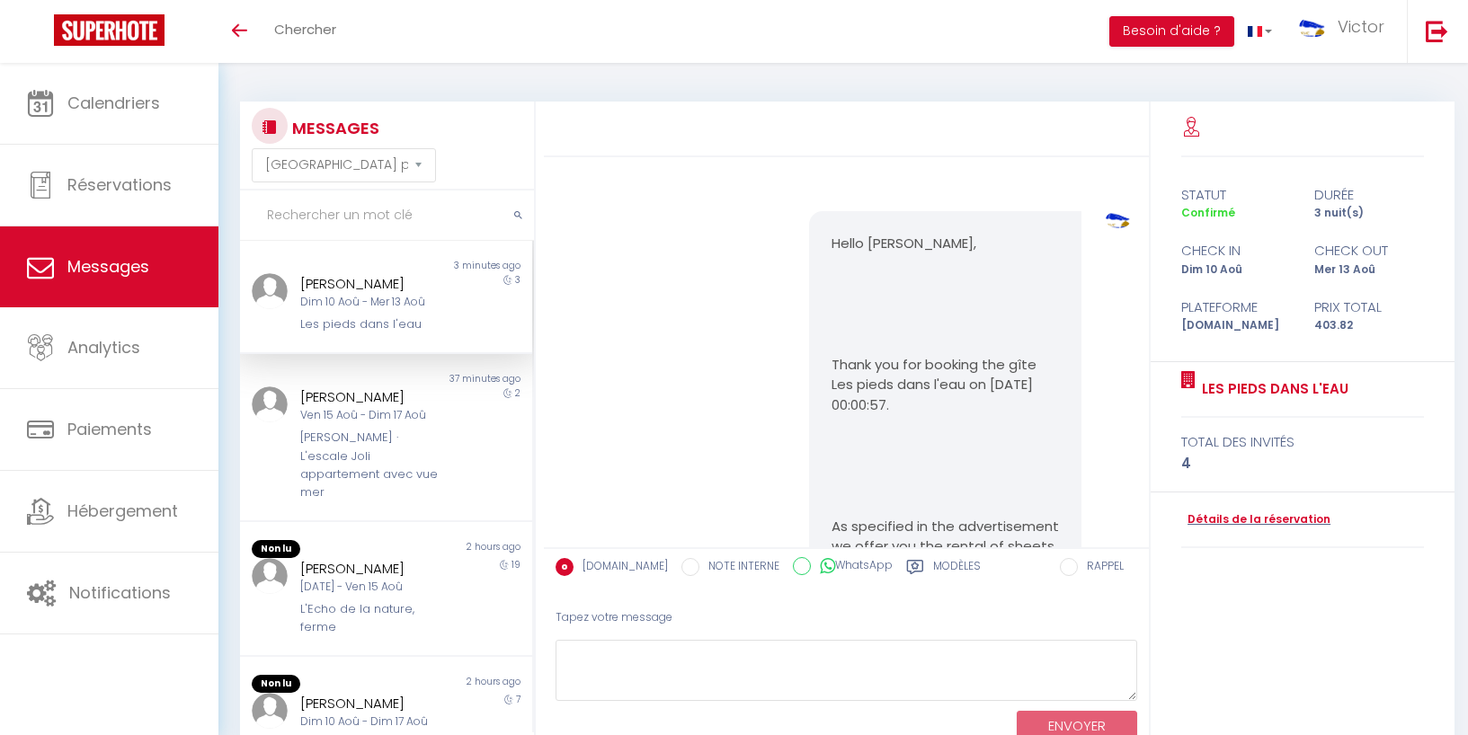
select select "message"
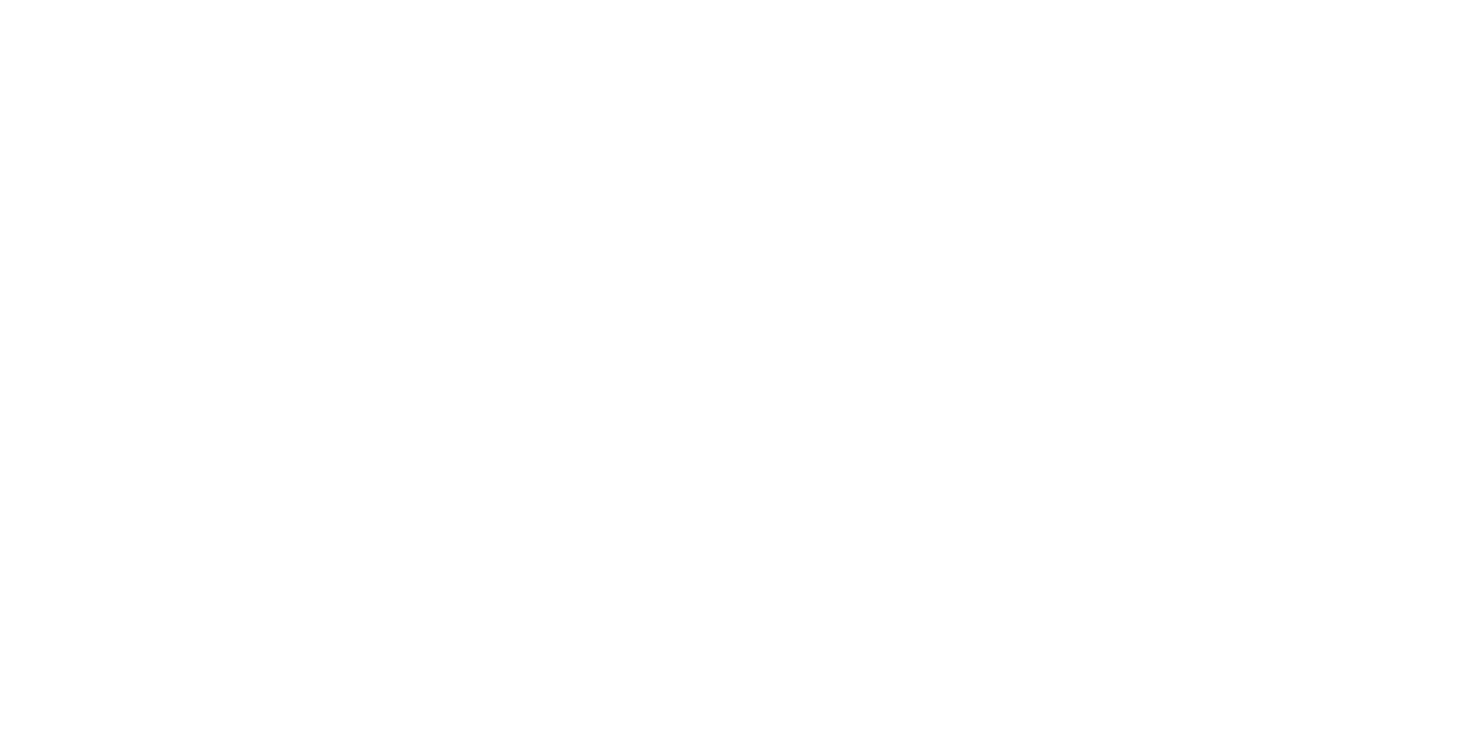
select select "message"
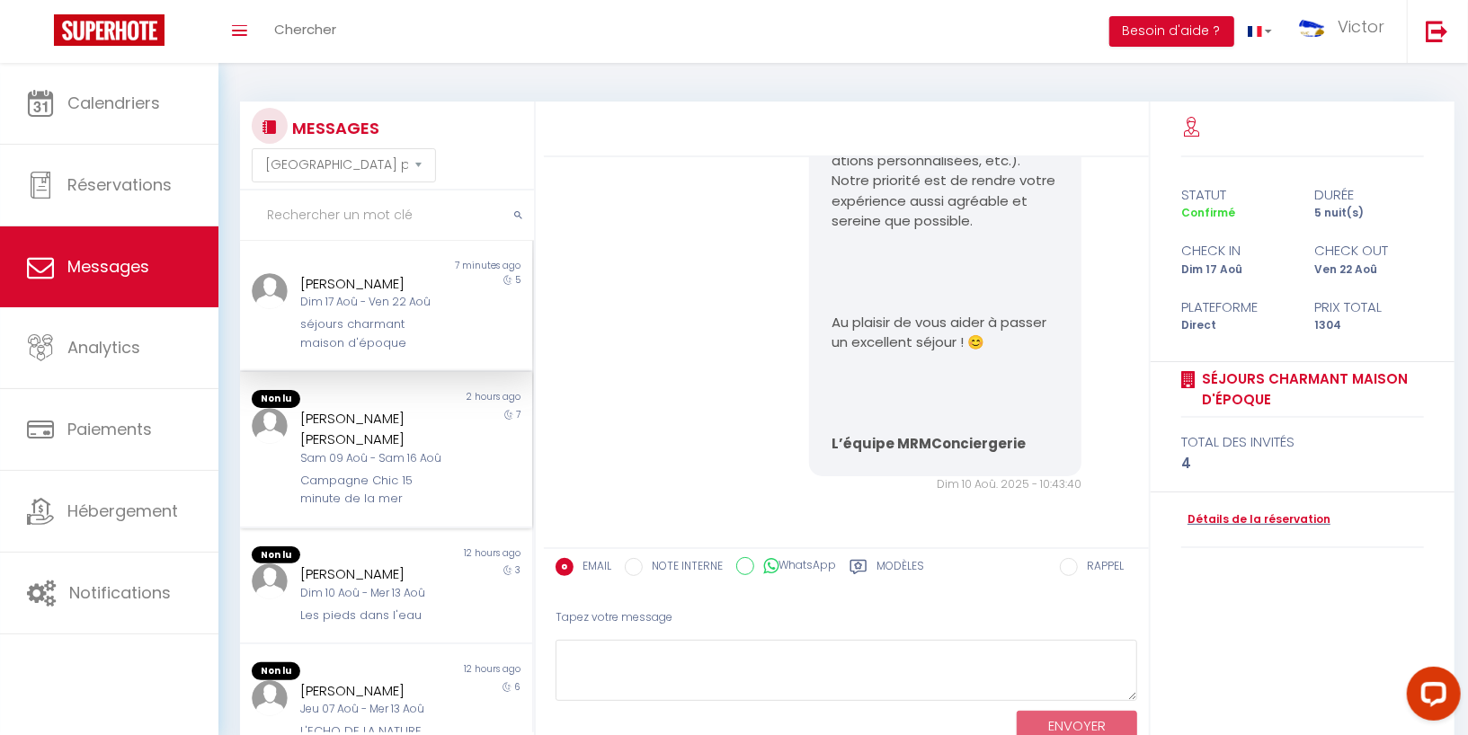
click at [372, 436] on div "[PERSON_NAME] [PERSON_NAME]" at bounding box center [373, 429] width 147 height 42
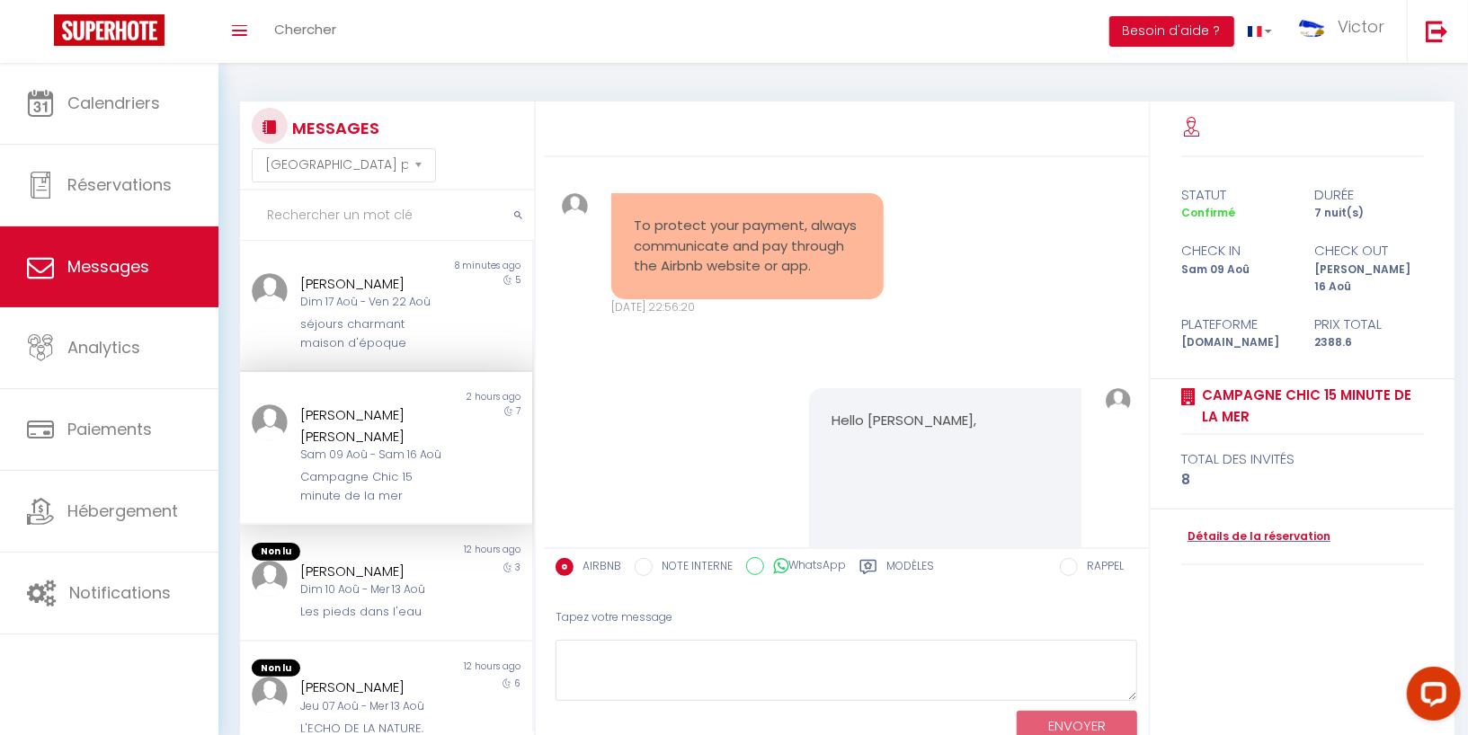
scroll to position [8312, 0]
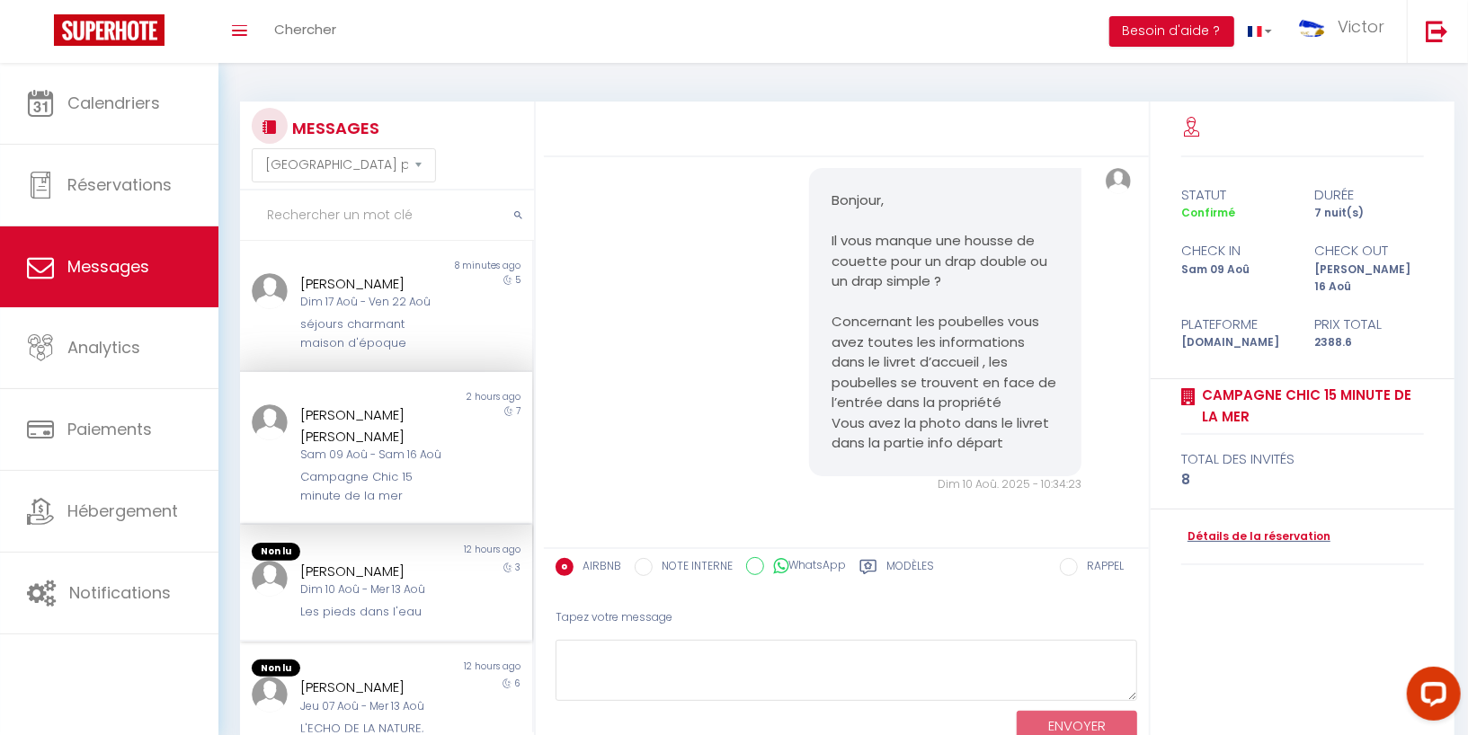
click at [367, 564] on div "[PERSON_NAME]" at bounding box center [373, 572] width 147 height 22
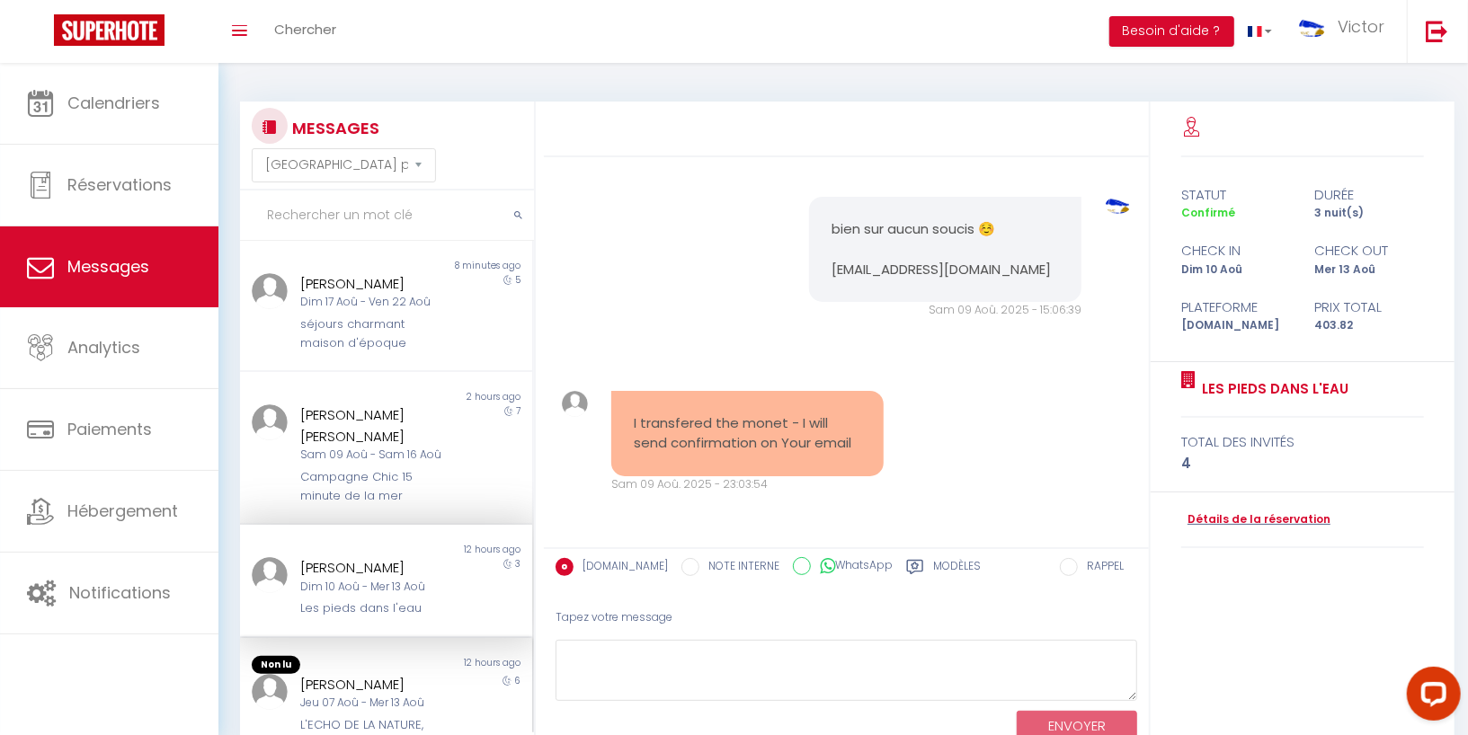
click at [340, 685] on div "H.J.H. van Harreveld" at bounding box center [373, 685] width 147 height 22
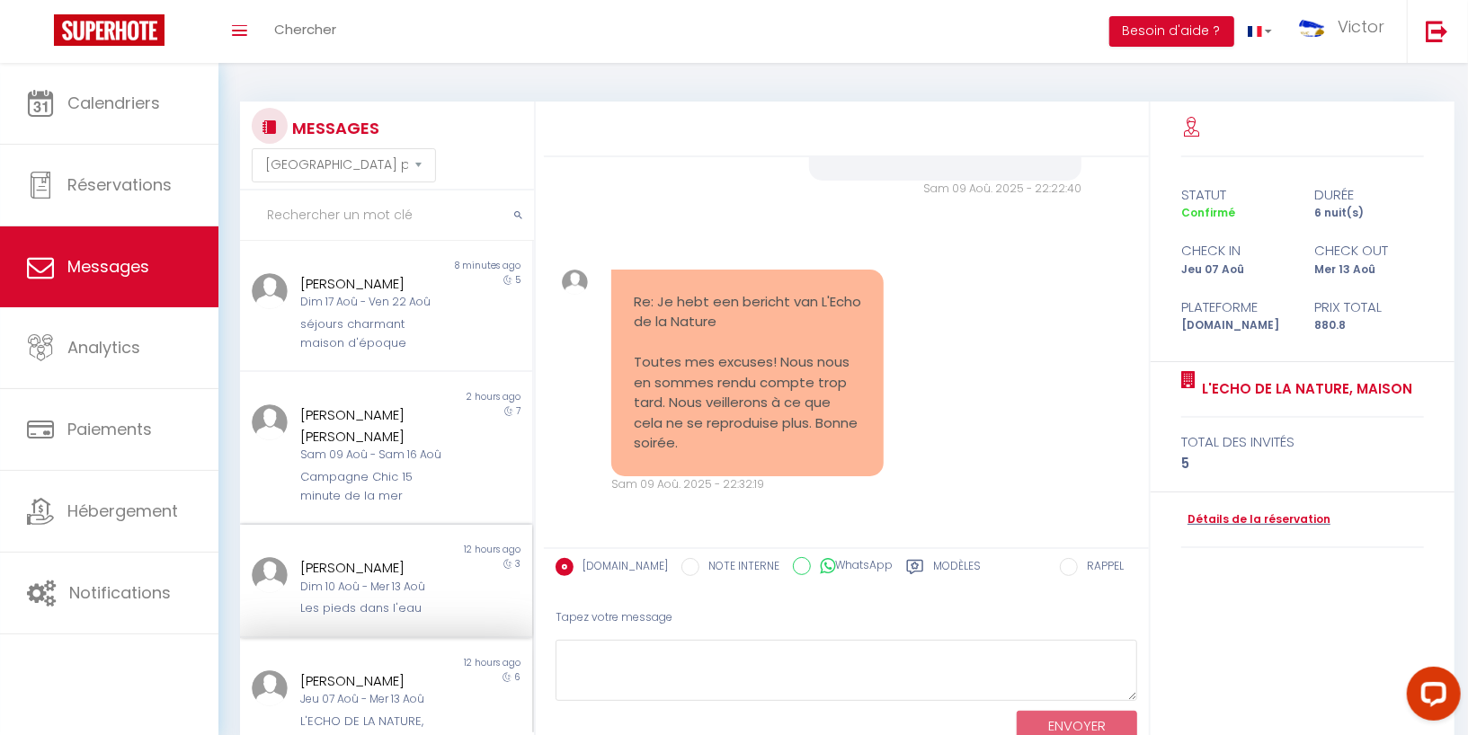
click at [394, 569] on div "[PERSON_NAME]" at bounding box center [373, 568] width 147 height 22
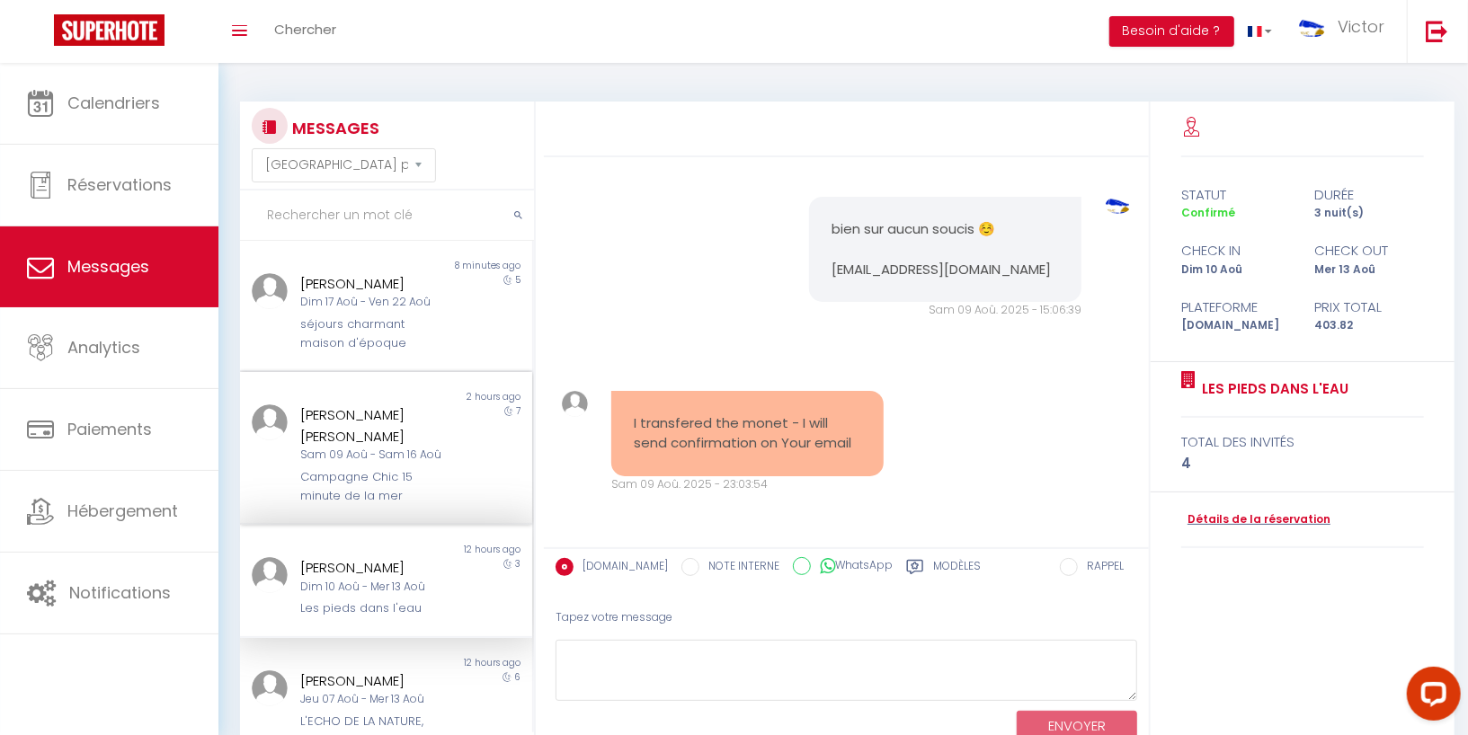
click at [405, 464] on div "Camilla Köhnken Shapiro Sam 09 Aoû - Sam 16 Aoû Campagne Chic 15 minute de la m…" at bounding box center [374, 454] width 171 height 101
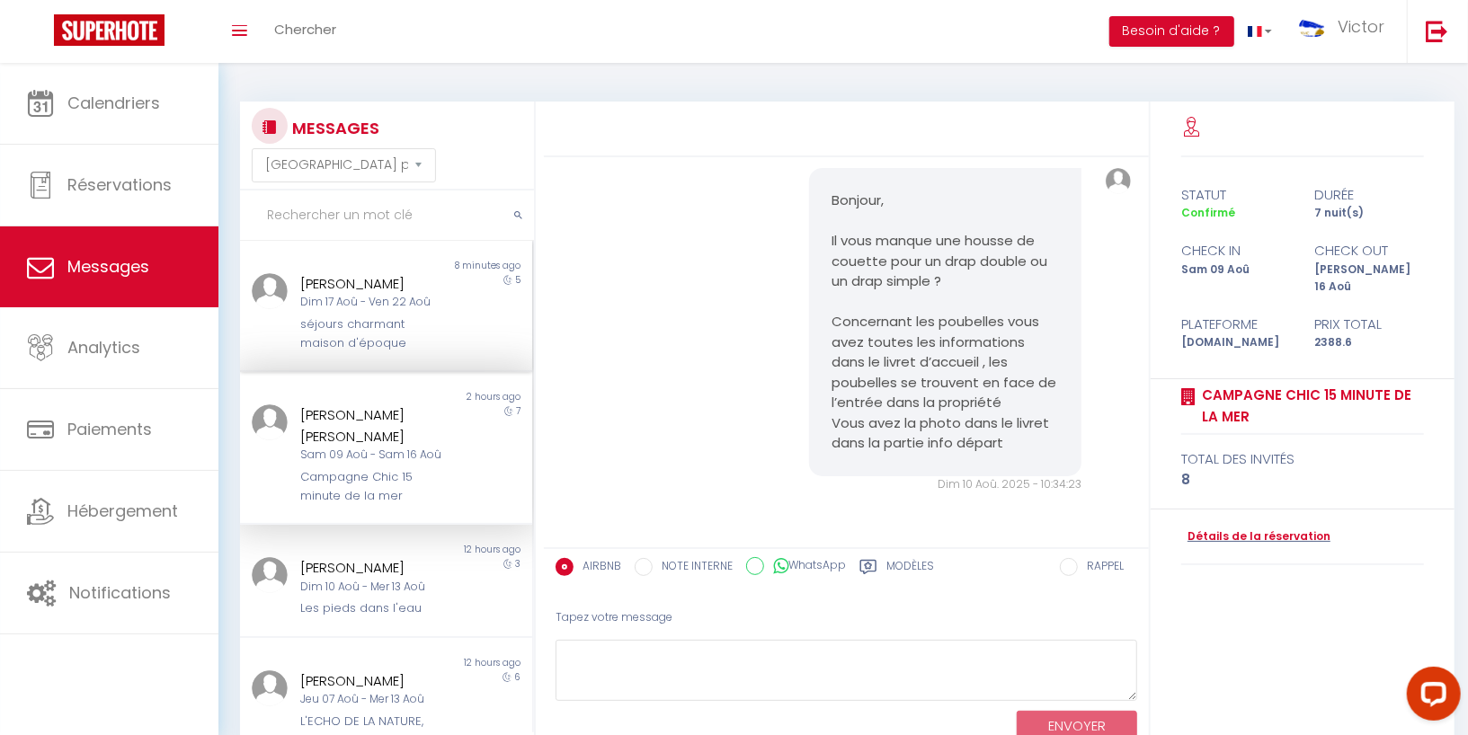
click at [440, 344] on div "séjours charmant maison d'époque" at bounding box center [373, 333] width 147 height 37
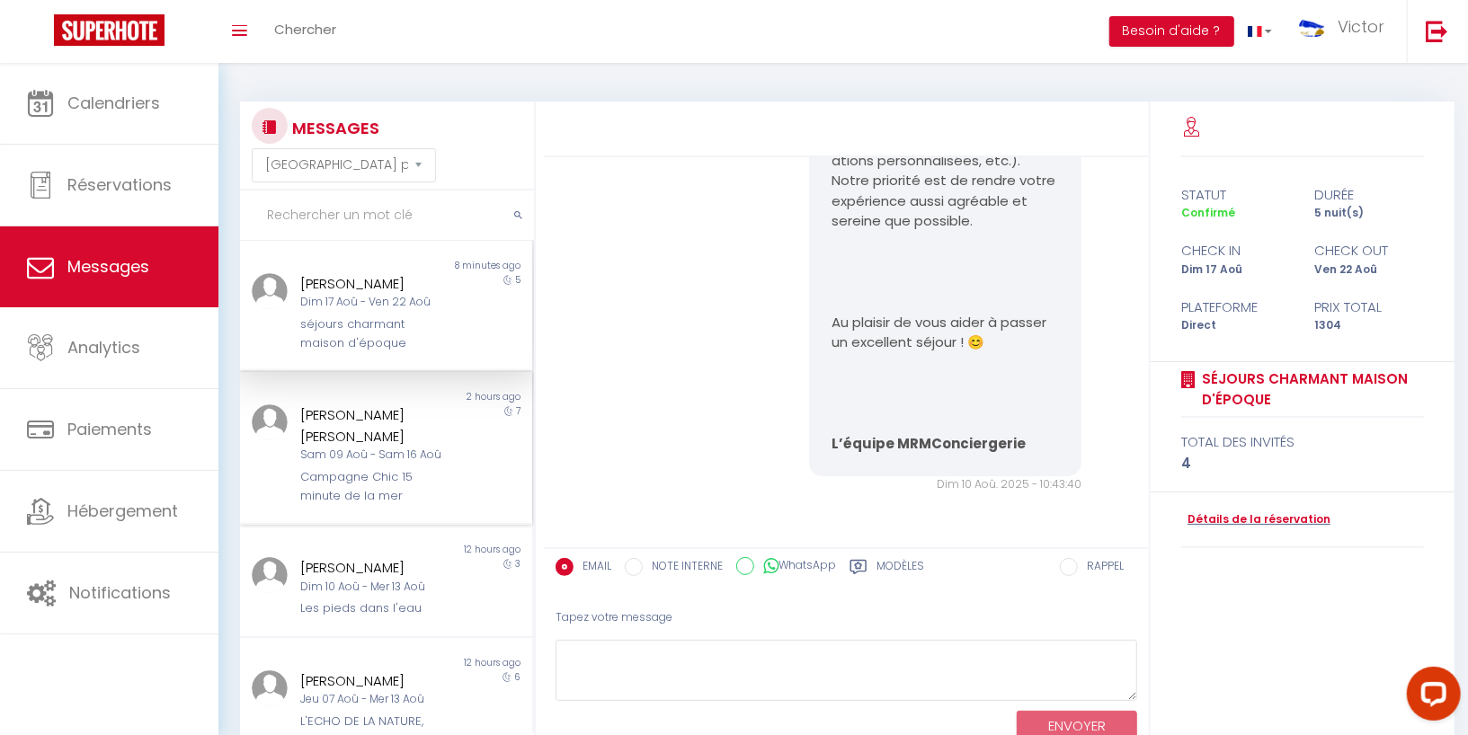
click at [418, 448] on div "Sam 09 Aoû - Sam 16 Aoû" at bounding box center [373, 455] width 147 height 17
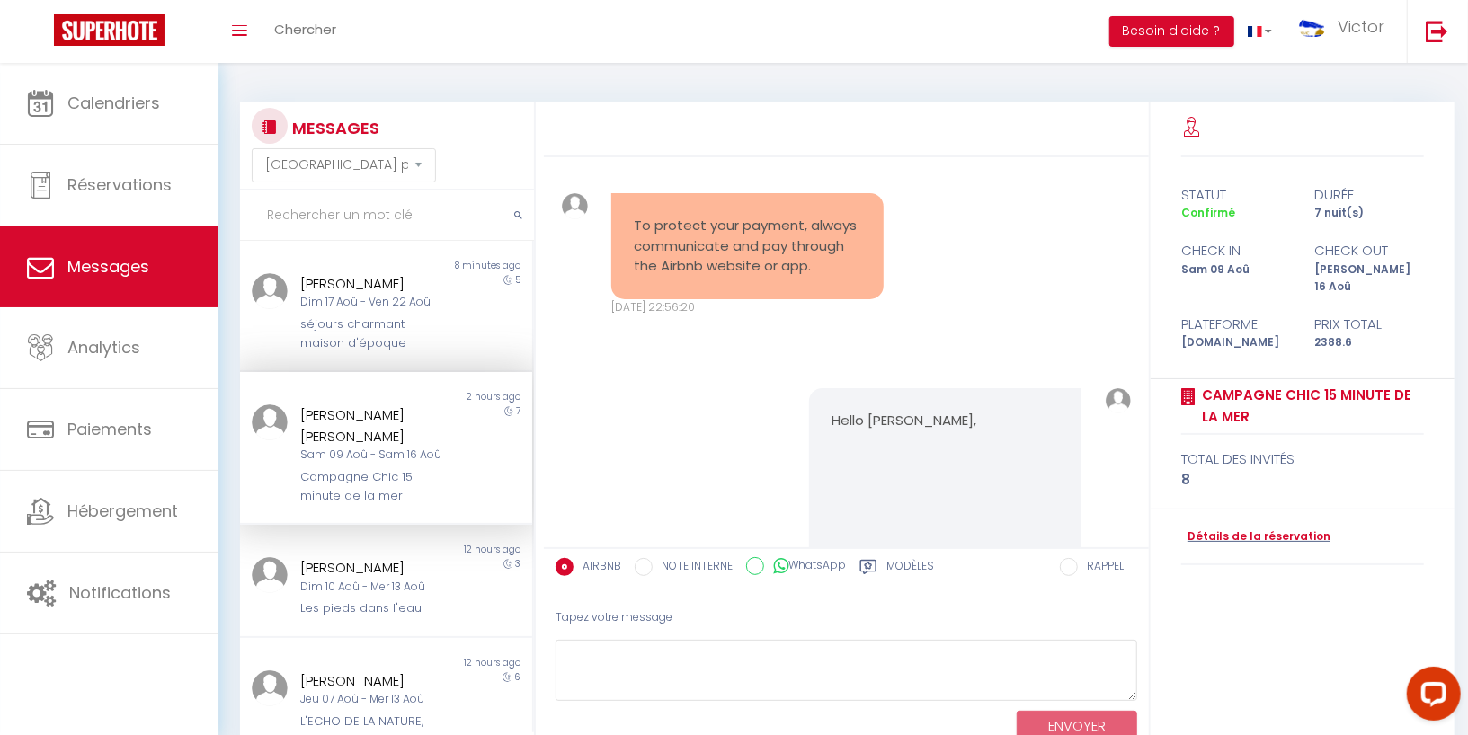
scroll to position [8312, 0]
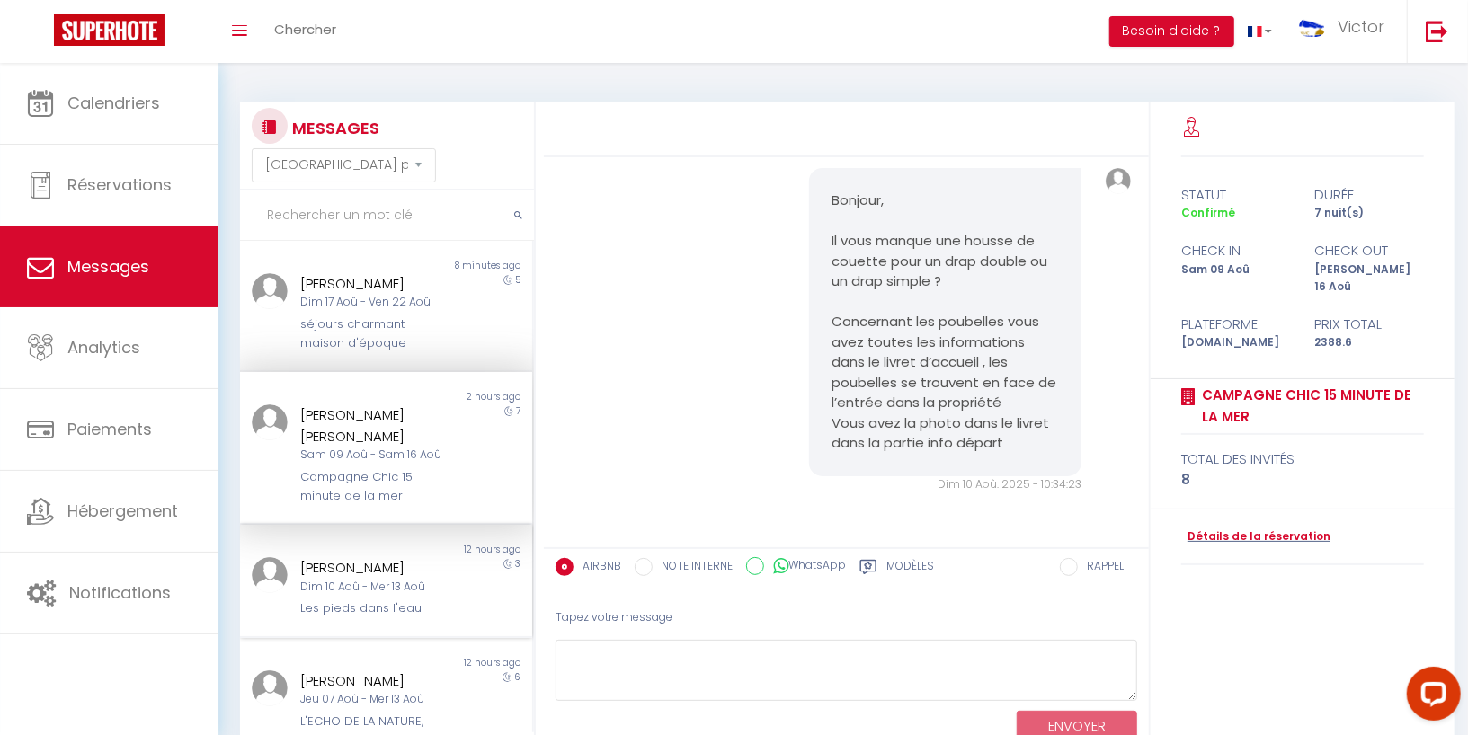
click at [410, 573] on div "[PERSON_NAME]" at bounding box center [373, 568] width 147 height 22
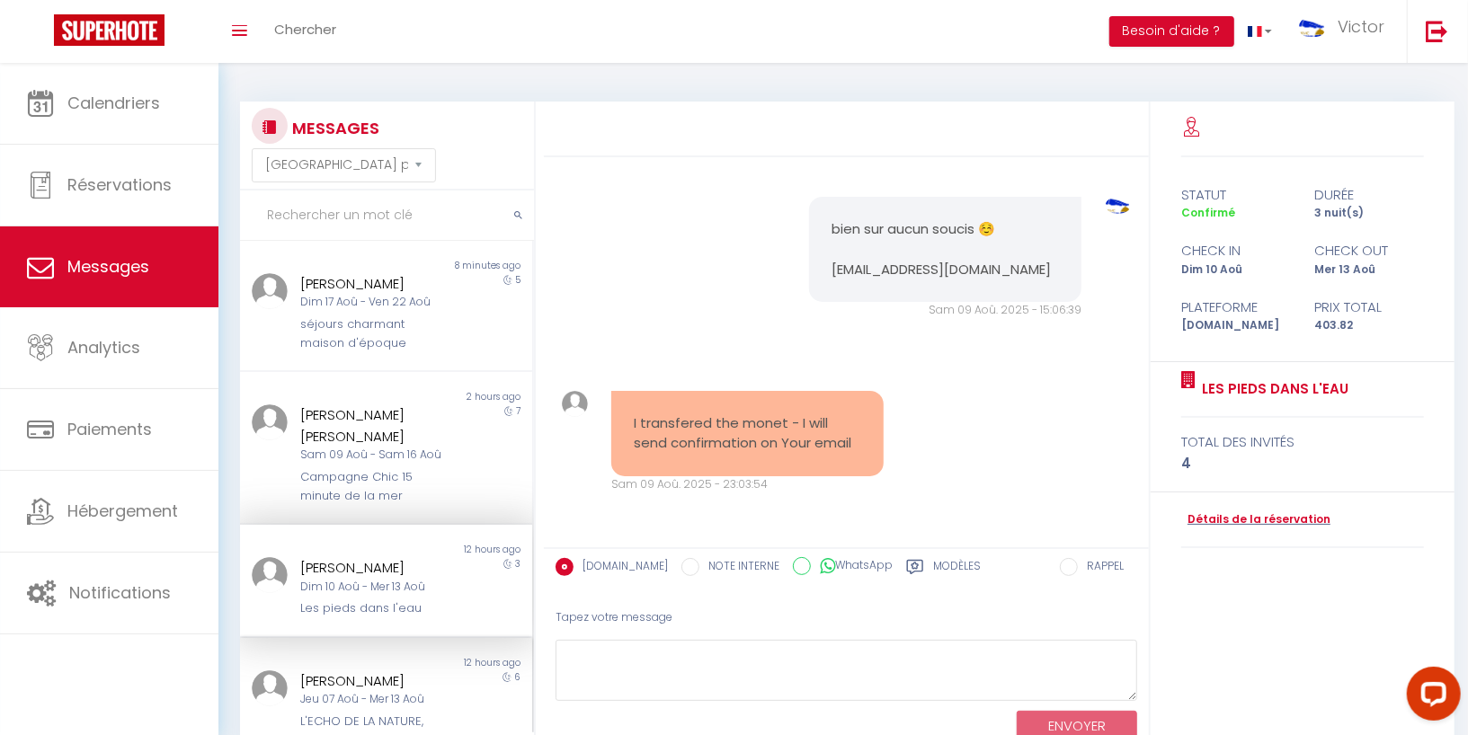
click at [380, 670] on div "H.J.H. van Harreveld" at bounding box center [373, 681] width 147 height 22
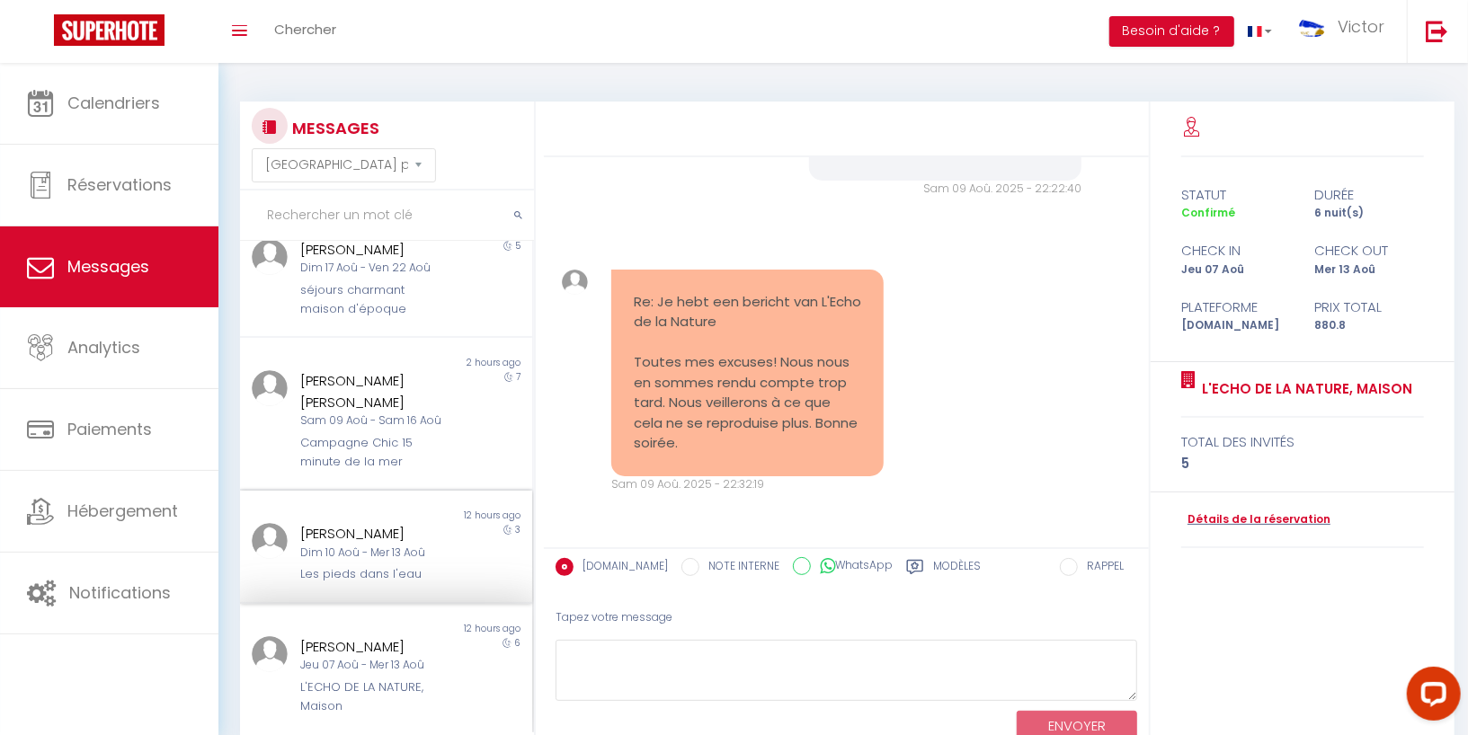
scroll to position [38, 0]
click at [639, 681] on textarea at bounding box center [846, 671] width 582 height 62
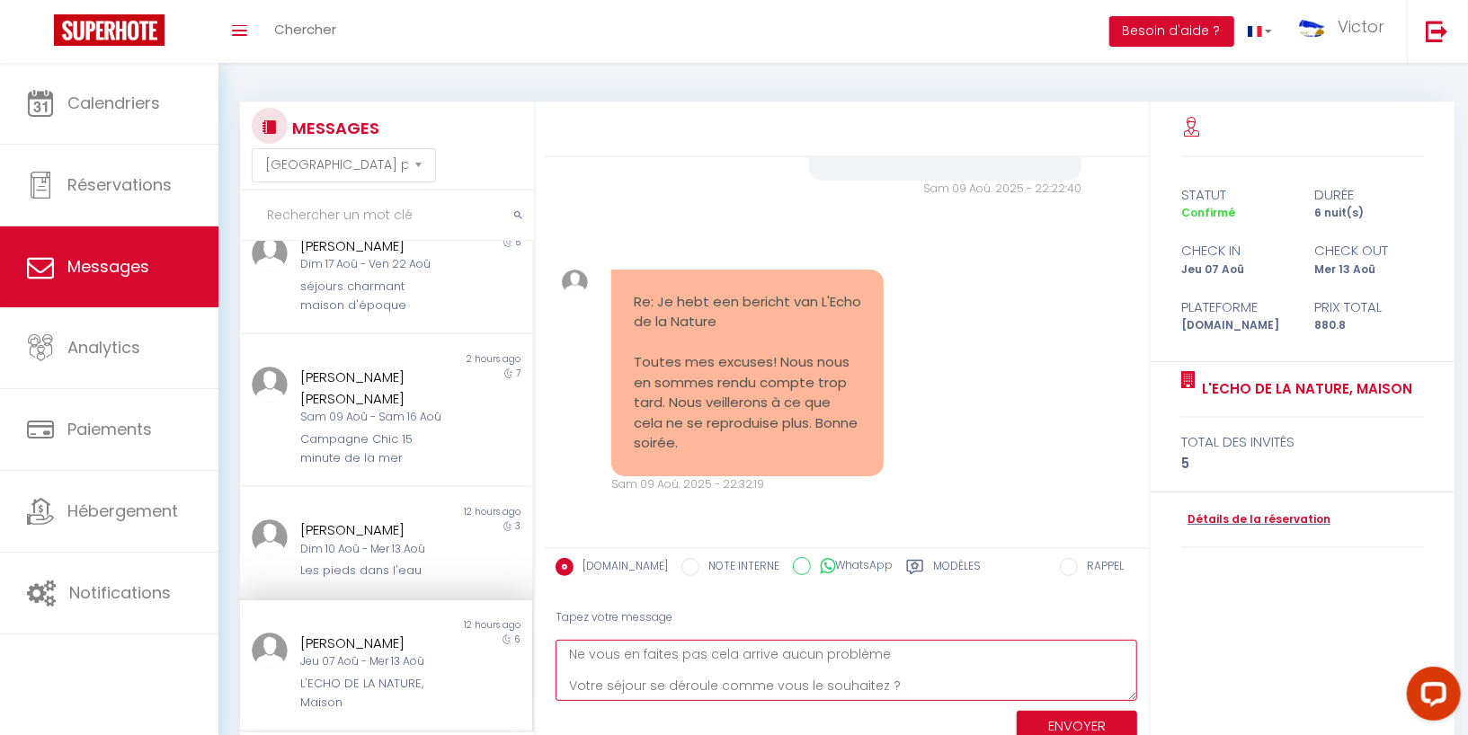
scroll to position [25, 0]
paste textarea "☺️"
type textarea "Ne vous en faites pas cela arrive aucun problème Votre séjour se déroule comme …"
click at [1086, 720] on button "ENVOYER" at bounding box center [1077, 726] width 120 height 31
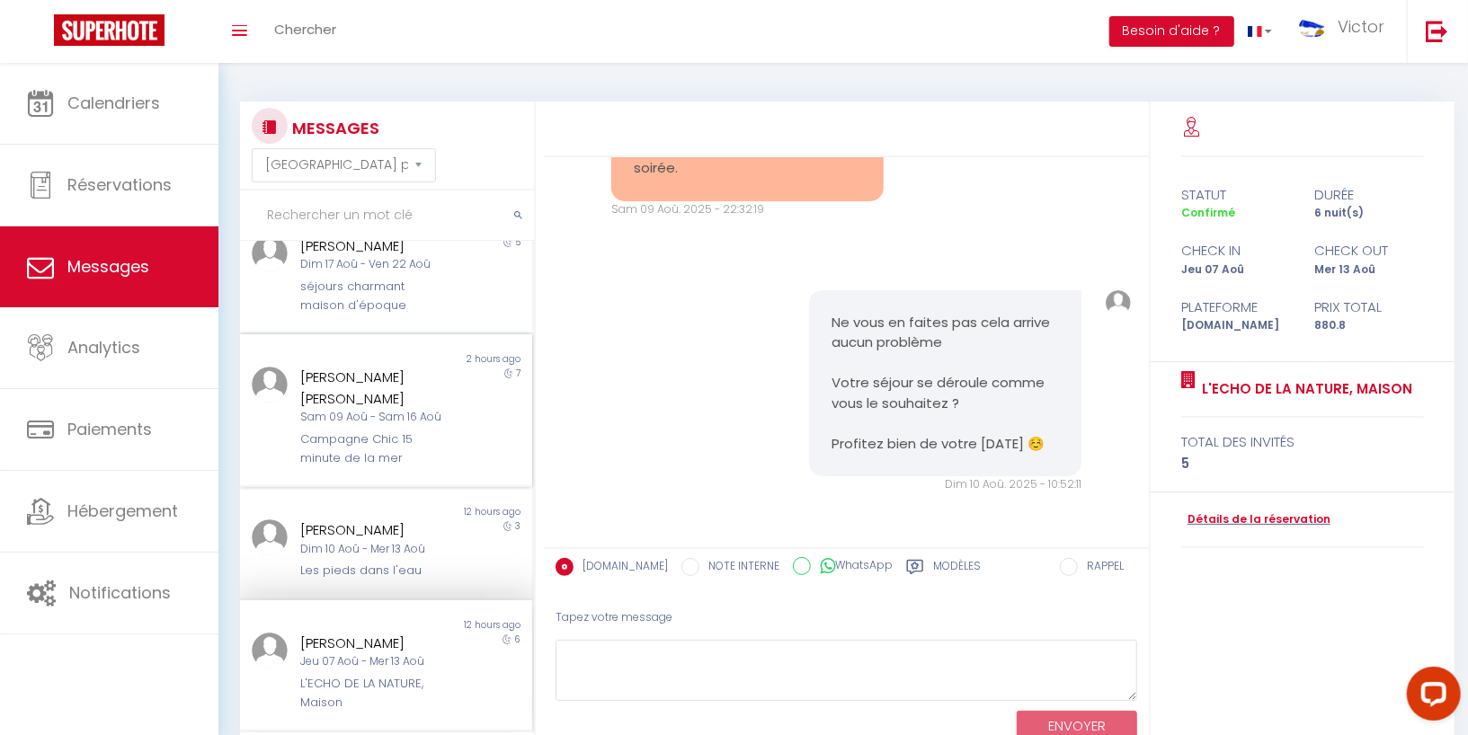
scroll to position [0, 0]
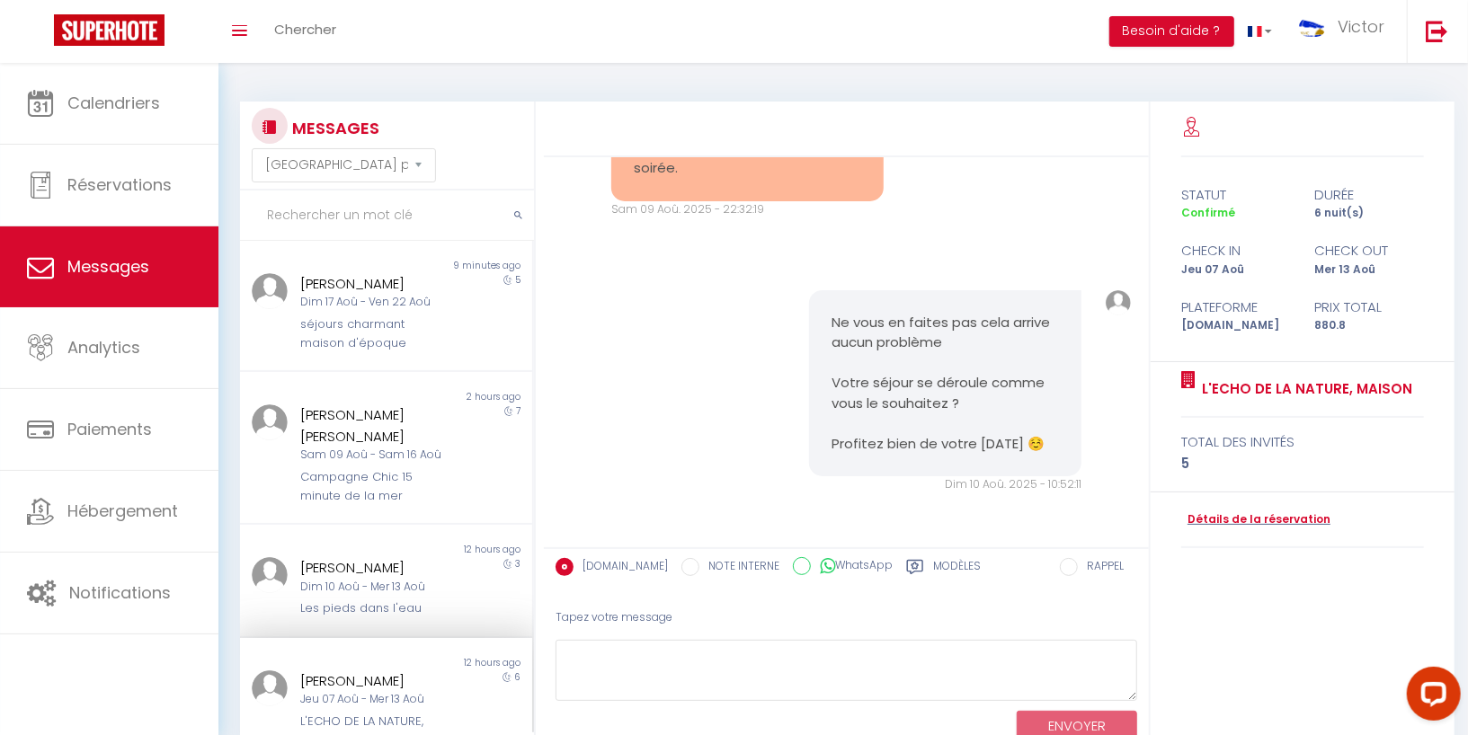
click at [402, 222] on input "text" at bounding box center [387, 216] width 294 height 50
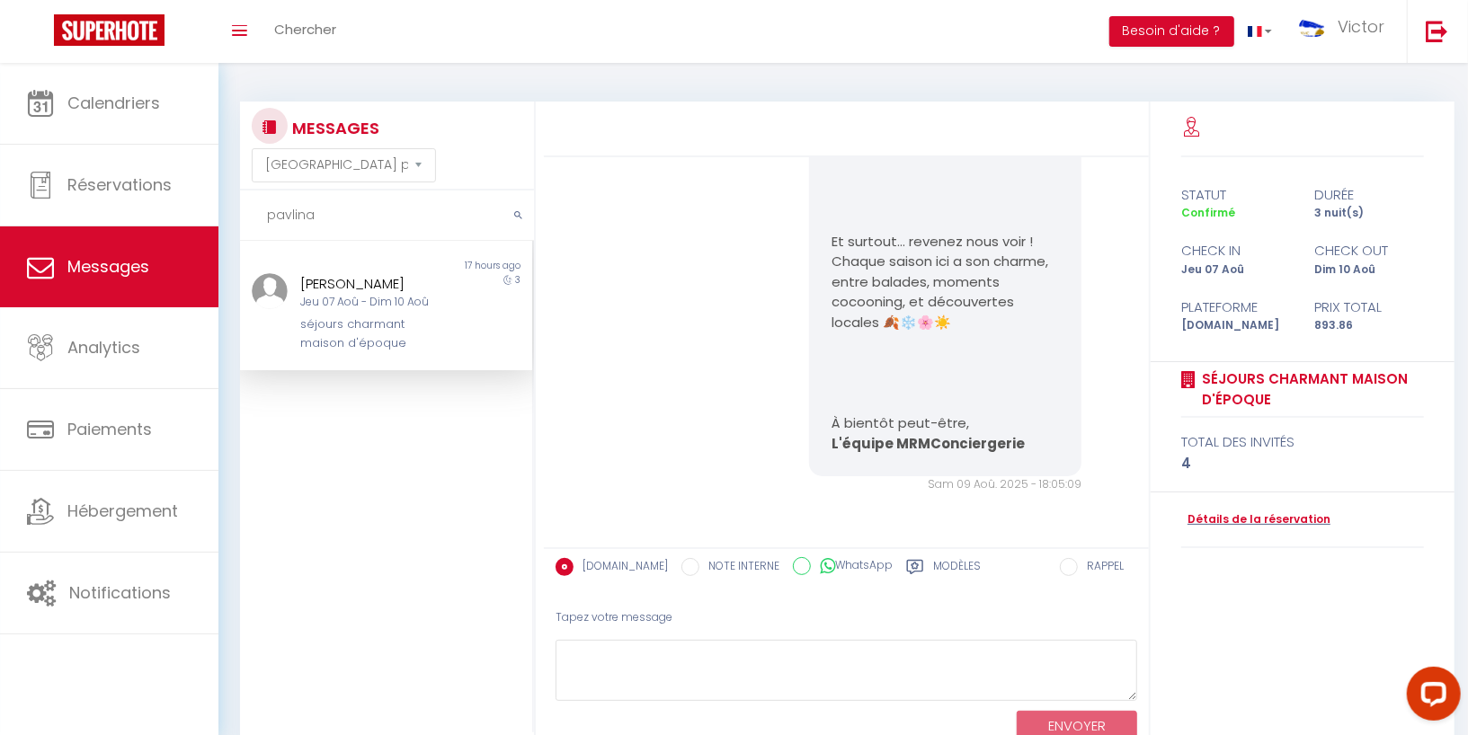
type input "pavlina"
click at [391, 315] on div "séjours charmant maison d'époque" at bounding box center [373, 333] width 147 height 37
click at [1238, 511] on link "Détails de la réservation" at bounding box center [1255, 519] width 149 height 17
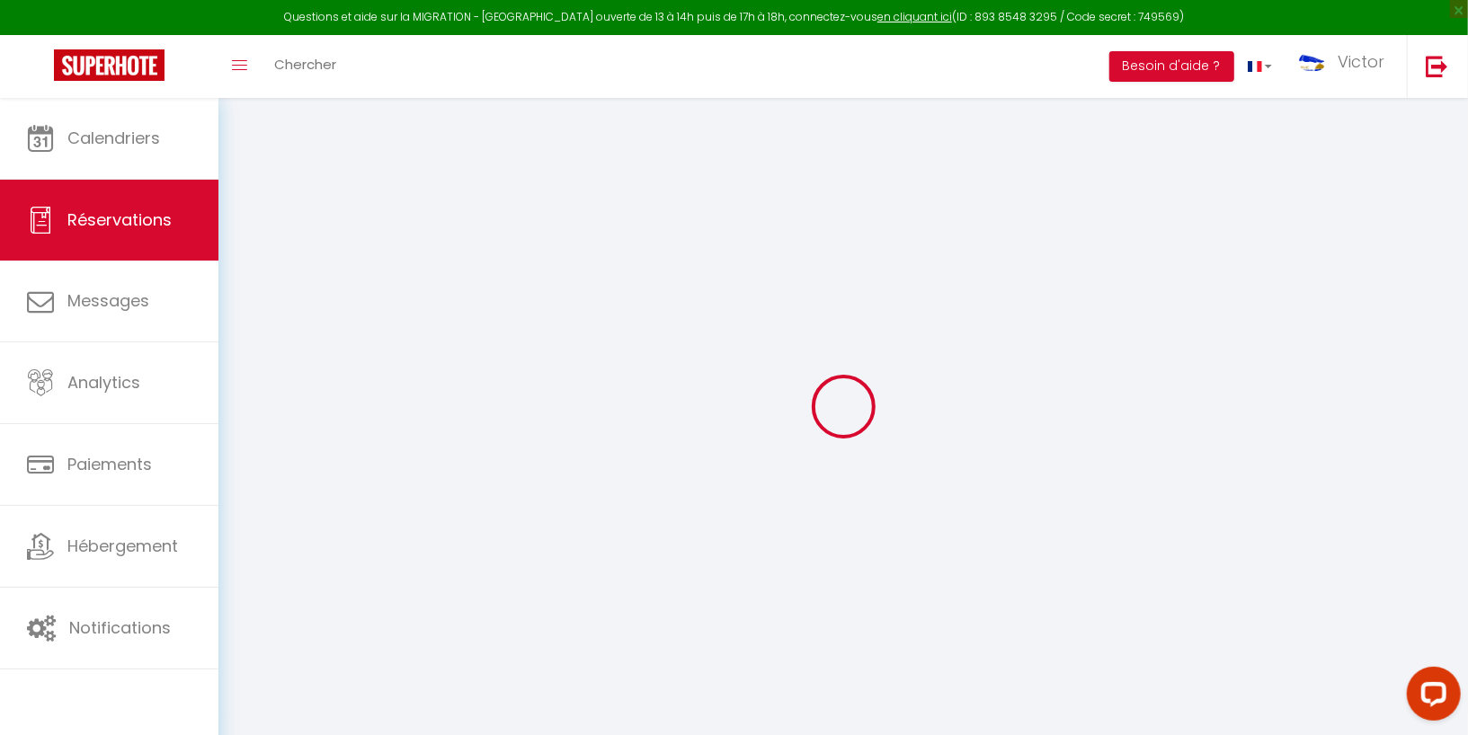
type input "Pavlína"
type input "Kynčlová"
type input "pkyncl.487943@guest.booking.com"
type input "+420736401113"
select select "CZ"
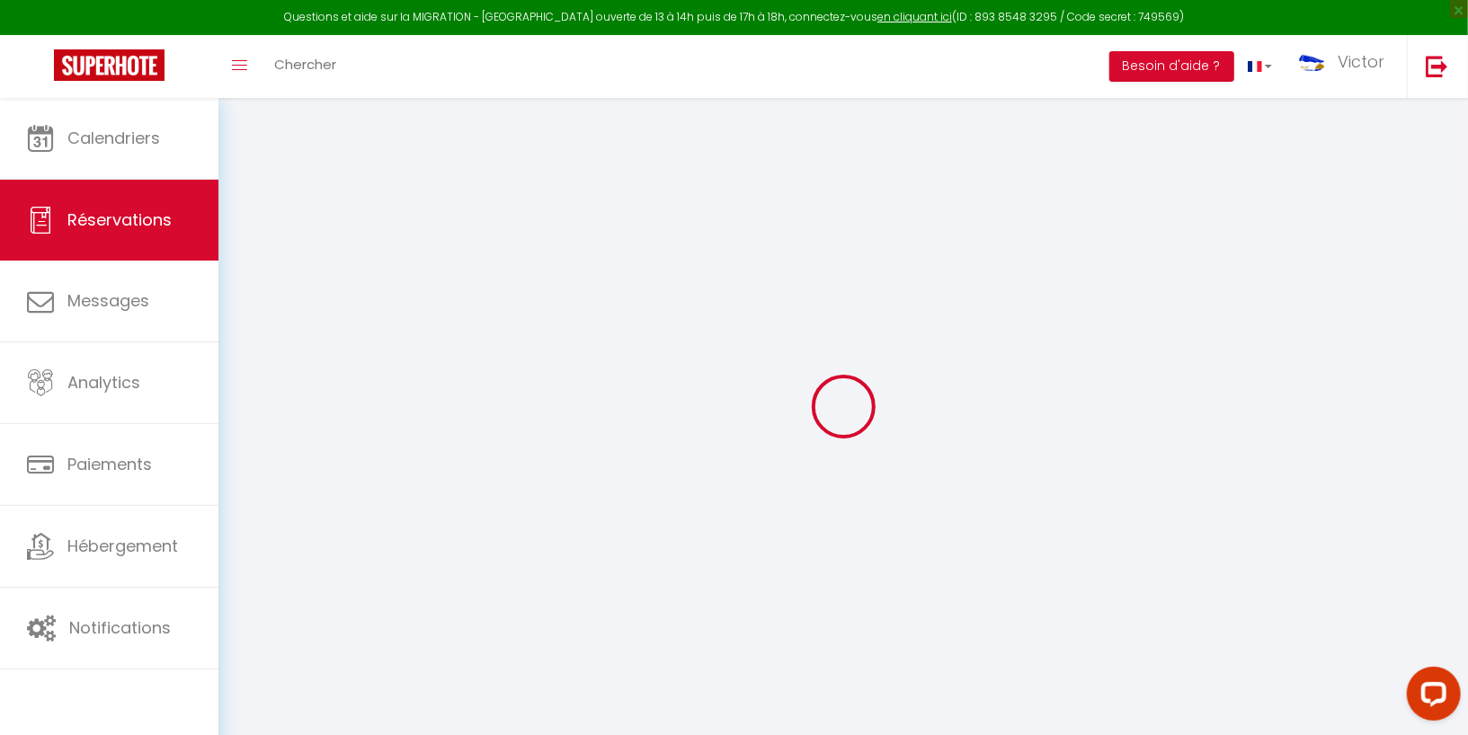
type input "128.25"
type input "12.51"
select select "48493"
select select "1"
select select
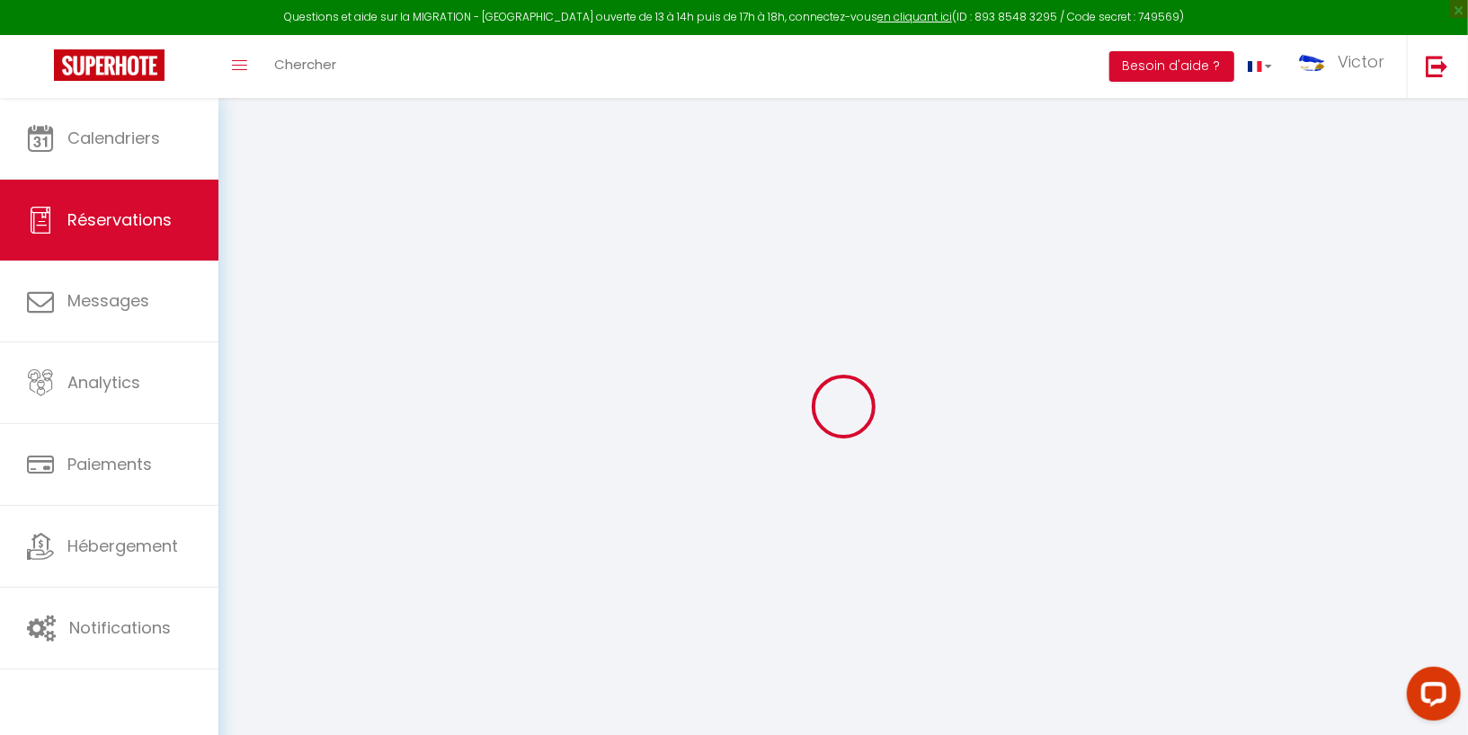
select select
type input "3"
type input "1"
select select "12"
select select
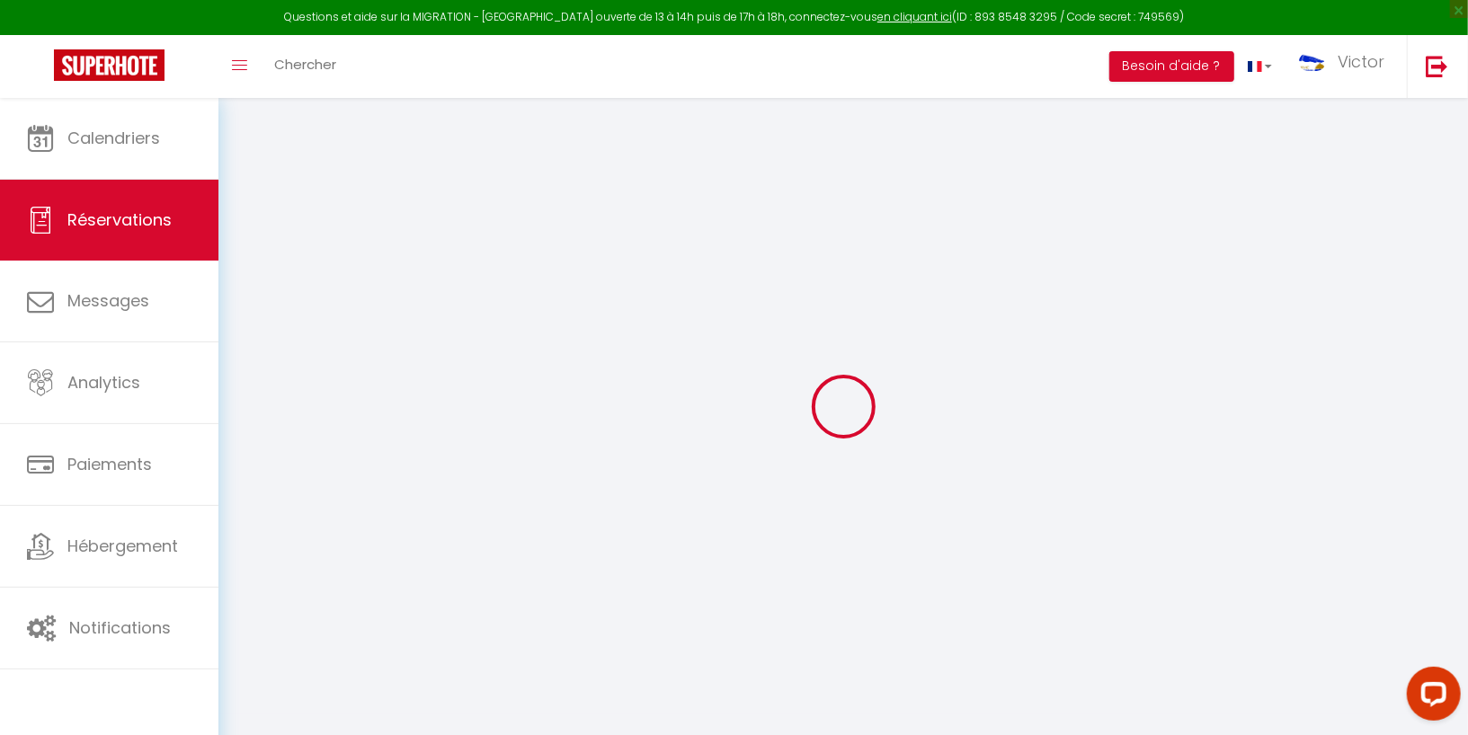
type input "855"
checkbox input "false"
type input "0"
select select "2"
type input "0"
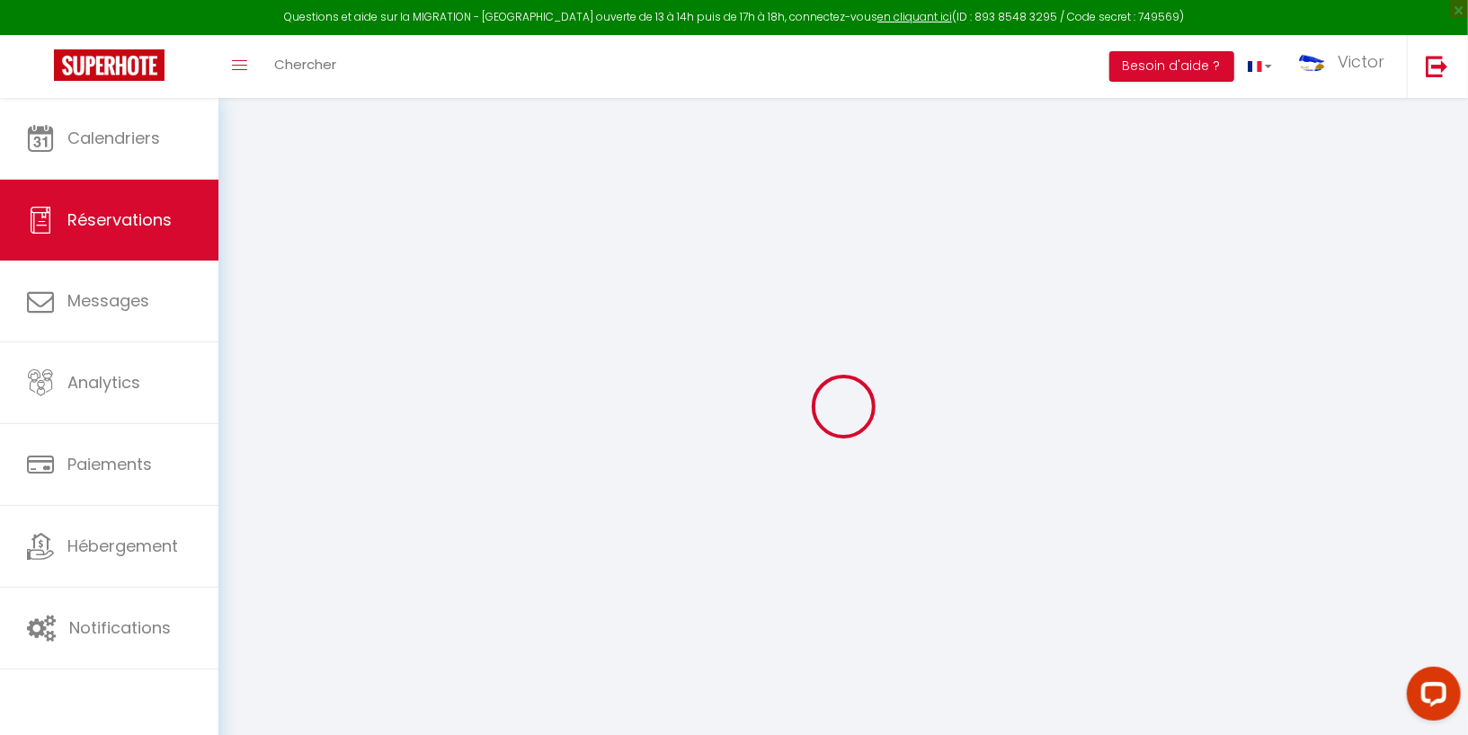
type input "0"
select select
select select "14"
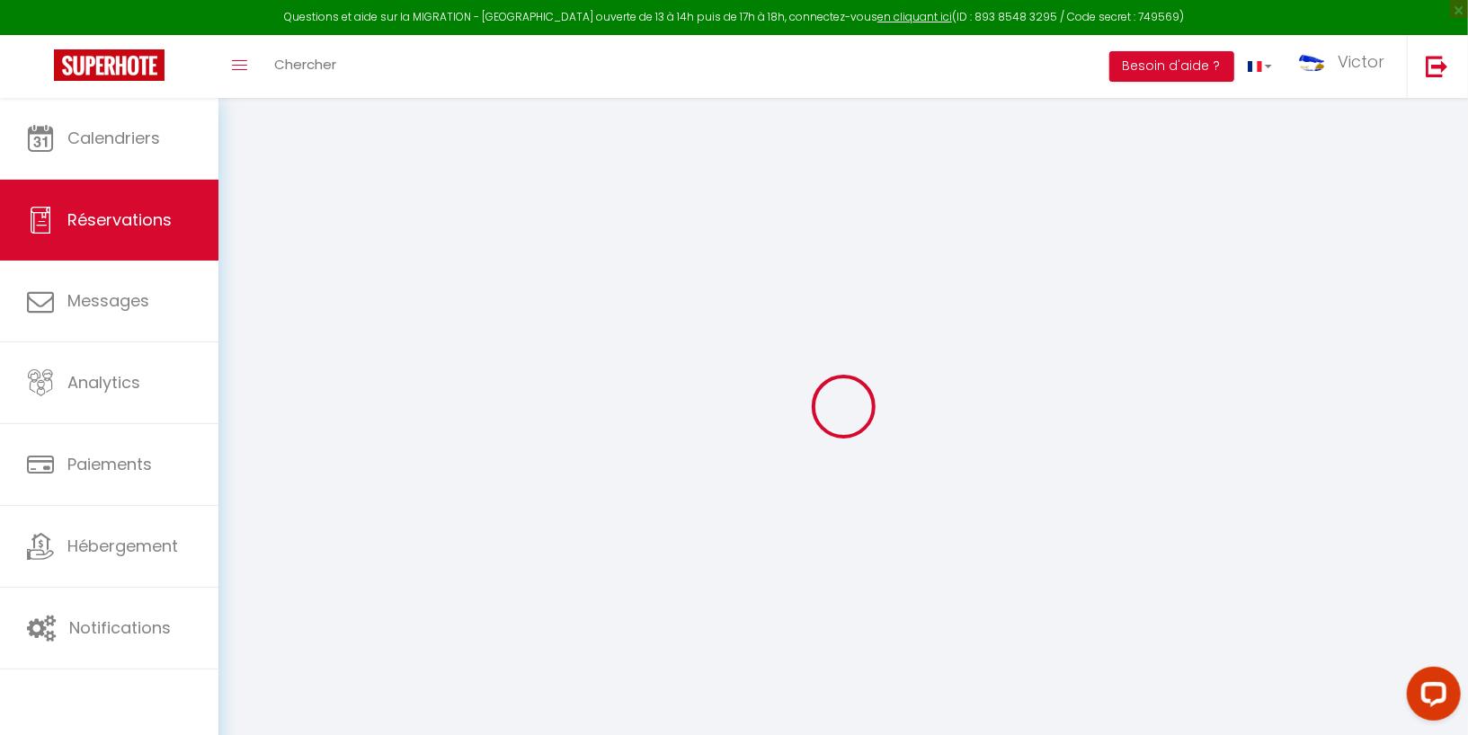
checkbox input "false"
select select
checkbox input "false"
select select
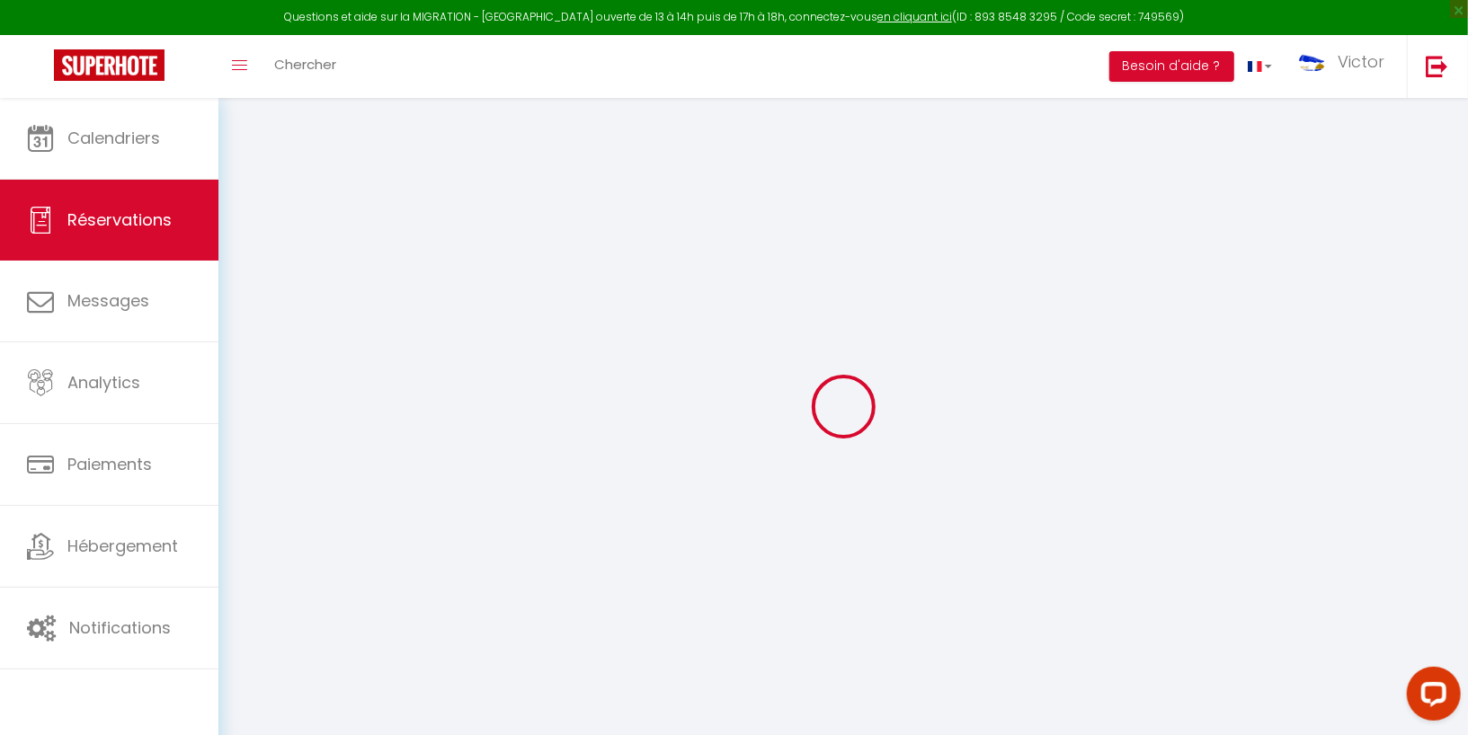
select select
checkbox input "false"
type textarea "** THIS RESERVATION HAS BEEN PRE-PAID ** Approximate time of arrival: between 1…"
type input "38.86"
select select
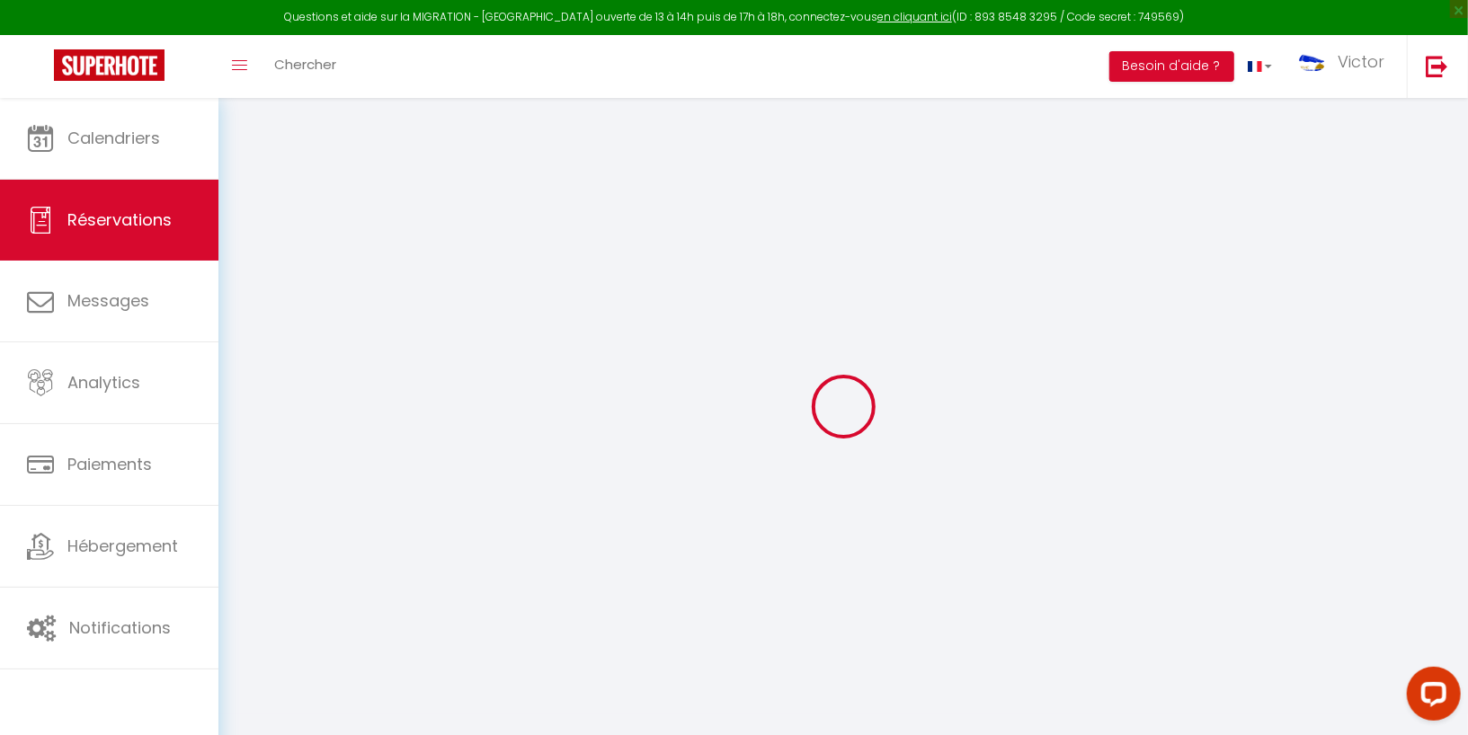
select select
checkbox input "false"
select select
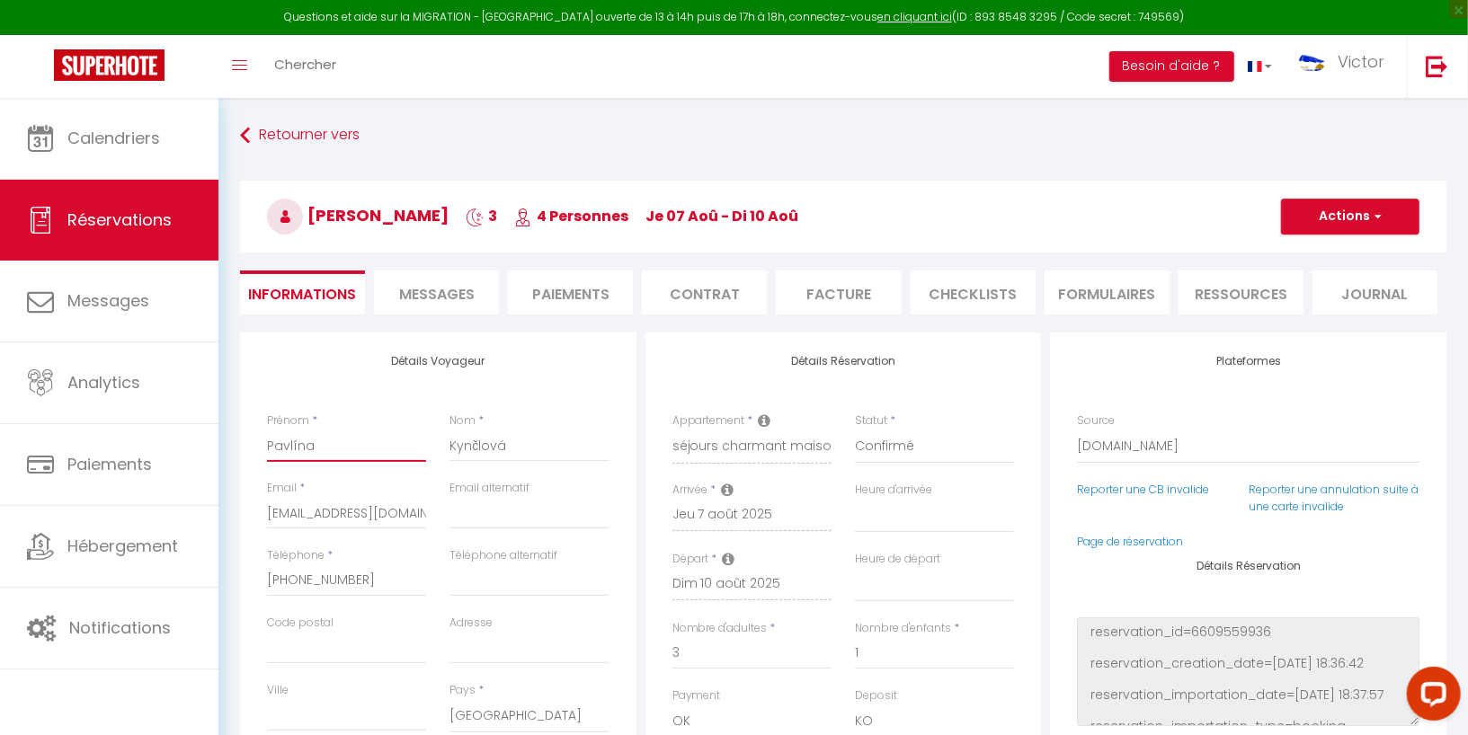
click at [298, 437] on input "Pavlína" at bounding box center [346, 446] width 159 height 32
click at [494, 448] on input "Kynčlová" at bounding box center [528, 446] width 159 height 32
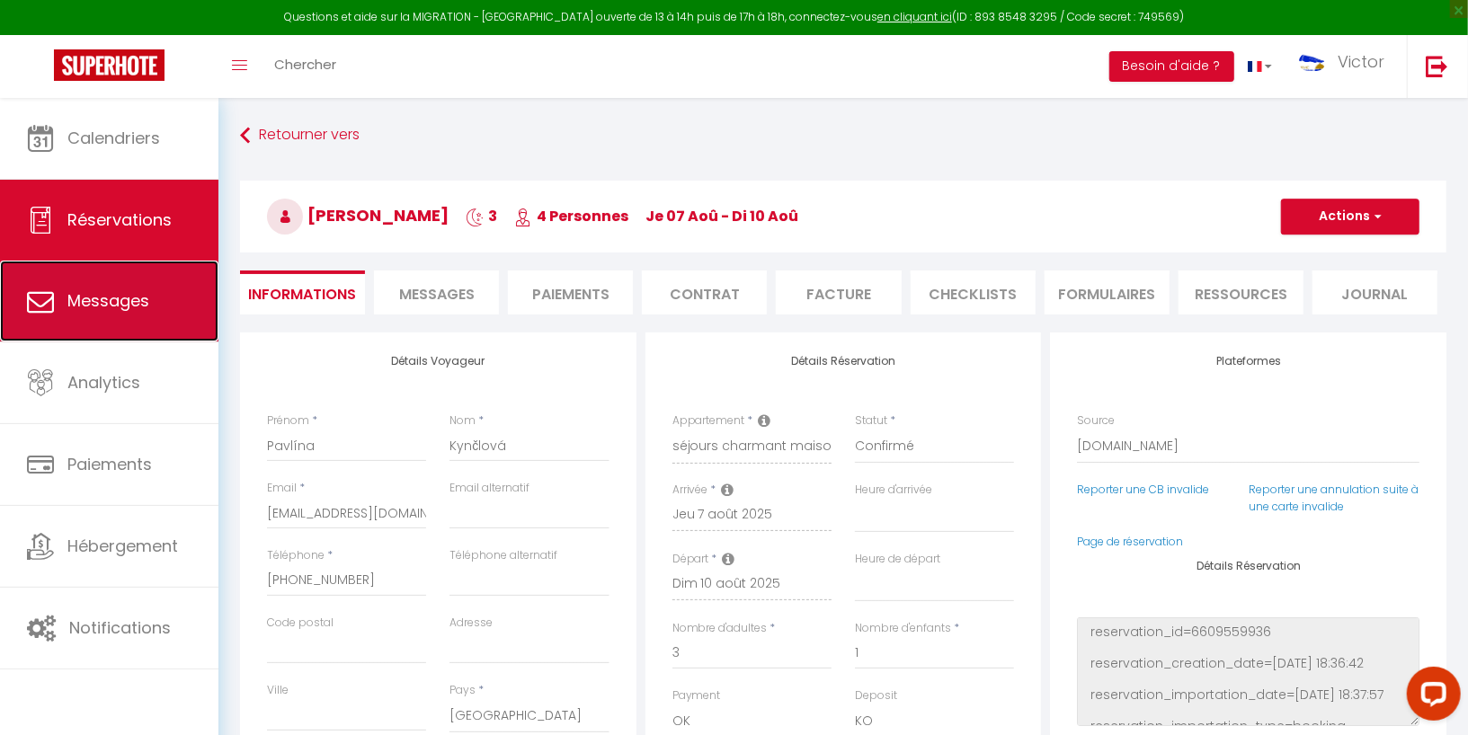
click at [121, 291] on span "Messages" at bounding box center [108, 300] width 82 height 22
select select "message"
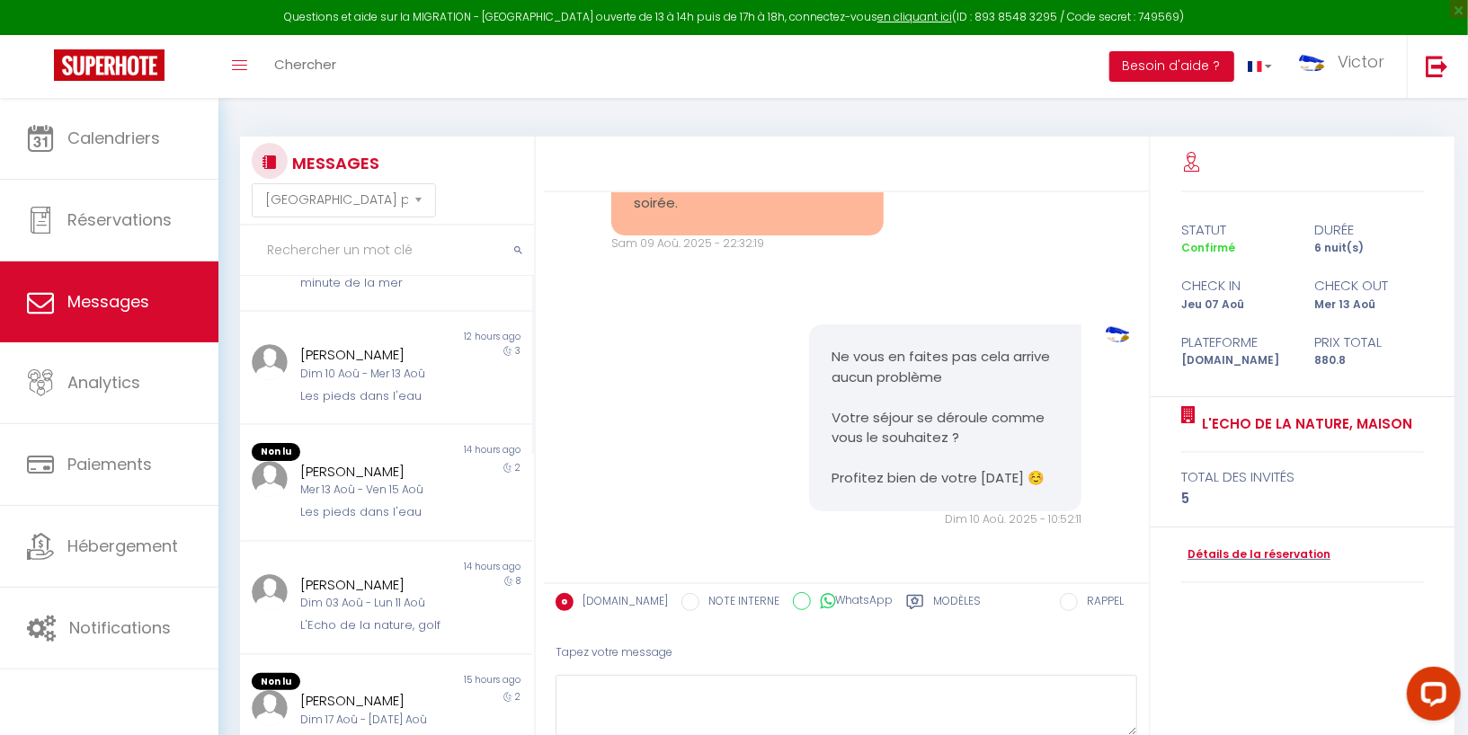
scroll to position [397, 0]
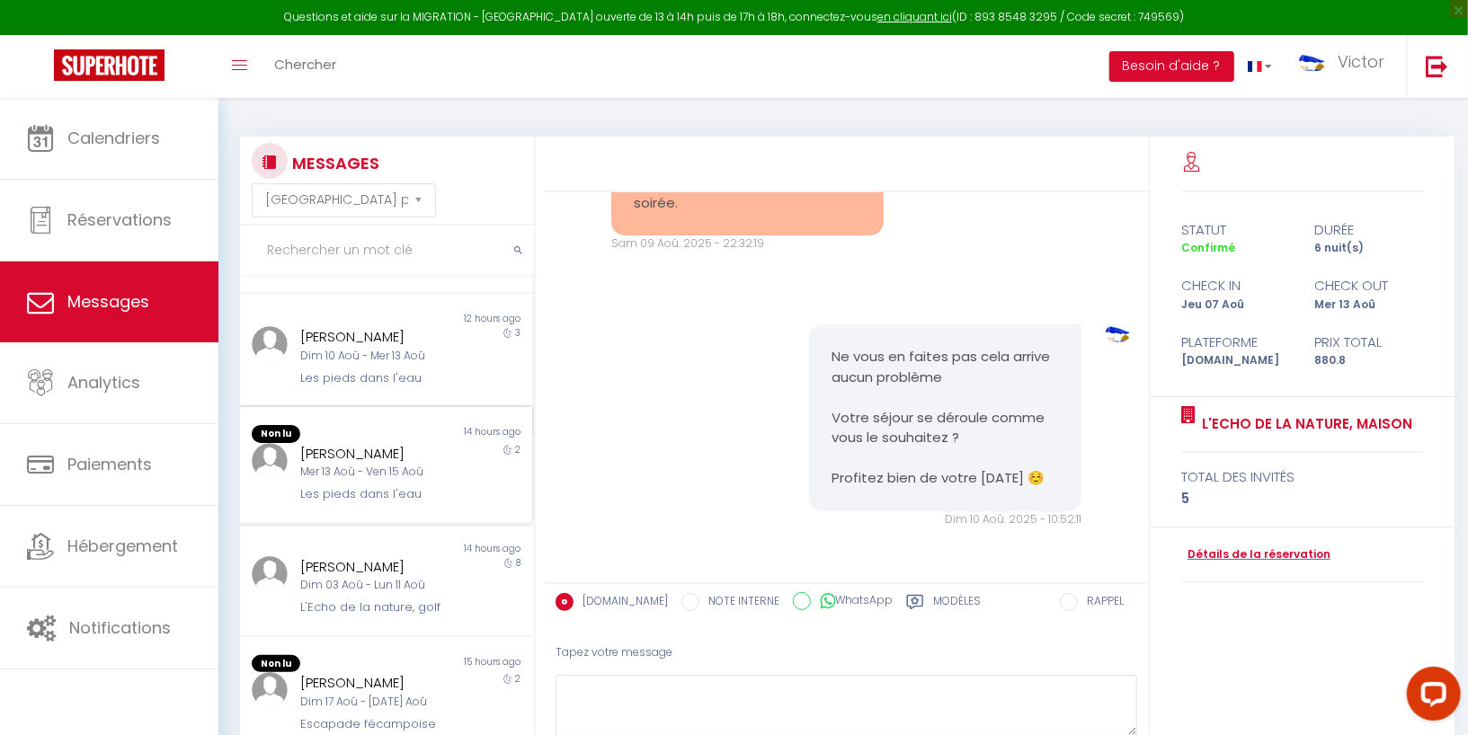
click at [387, 461] on div "Sabrina Ouahab" at bounding box center [373, 454] width 147 height 22
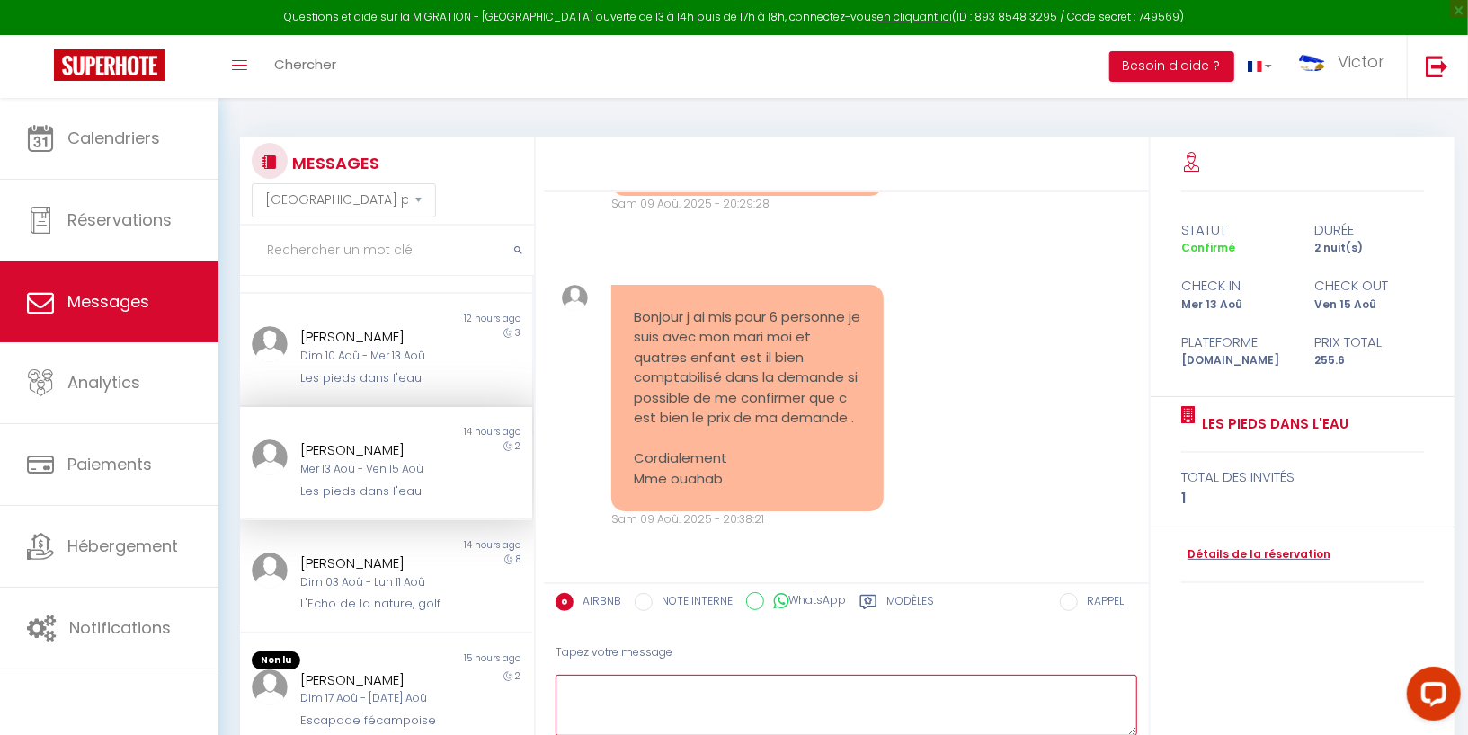
click at [618, 702] on textarea at bounding box center [846, 706] width 582 height 62
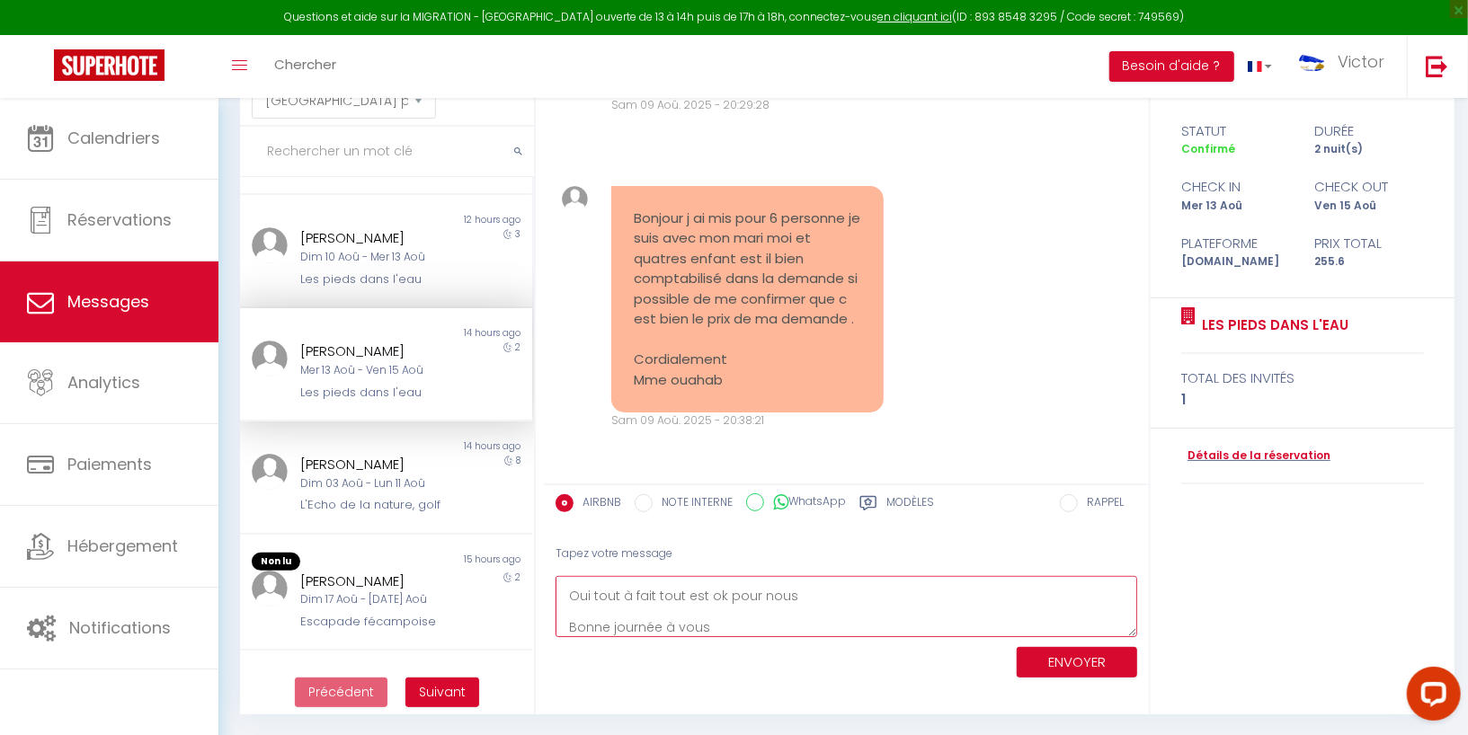
type textarea "Bonjour Oui tout à fait tout est ok pour nous Bonne journée à vous"
click at [1052, 662] on button "ENVOYER" at bounding box center [1077, 662] width 120 height 31
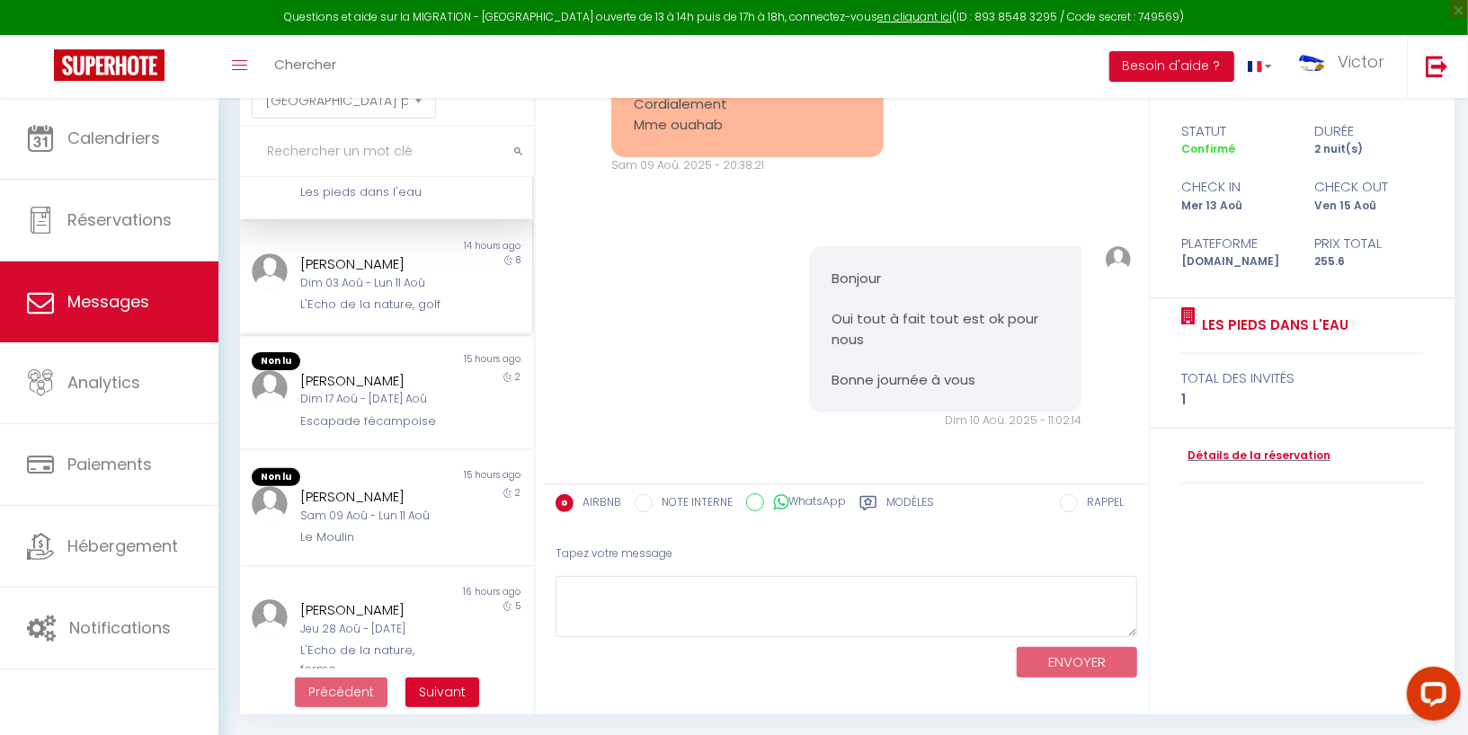
scroll to position [607, 0]
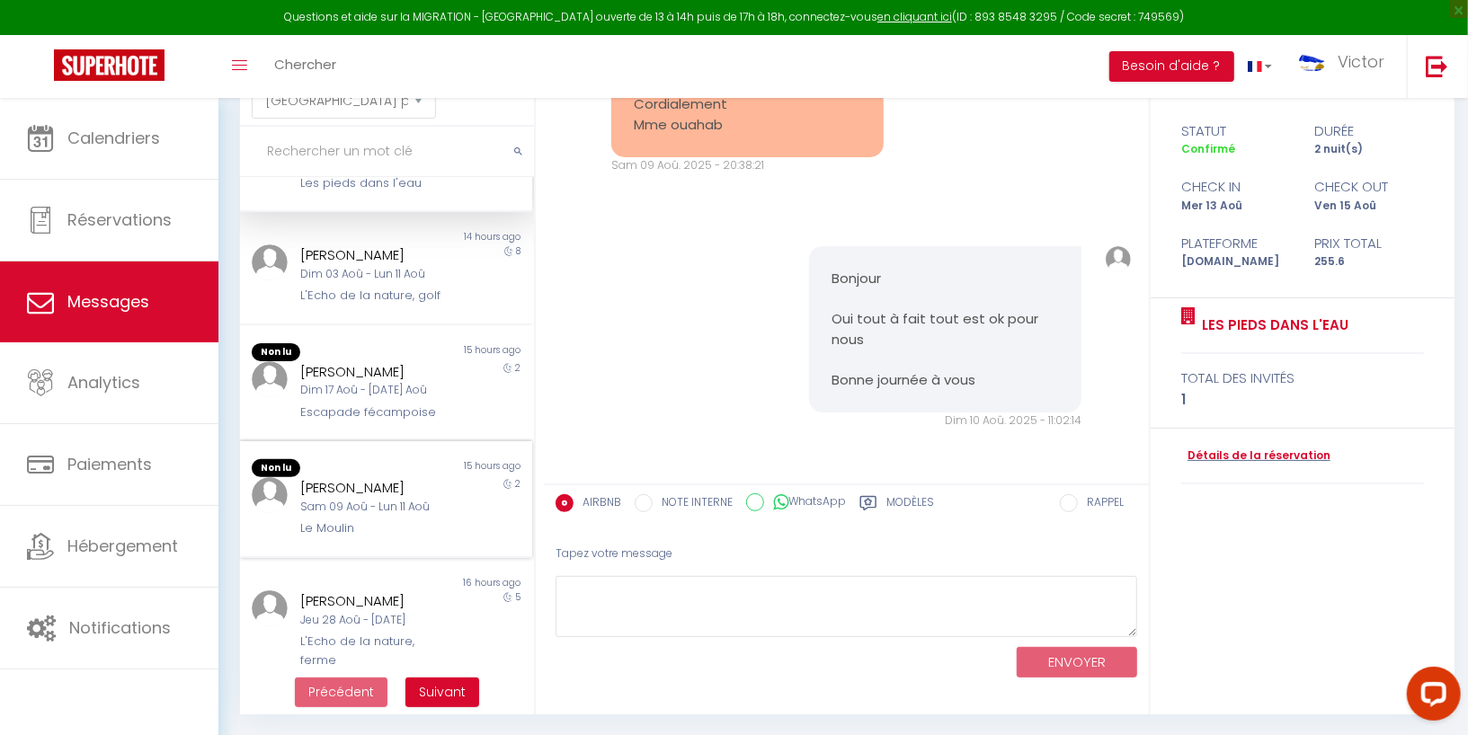
click at [377, 508] on div "Sam 09 Aoû - Lun 11 Aoû" at bounding box center [373, 507] width 147 height 17
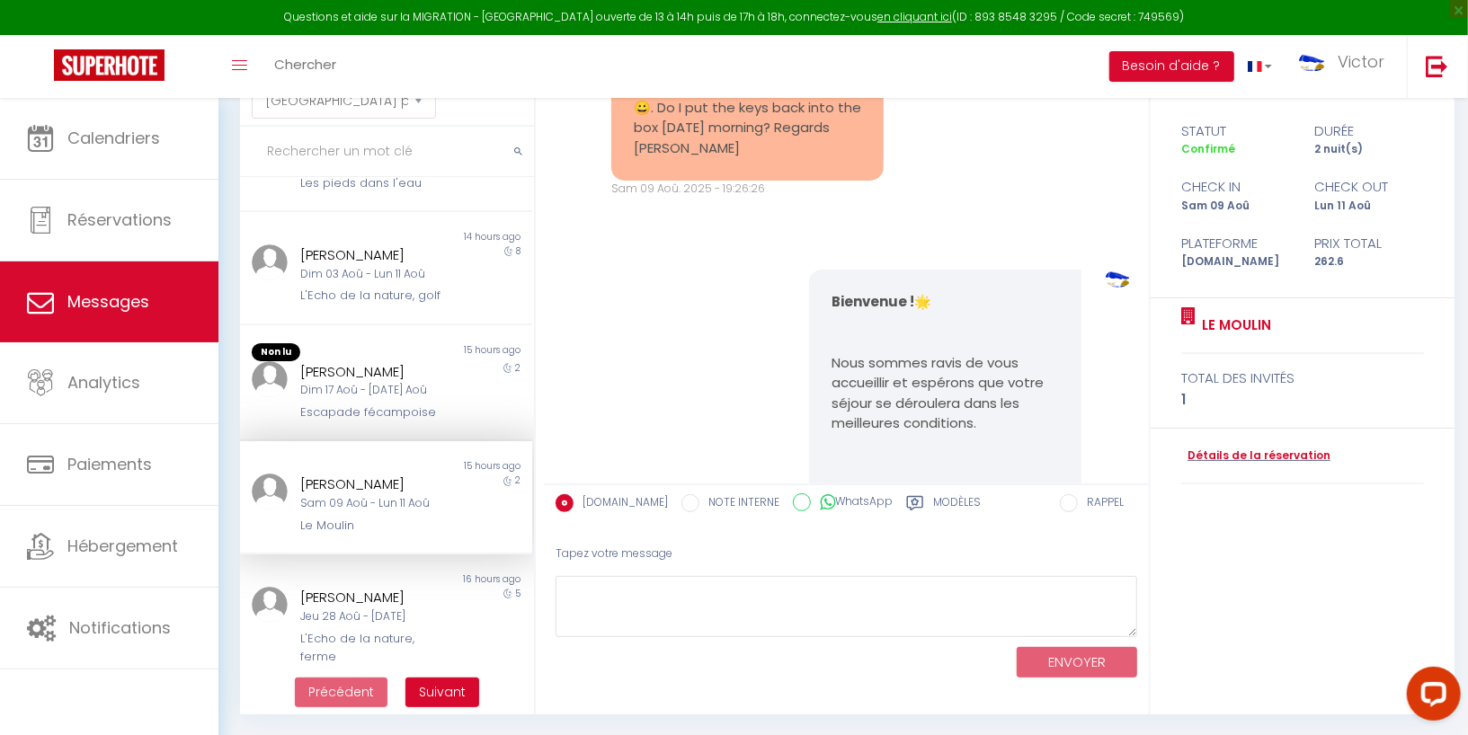
scroll to position [2741, 0]
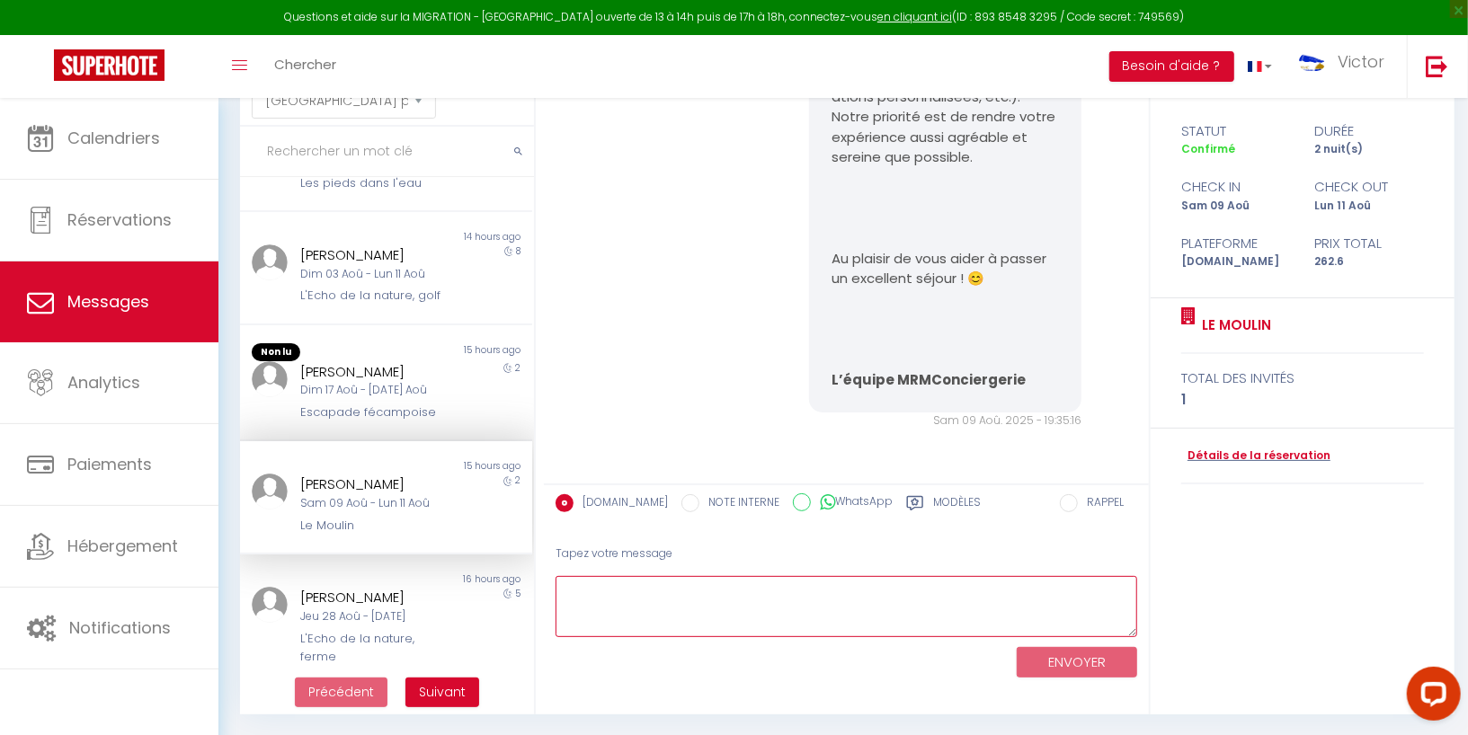
click at [652, 603] on textarea at bounding box center [846, 607] width 582 height 62
type textarea "Bonjour oui tout à fait, passez un agréable séjour Bonne journée Arnaud"
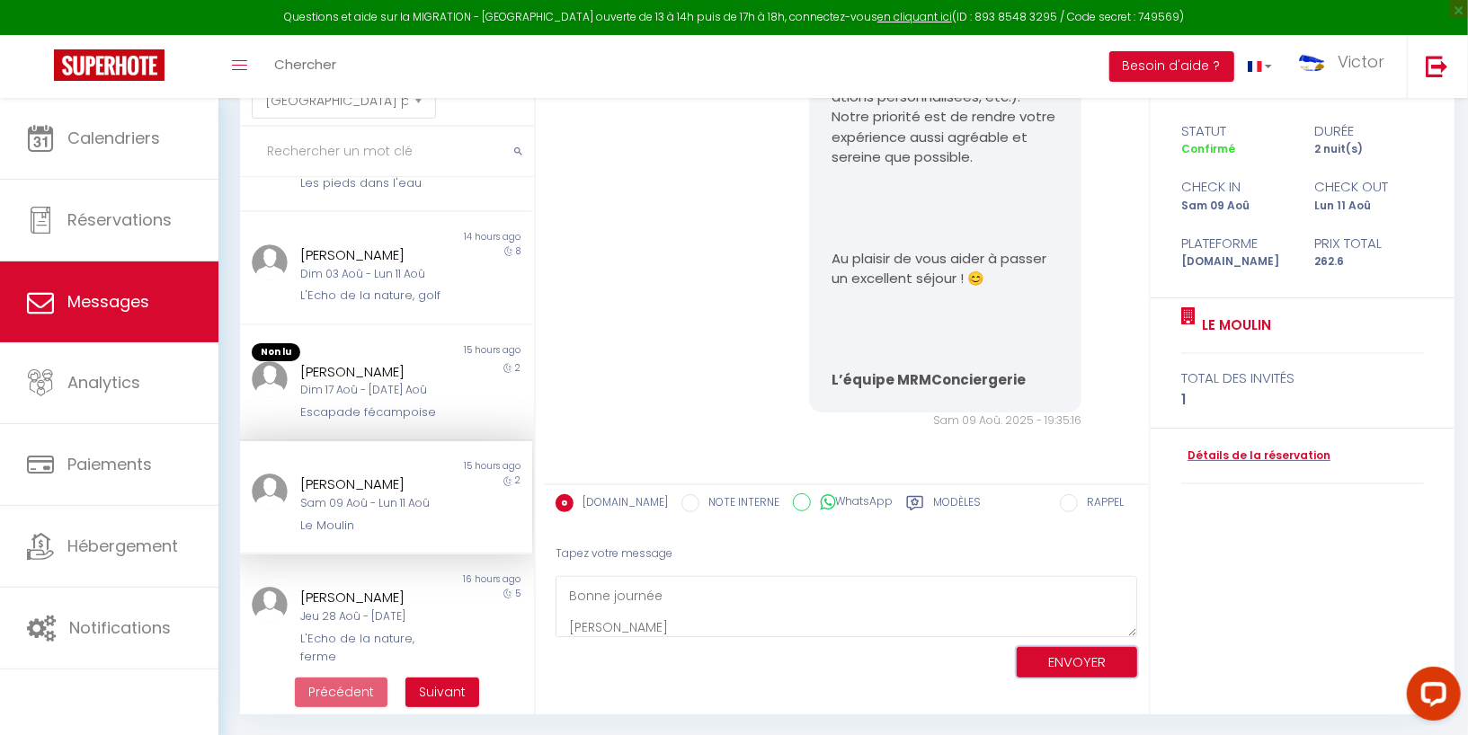
click at [1075, 663] on button "ENVOYER" at bounding box center [1077, 662] width 120 height 31
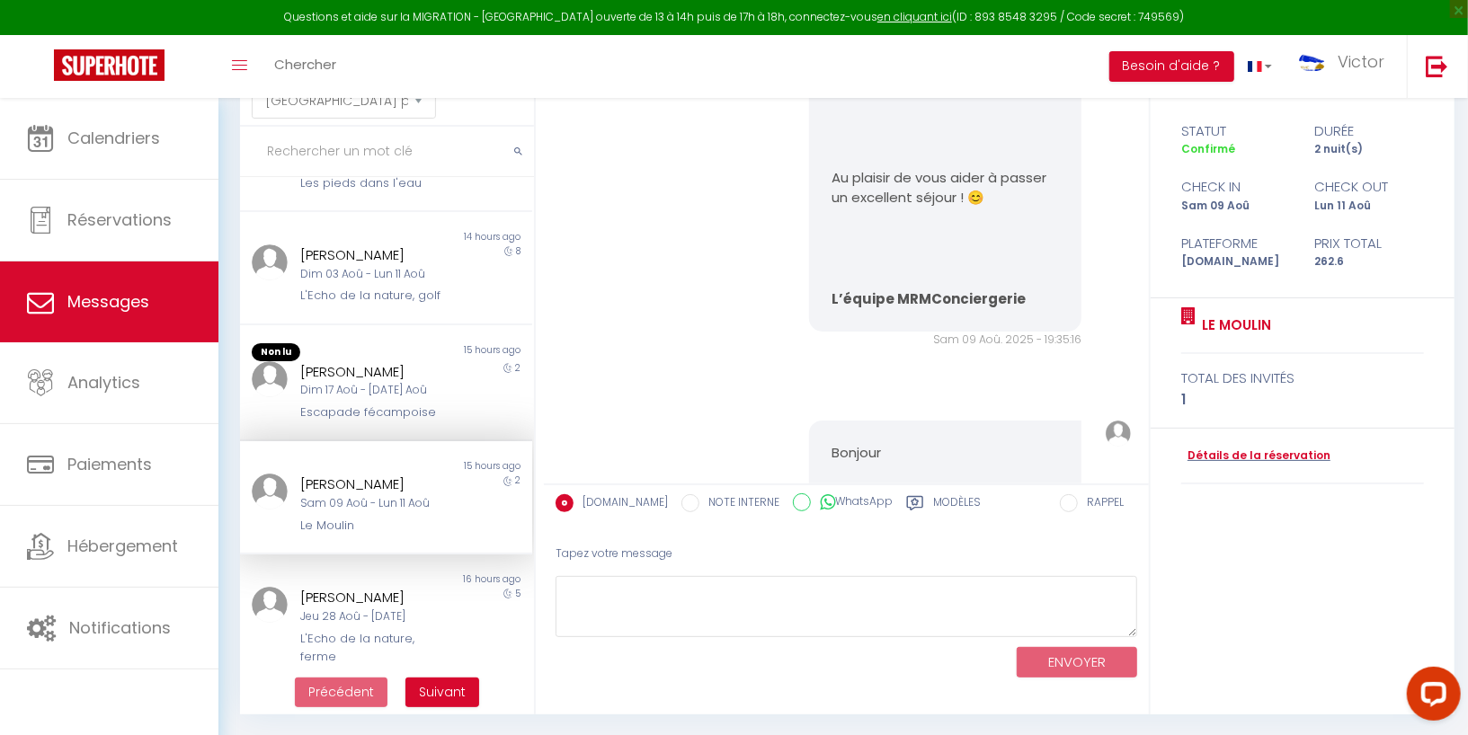
scroll to position [3037, 0]
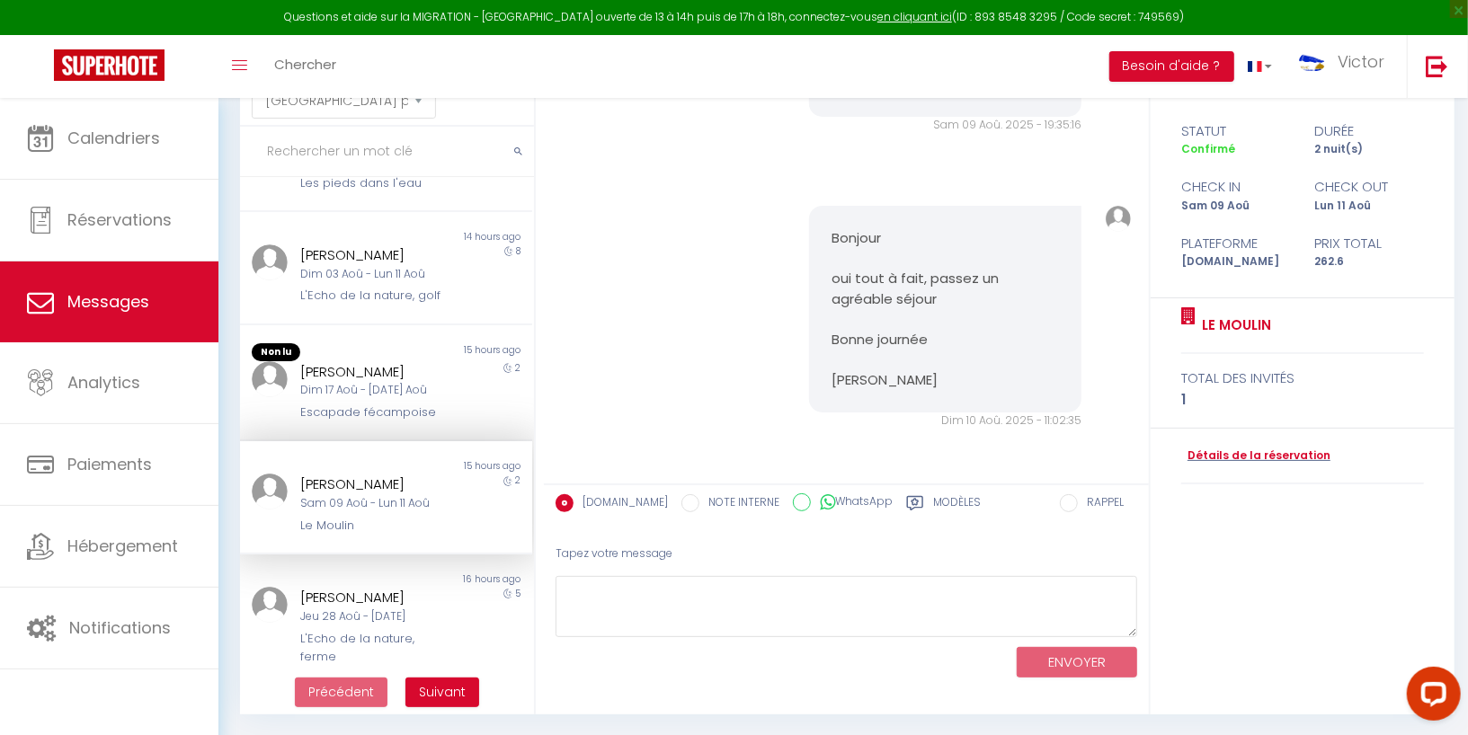
click at [1223, 537] on div "statut durée Confirmé 2 nuit(s) check in check out Sam 09 Aoû Lun 11 Aoû Platef…" at bounding box center [1302, 377] width 304 height 678
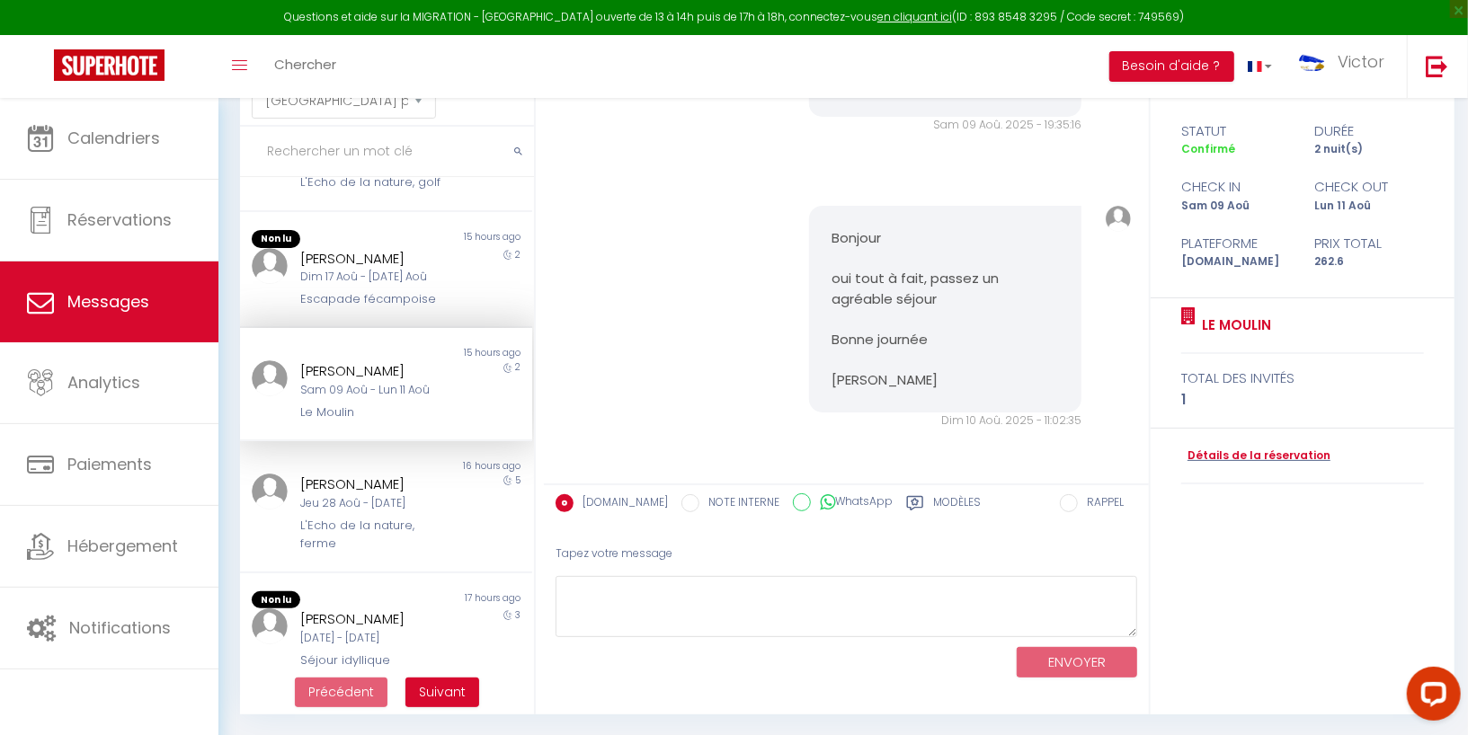
scroll to position [735, 0]
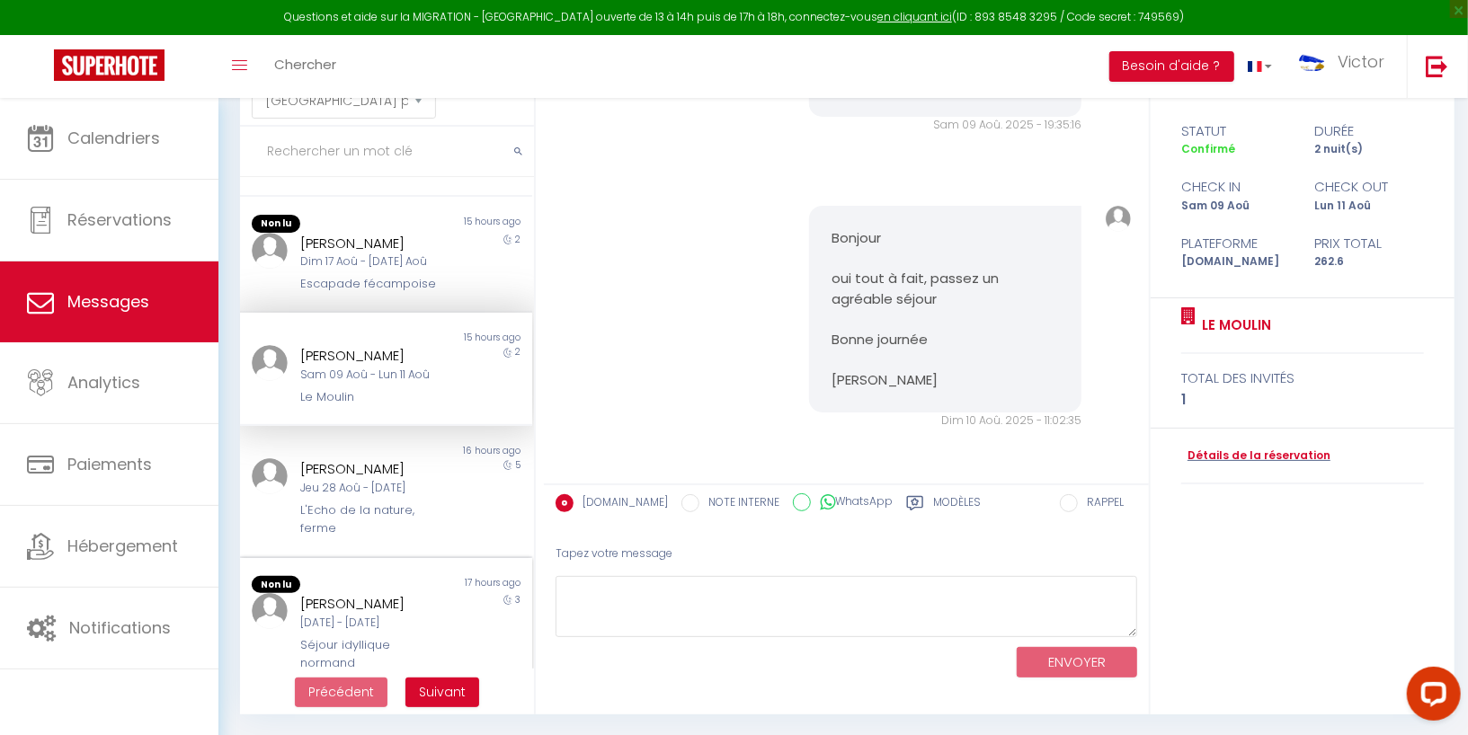
click at [383, 602] on div "Alexandra Cyrkel" at bounding box center [373, 604] width 147 height 22
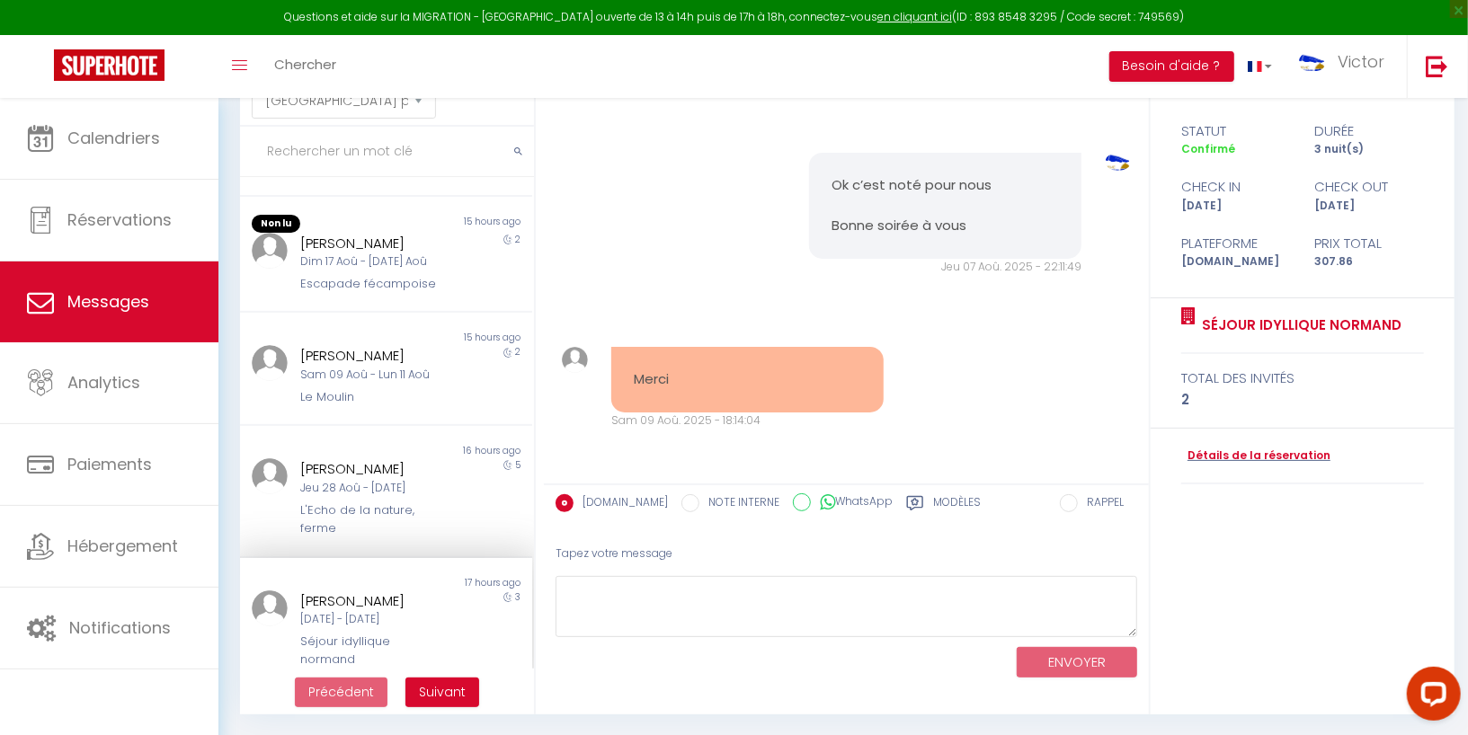
scroll to position [733, 0]
click at [396, 484] on div "Jeu 28 Aoû - Mar 02 Sep" at bounding box center [373, 491] width 147 height 17
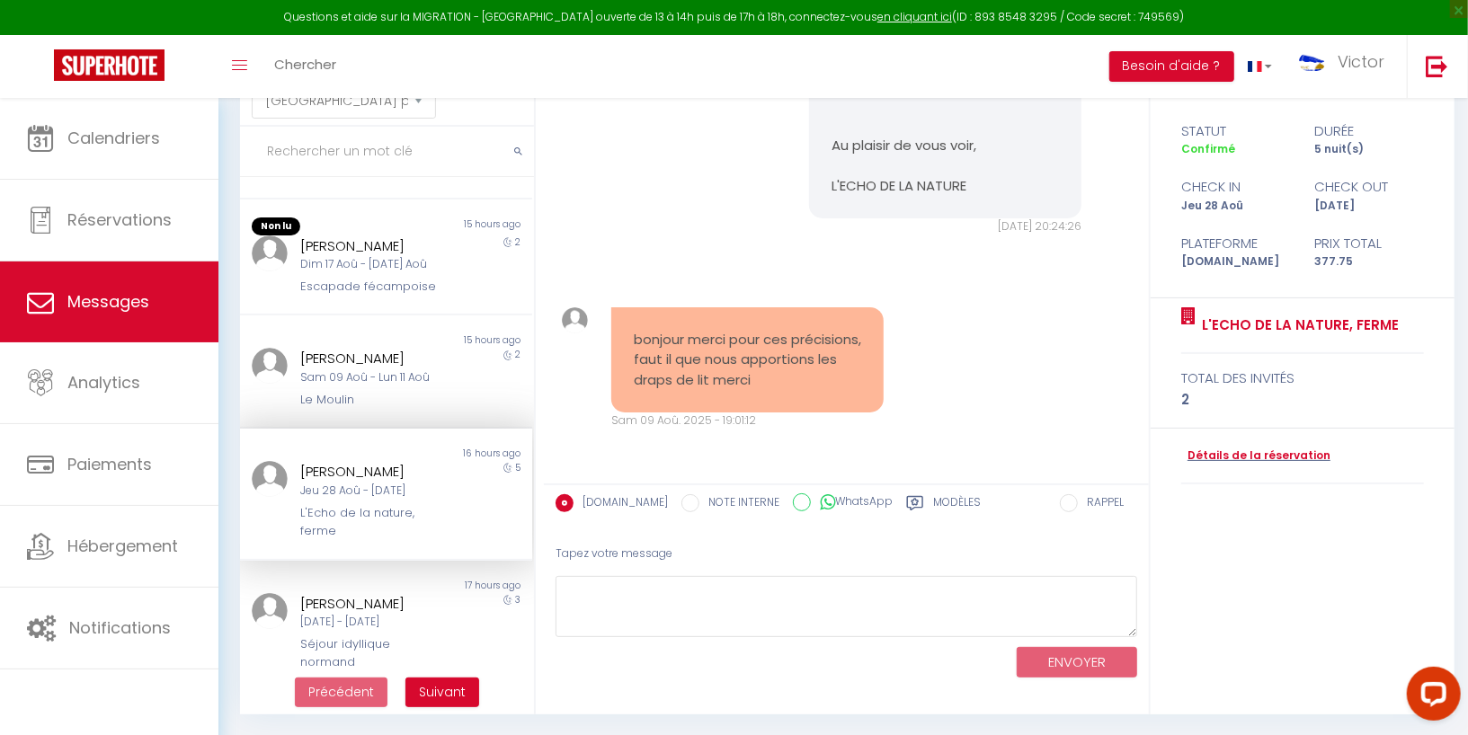
scroll to position [1960, 0]
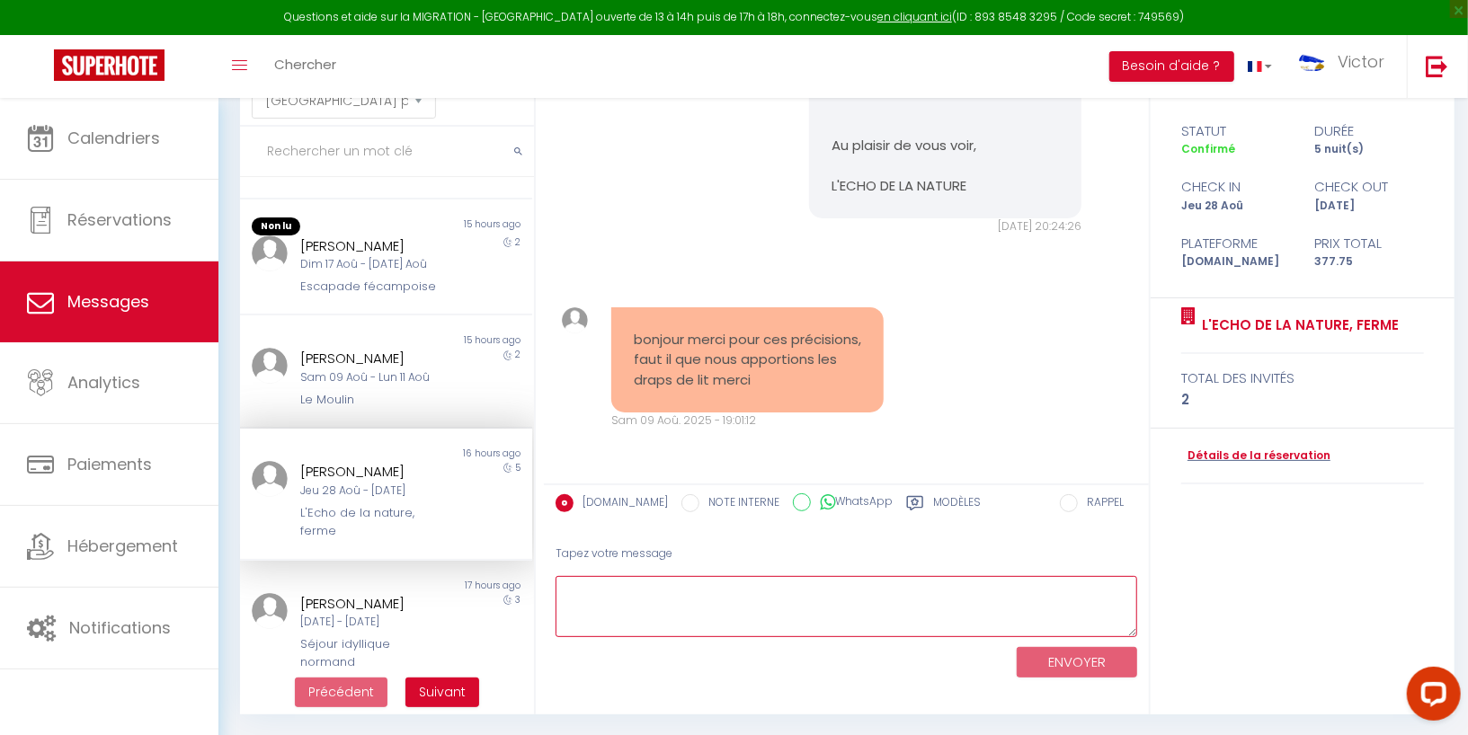
click at [664, 610] on textarea at bounding box center [846, 607] width 582 height 62
type textarea "Bonjour Non tout est compris :)"
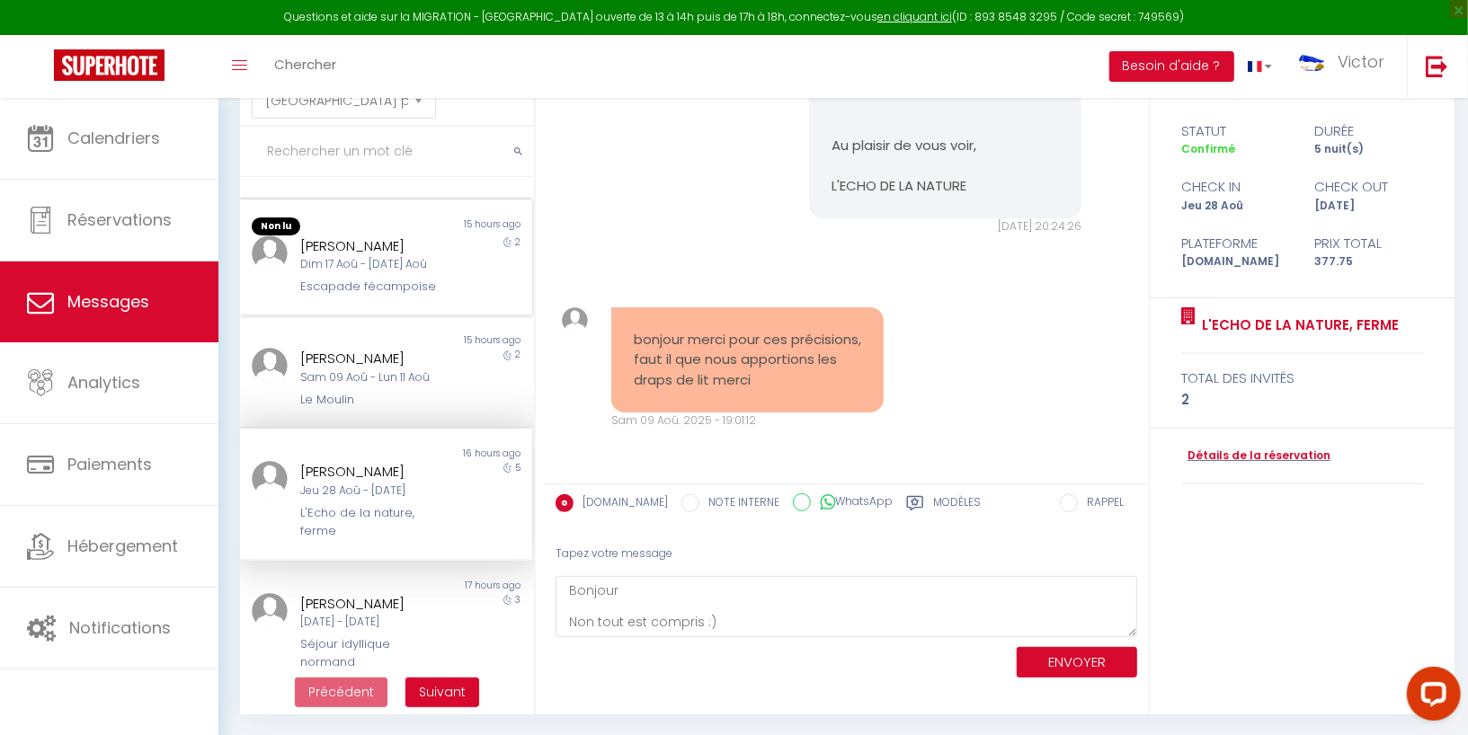
click at [440, 285] on div "Escapade fécampoise" at bounding box center [373, 287] width 147 height 18
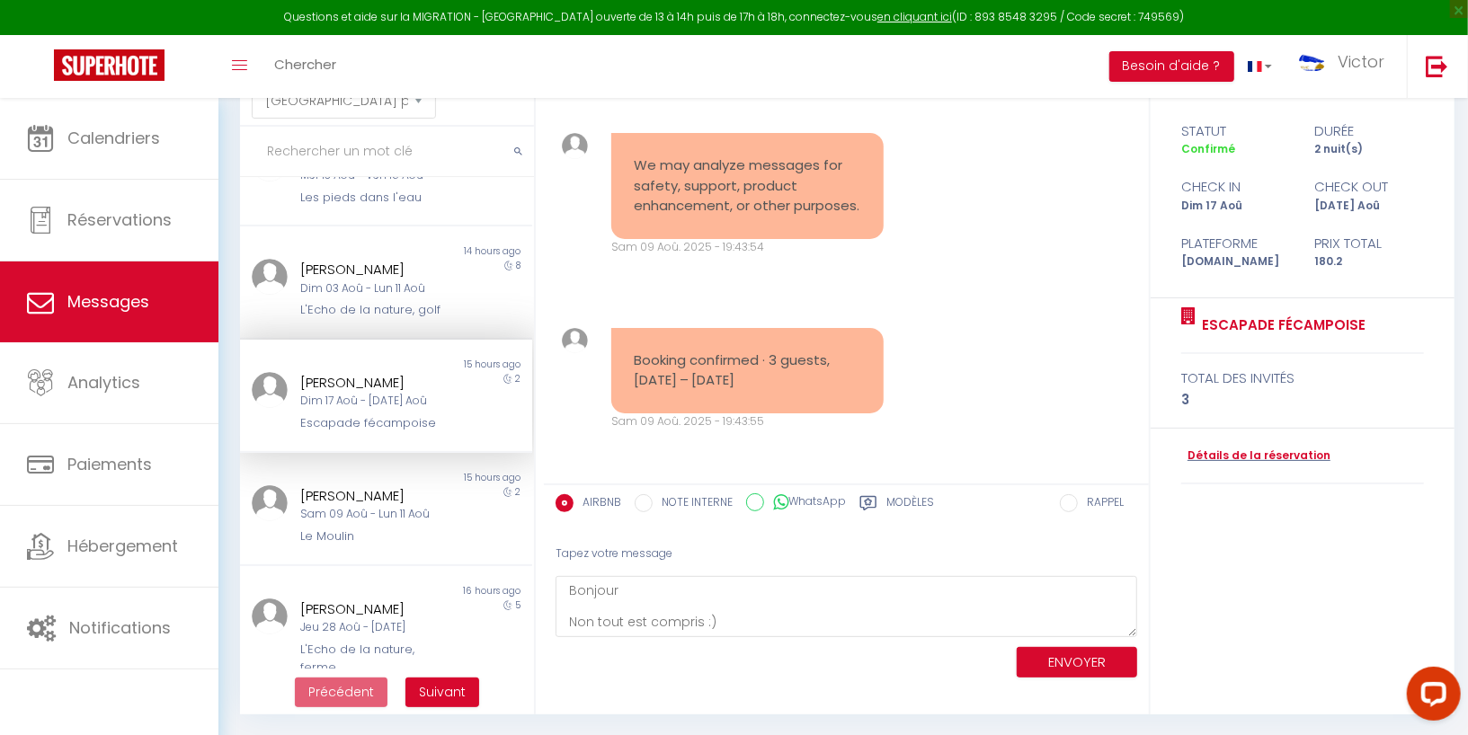
scroll to position [519, 0]
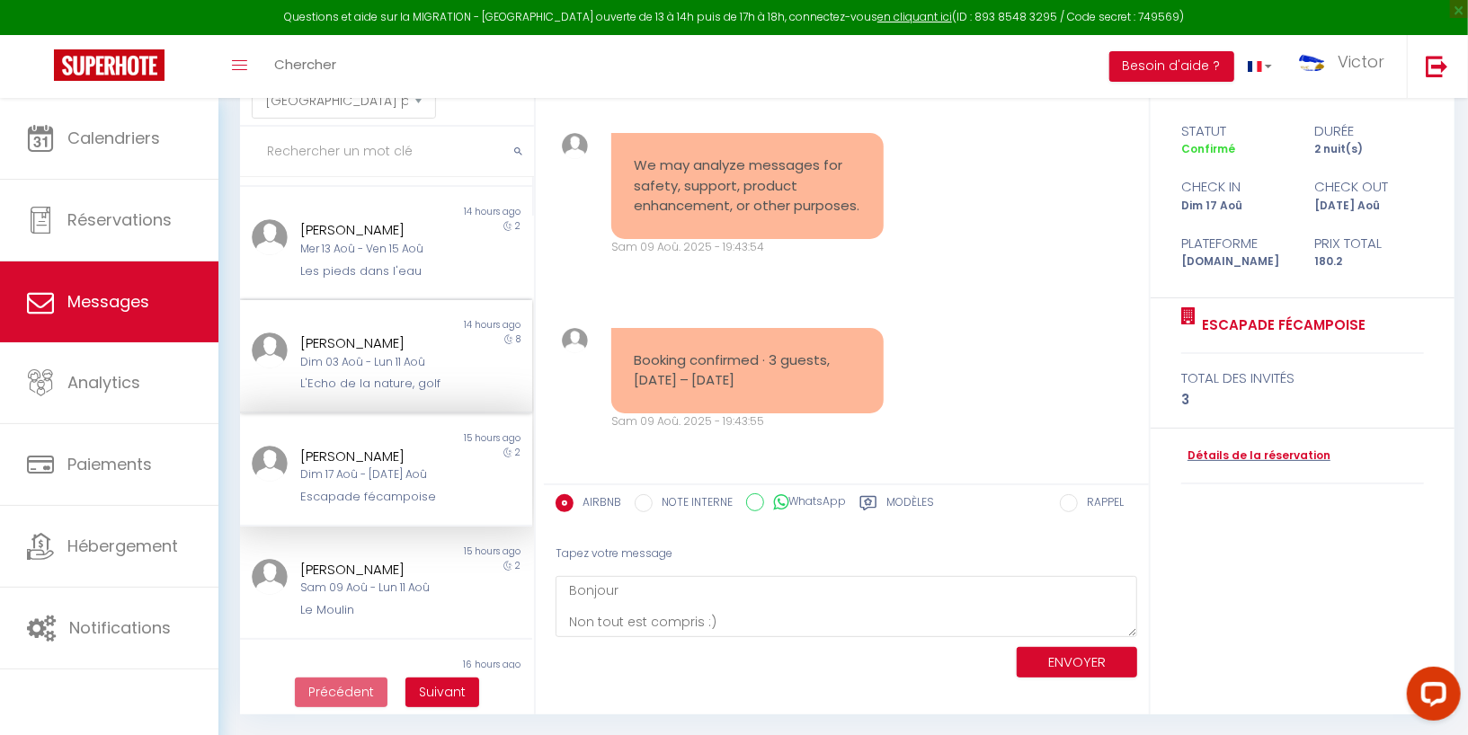
click at [383, 369] on div "Morgan Mangematin Dim 03 Aoû - Lun 11 Aoû L'Echo de la nature, golf" at bounding box center [374, 363] width 171 height 61
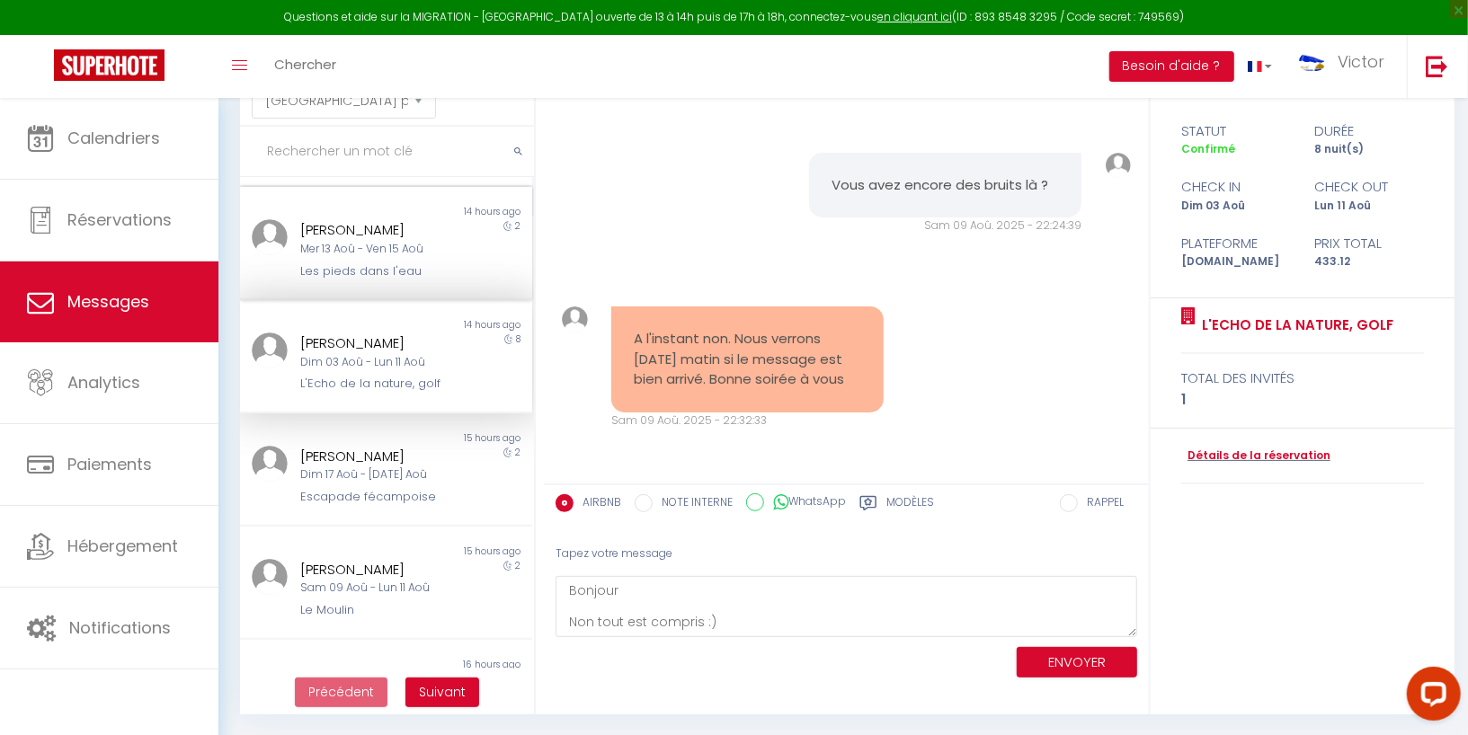
click at [400, 264] on div "Les pieds dans l'eau" at bounding box center [373, 271] width 147 height 18
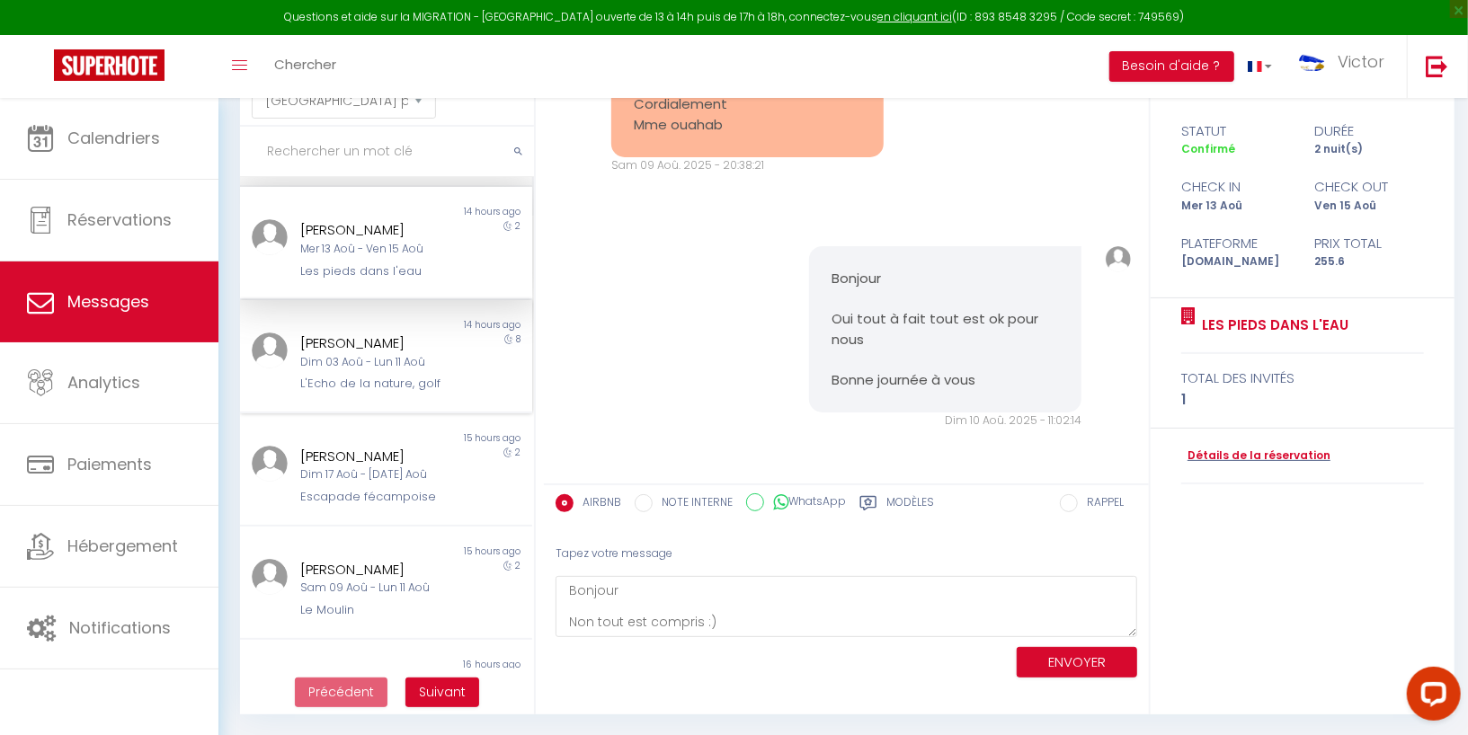
click at [373, 369] on div "Morgan Mangematin Dim 03 Aoû - Lun 11 Aoû L'Echo de la nature, golf" at bounding box center [374, 363] width 171 height 61
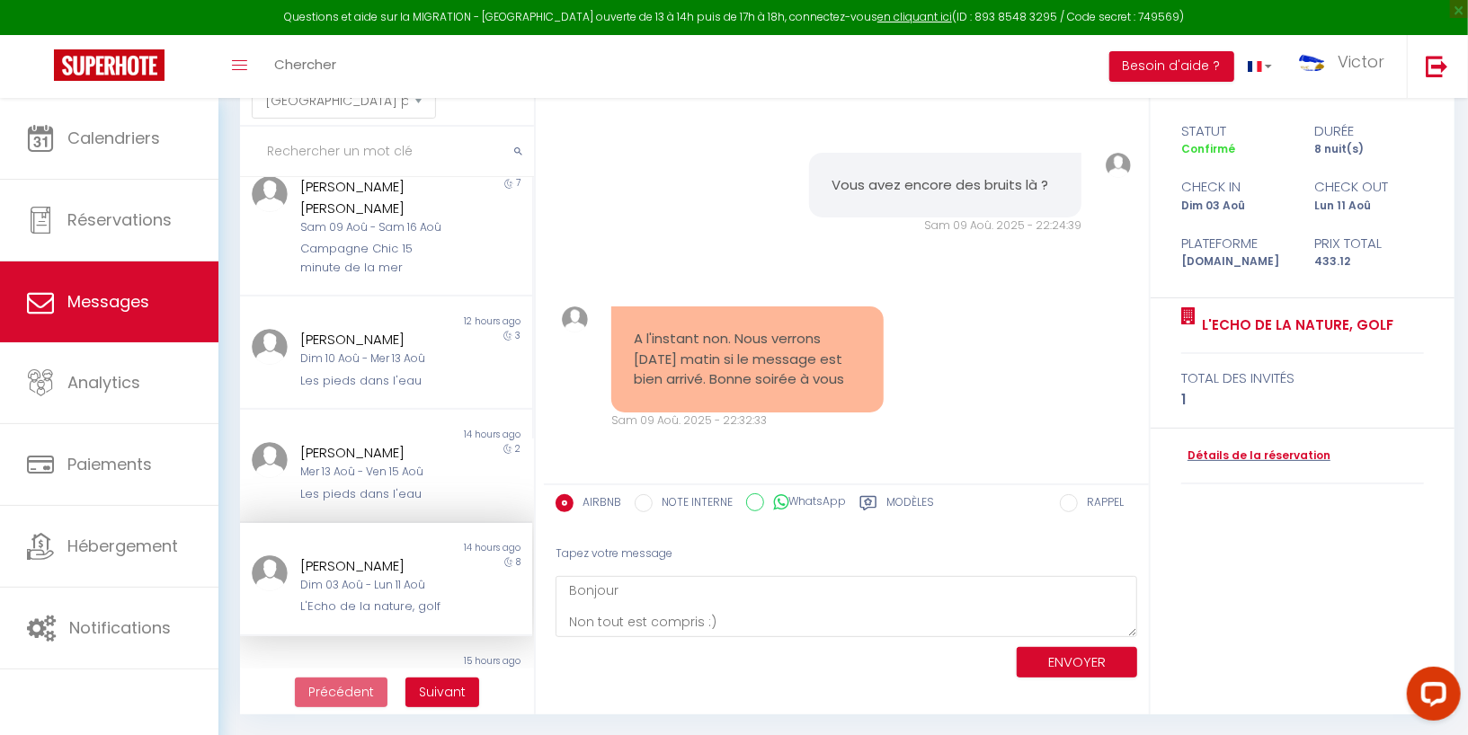
scroll to position [281, 0]
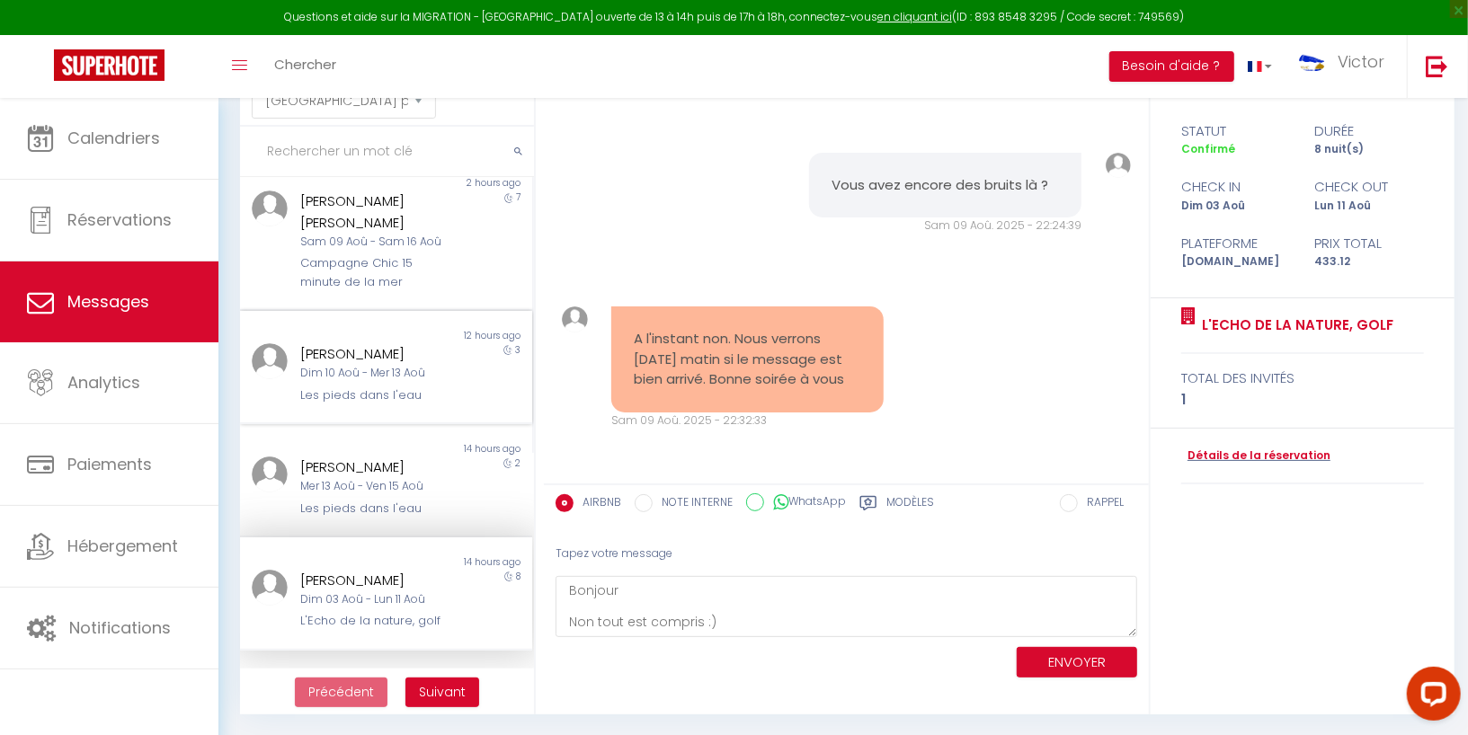
click at [397, 352] on div "[PERSON_NAME]" at bounding box center [373, 354] width 147 height 22
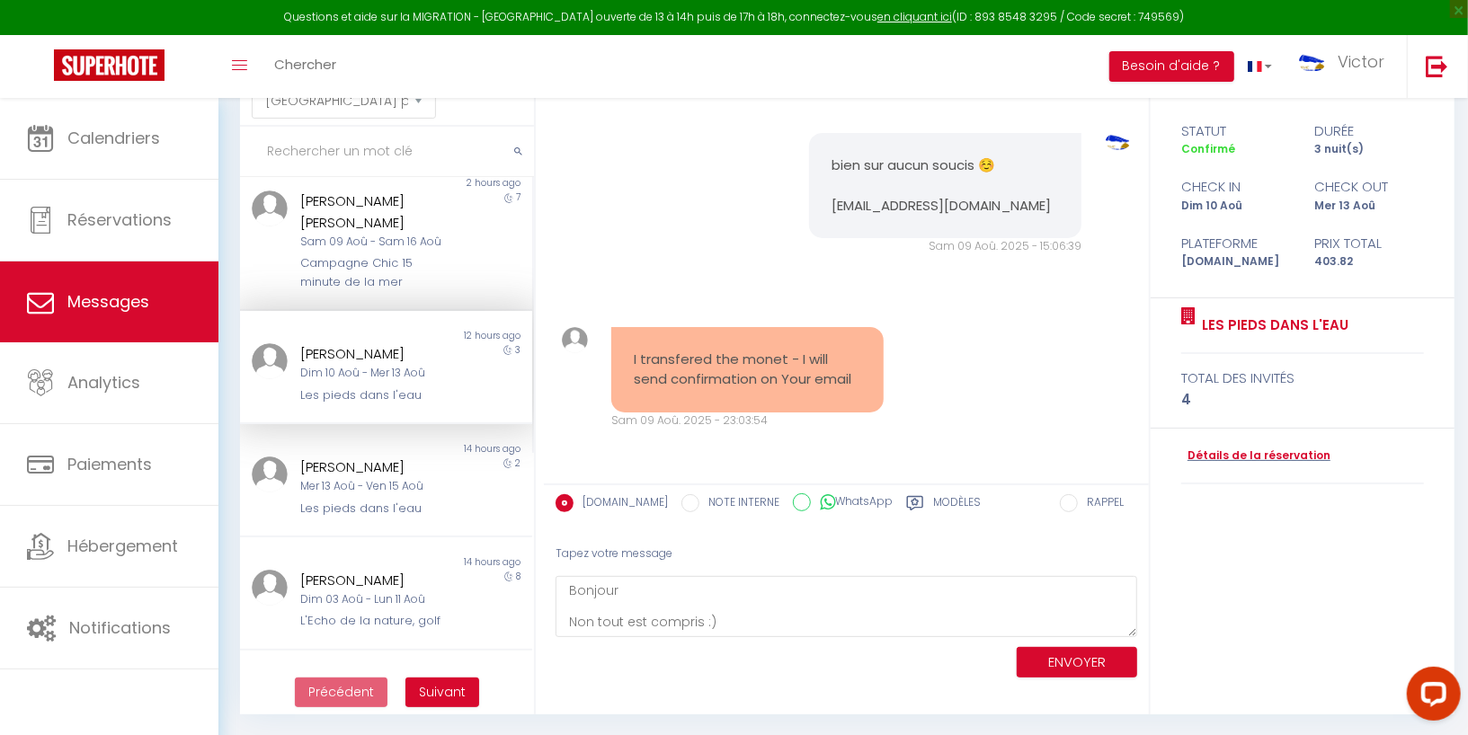
click at [408, 354] on div "[PERSON_NAME]" at bounding box center [373, 354] width 147 height 22
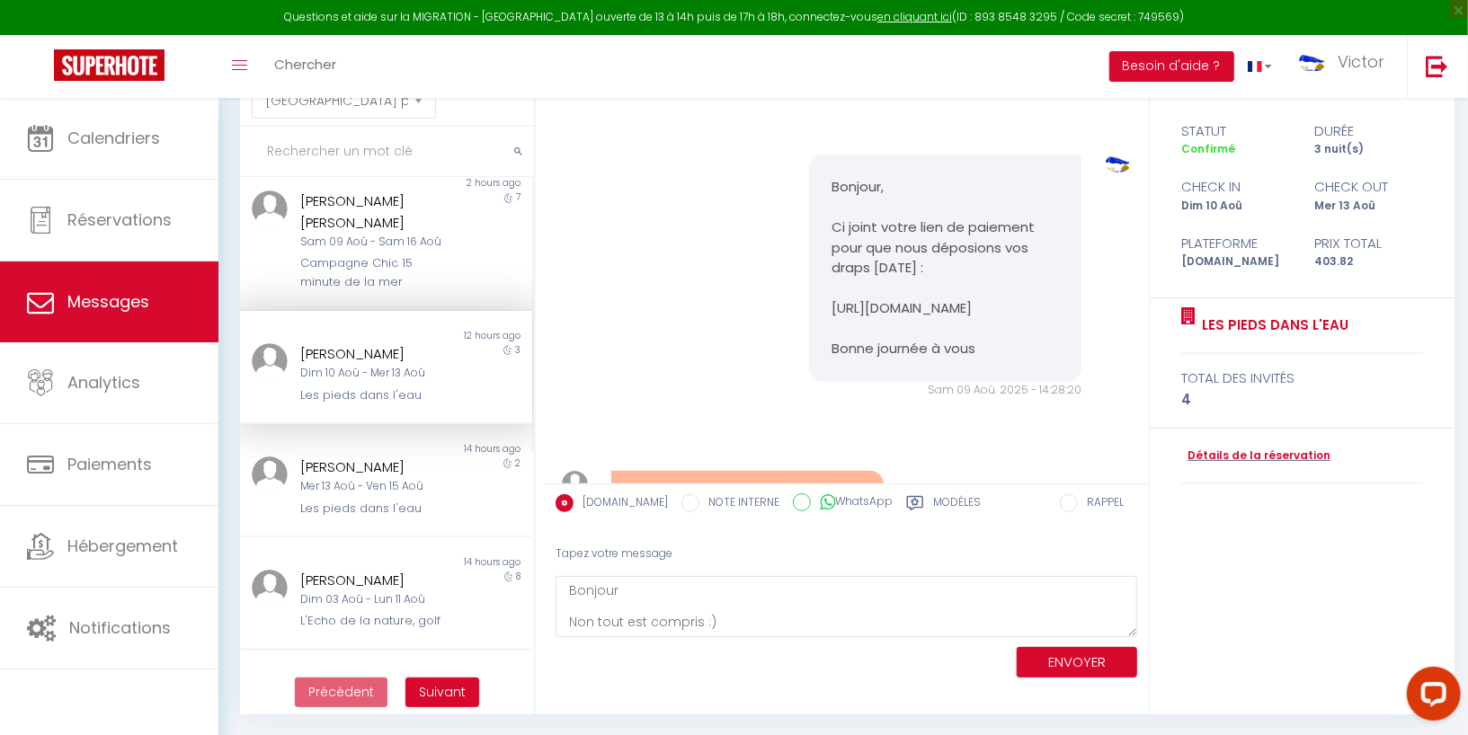
scroll to position [3007, 0]
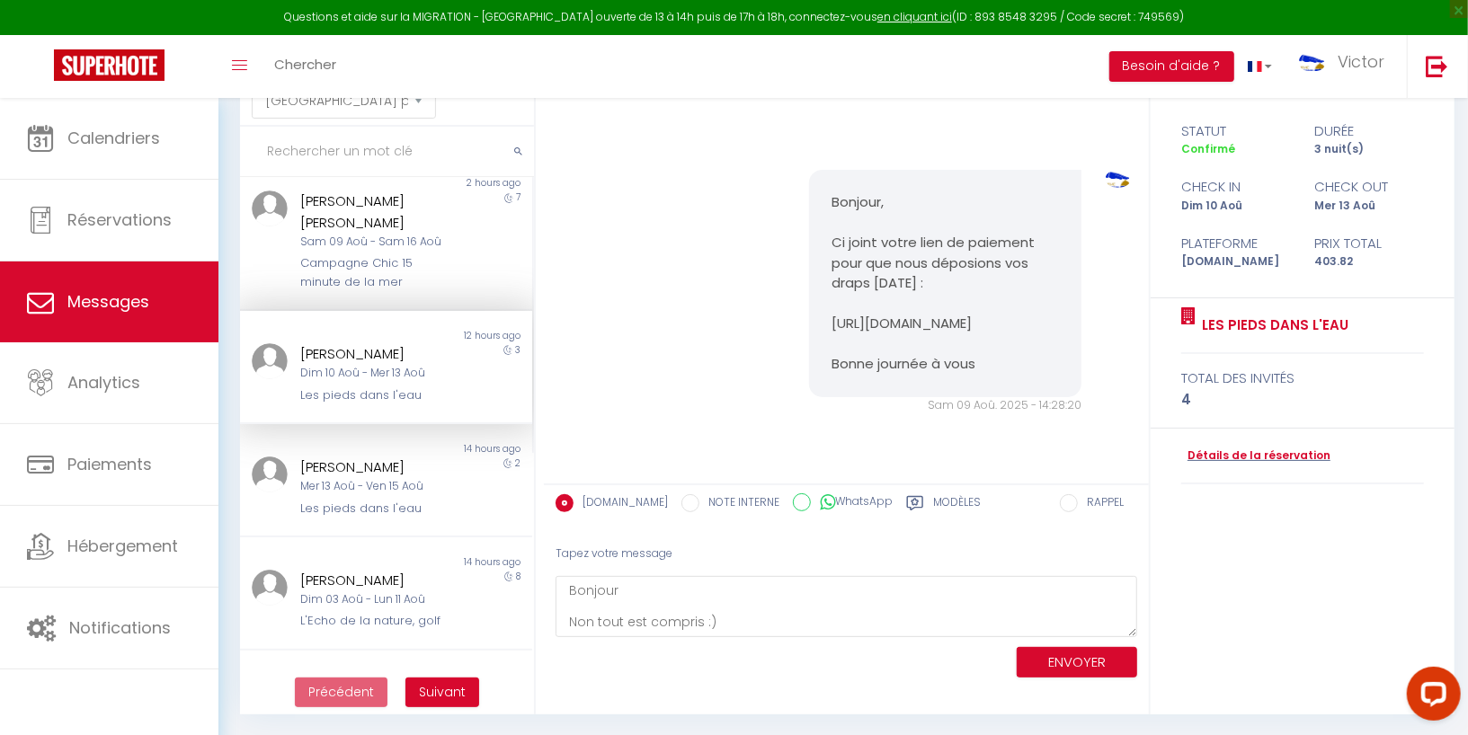
drag, startPoint x: 942, startPoint y: 412, endPoint x: 828, endPoint y: 360, distance: 125.5
click at [828, 360] on div "Bonjour, Ci joint votre lien de paiement pour que nous déposions vos draps dema…" at bounding box center [945, 283] width 273 height 227
copy pre "[URL][DOMAIN_NAME]"
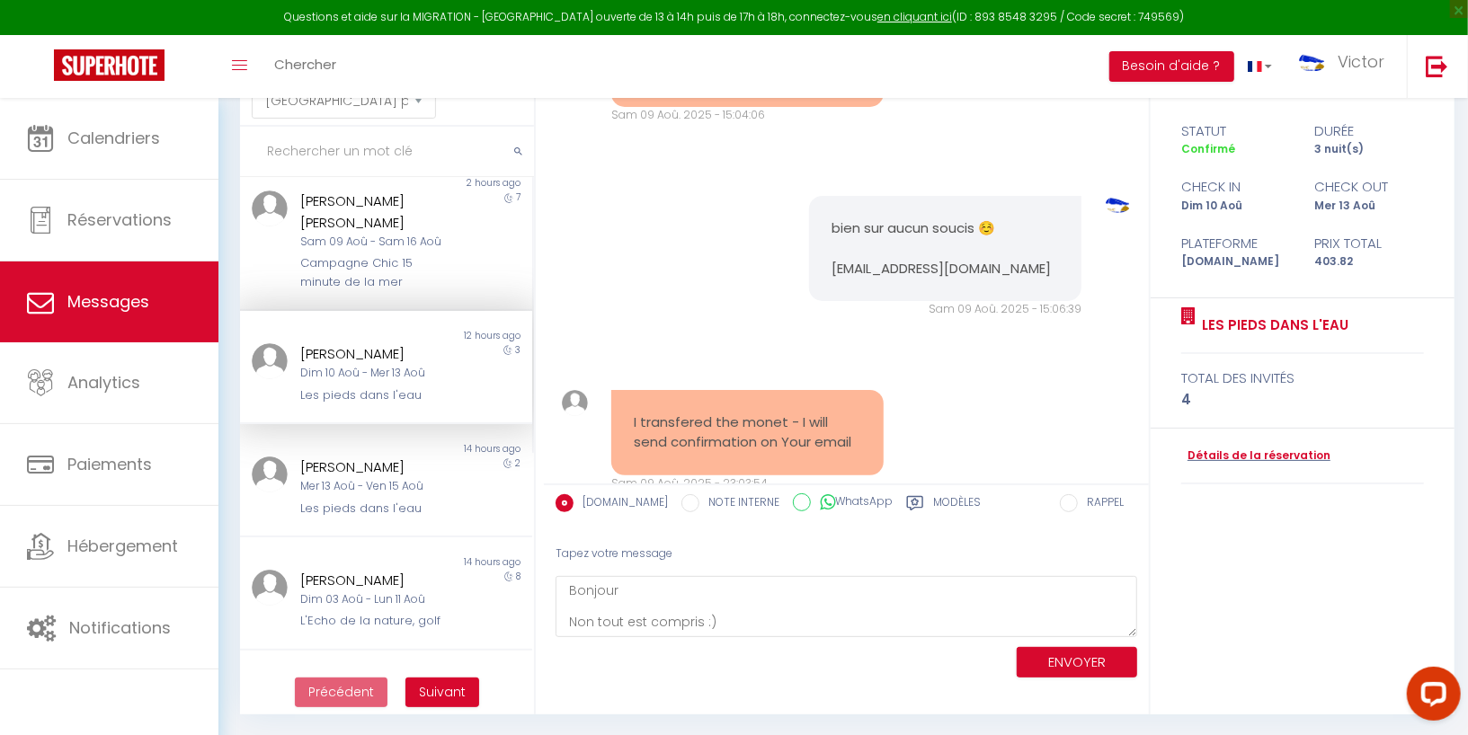
scroll to position [4138, 0]
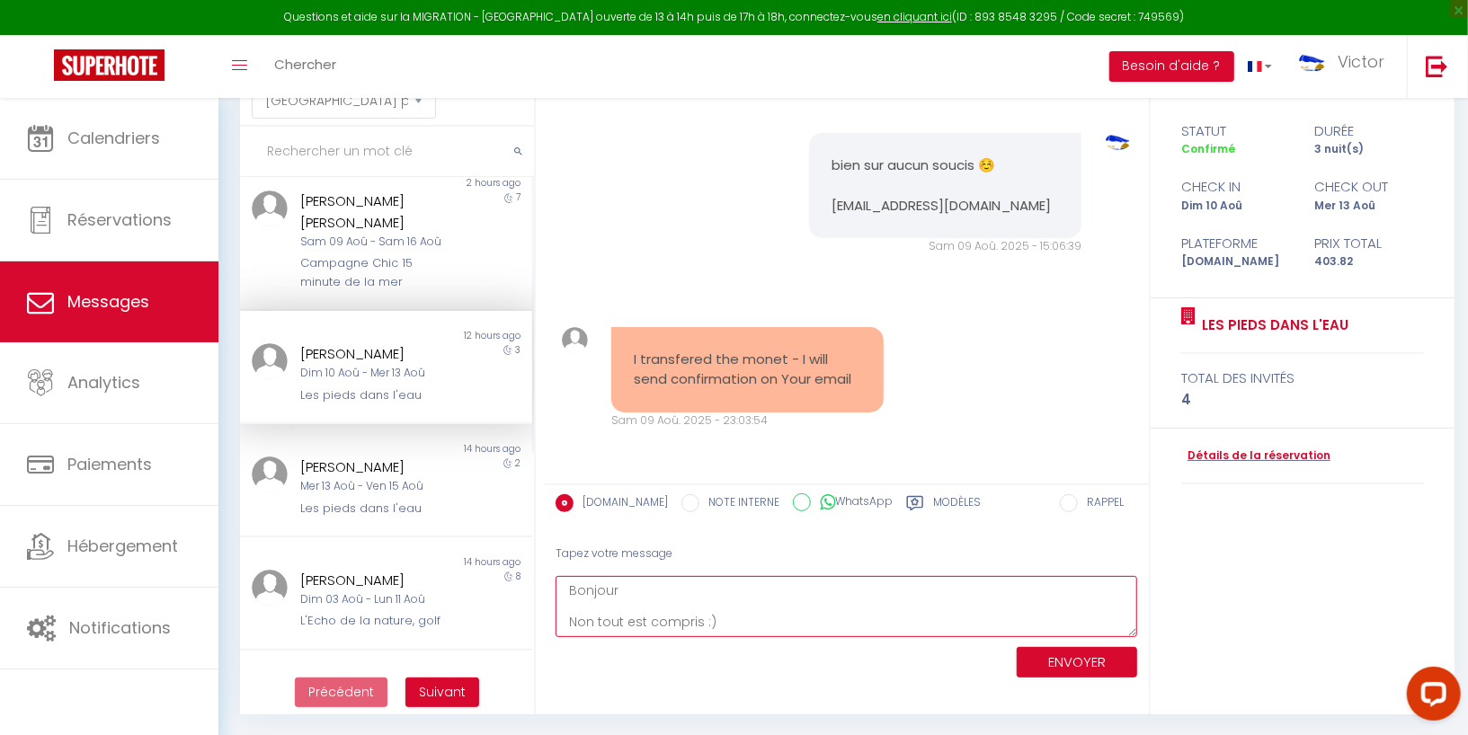
drag, startPoint x: 718, startPoint y: 619, endPoint x: 555, endPoint y: 502, distance: 201.5
click at [555, 502] on div "Booking.com NOTE INTERNE WhatsApp Modèles 10 « ‹ » › Aug 2025 2020 ~ 2030 Sun M…" at bounding box center [846, 584] width 605 height 201
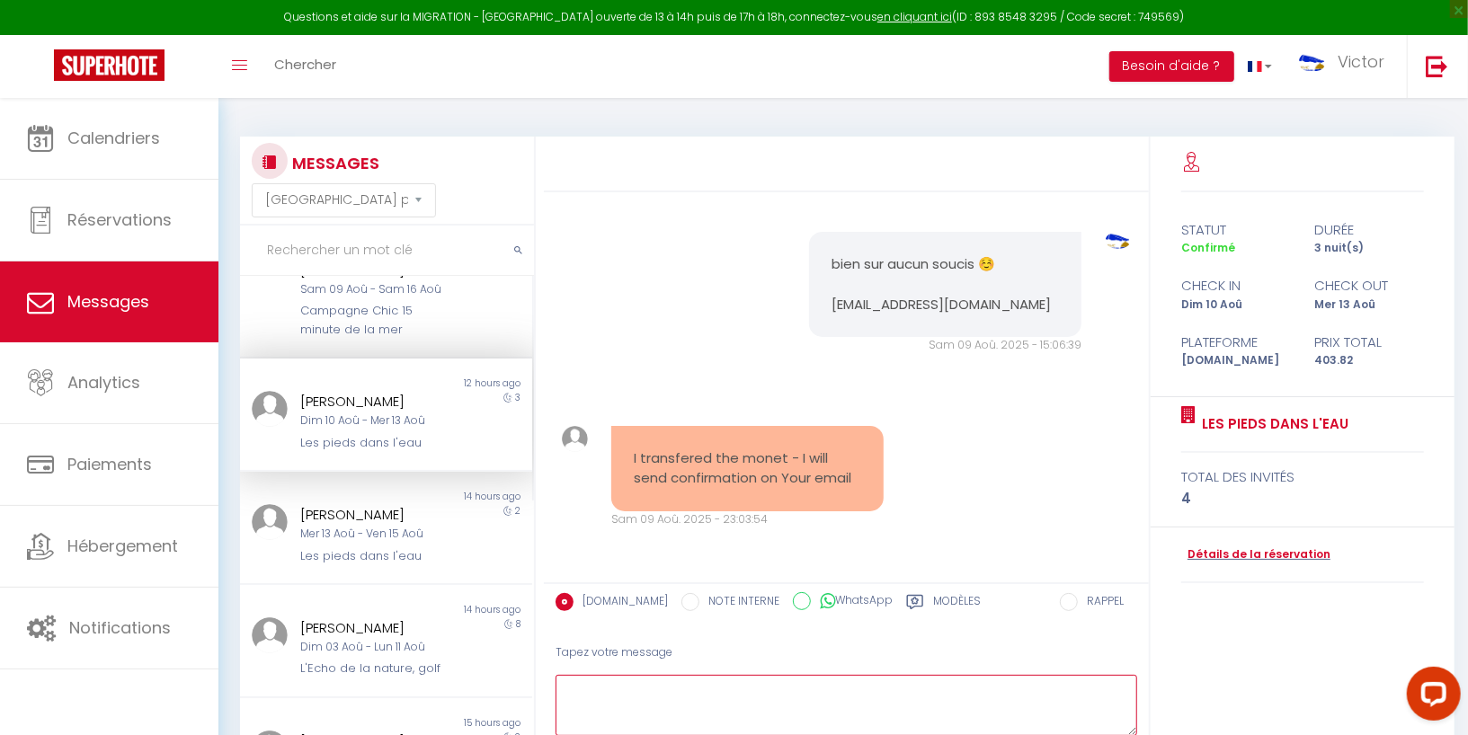
scroll to position [333, 0]
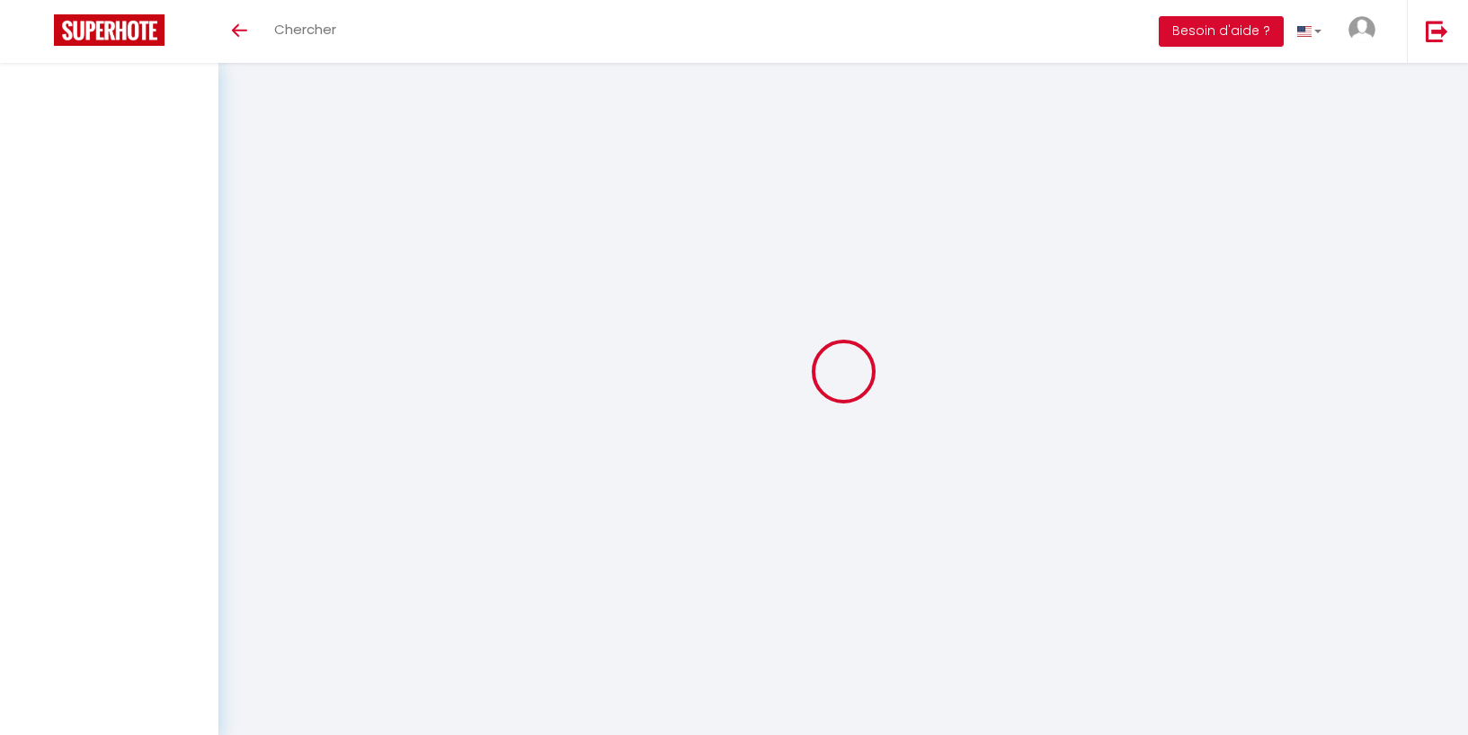
select select "message"
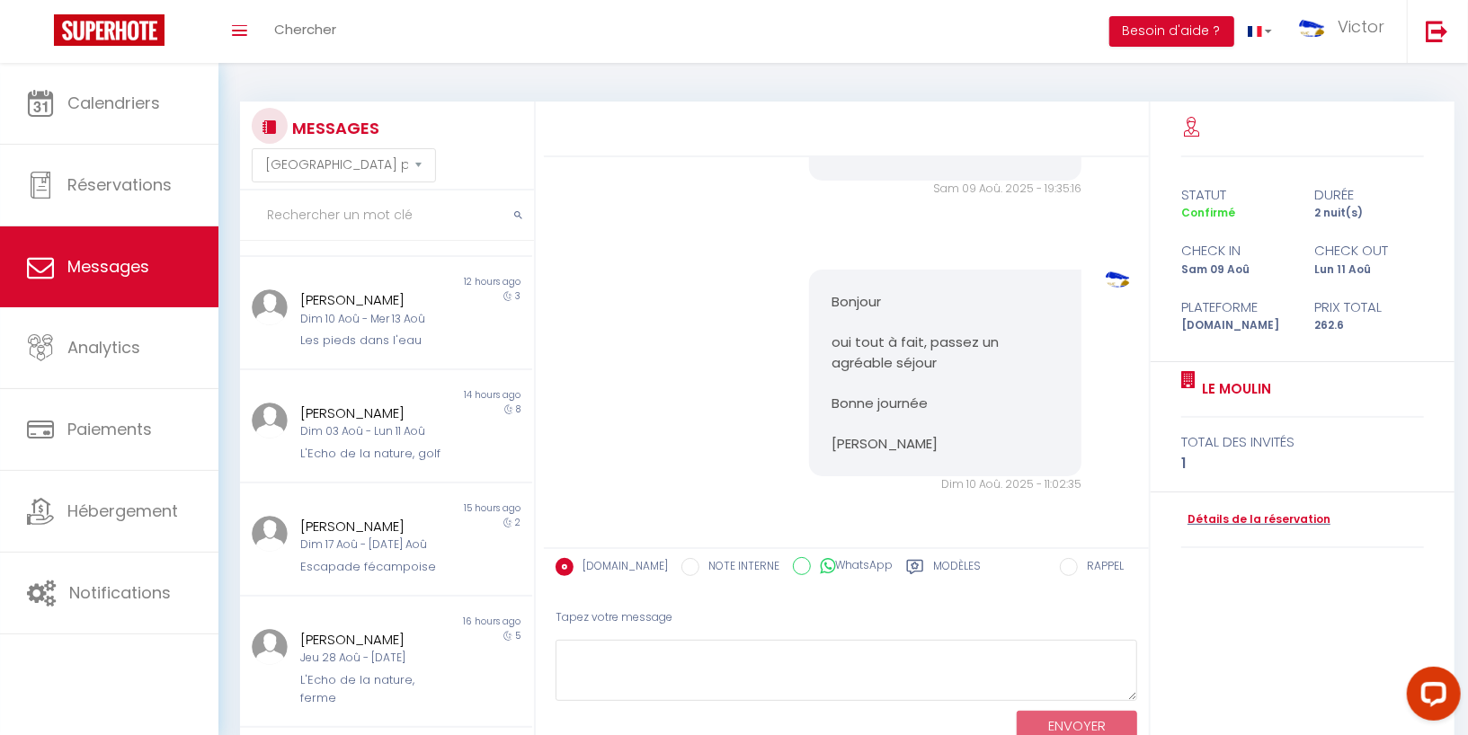
scroll to position [627, 0]
click at [414, 439] on div "Morgan Mangematin Dim 03 Aoû - Lun 11 Aoû L'Echo de la nature, golf" at bounding box center [374, 431] width 171 height 61
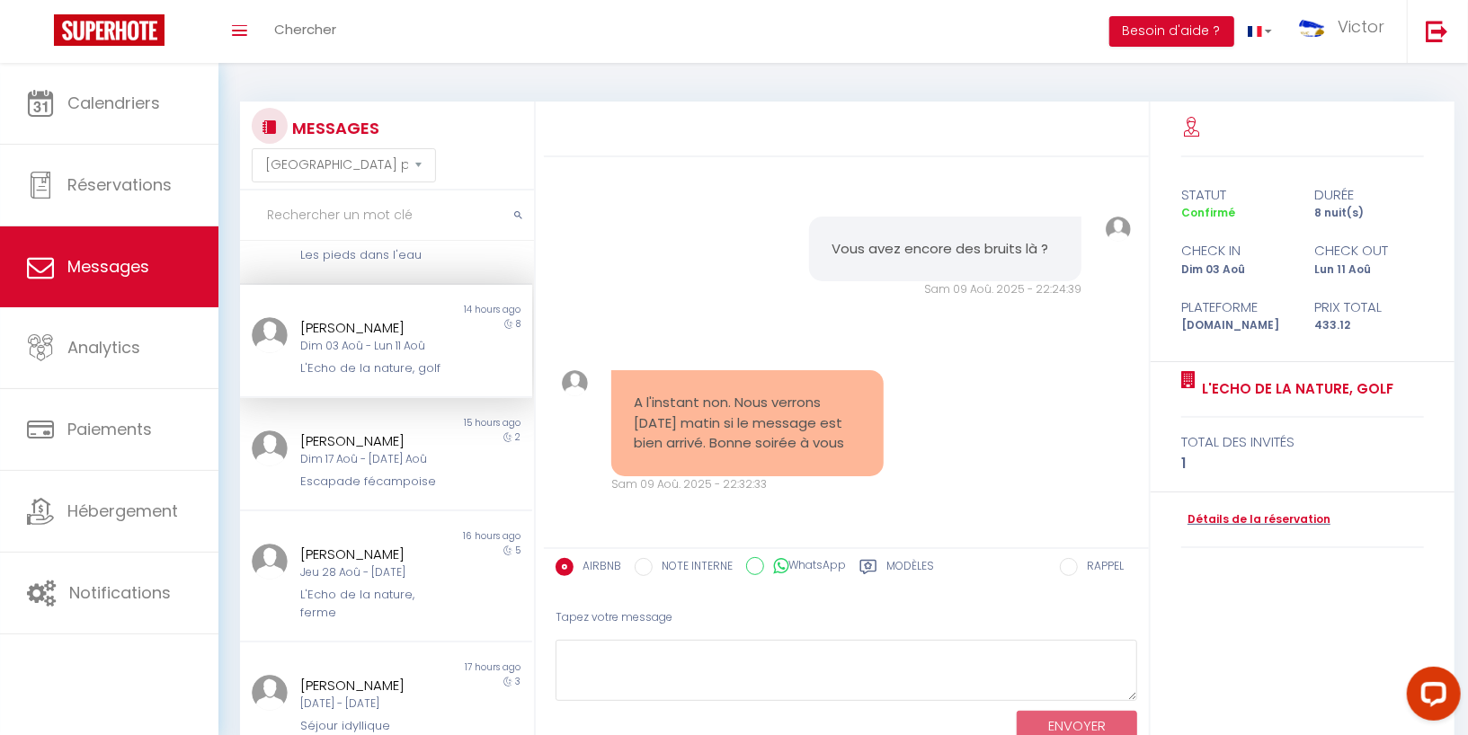
scroll to position [729, 0]
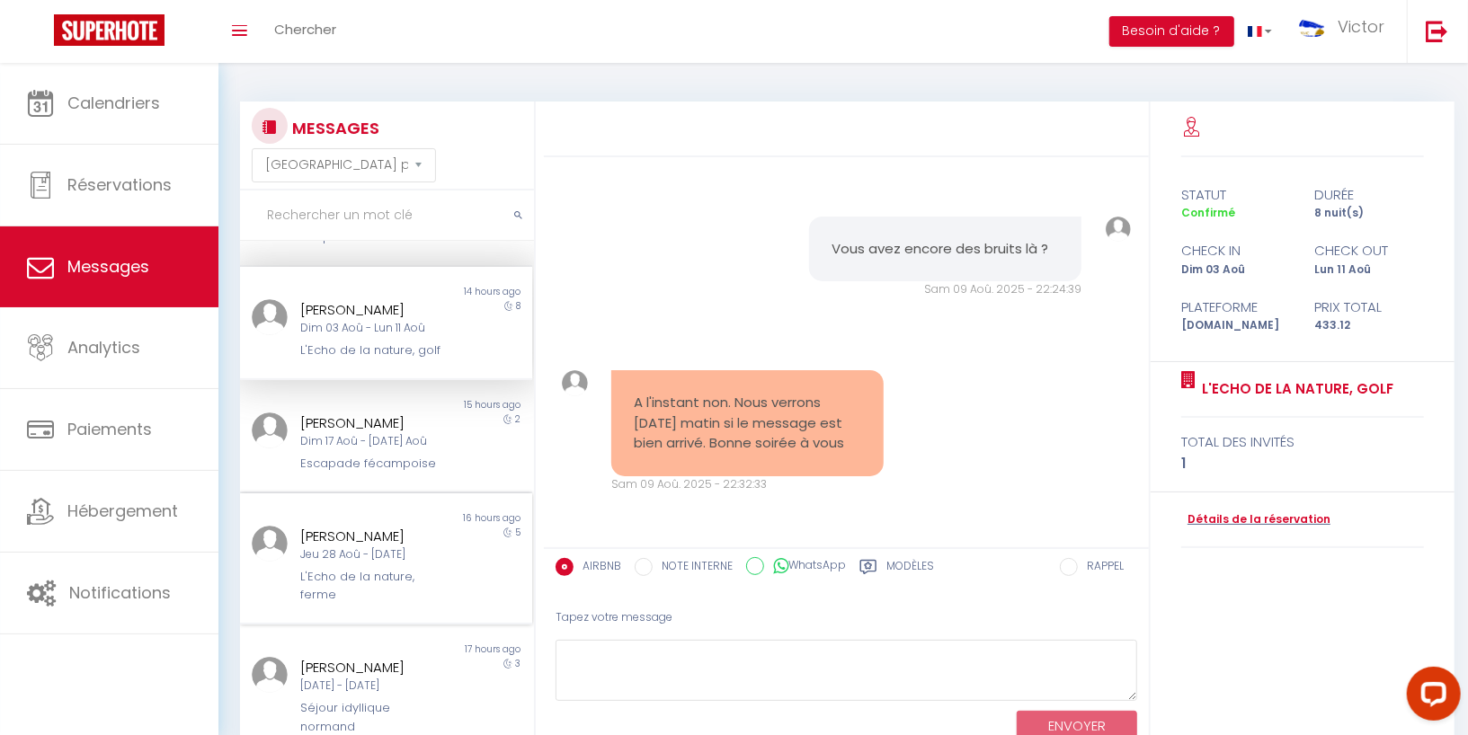
click at [381, 568] on div "L'Echo de la nature, ferme" at bounding box center [373, 586] width 147 height 37
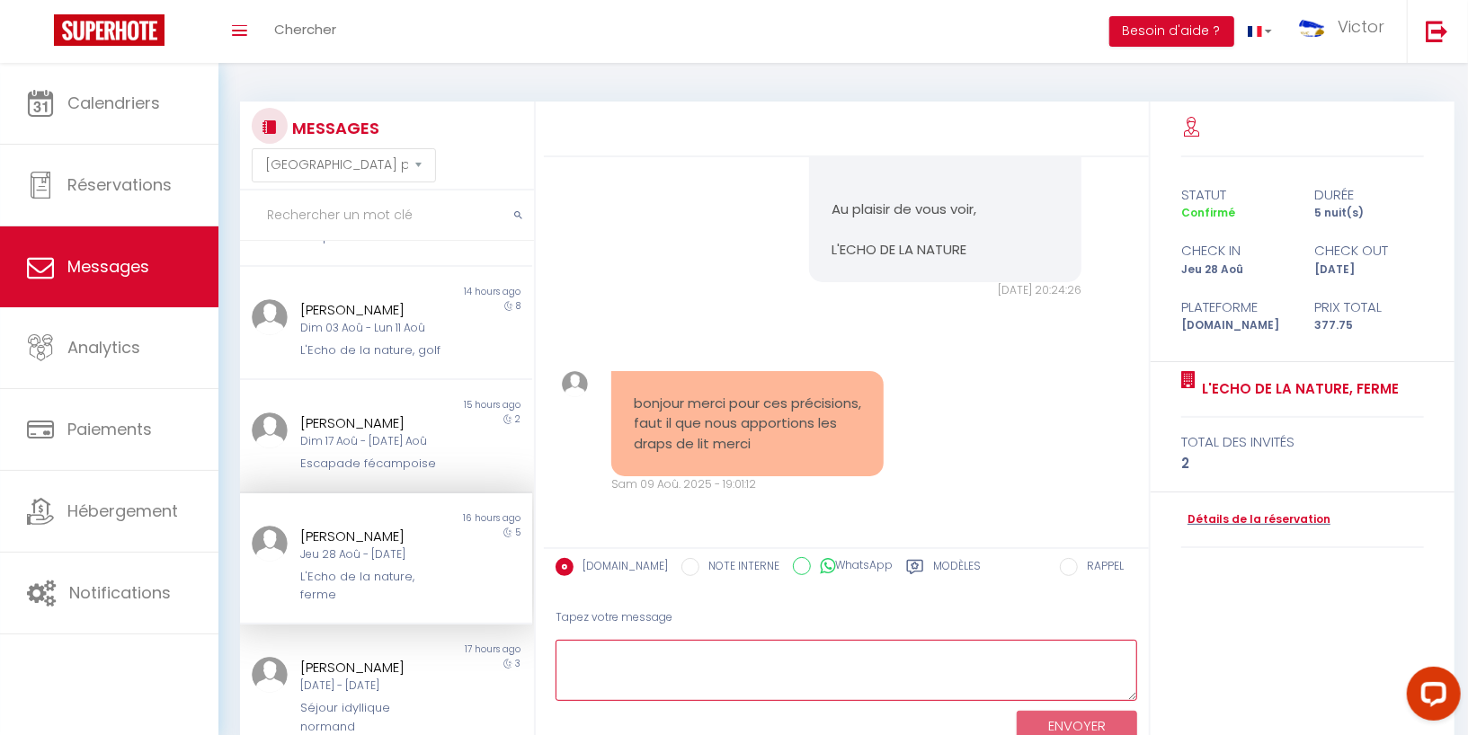
click at [632, 670] on textarea at bounding box center [846, 671] width 582 height 62
type textarea "Bonjour Non tout est compris dans votre séjour Belle journée à vous Arnaud"
click at [1037, 716] on button "ENVOYER" at bounding box center [1077, 726] width 120 height 31
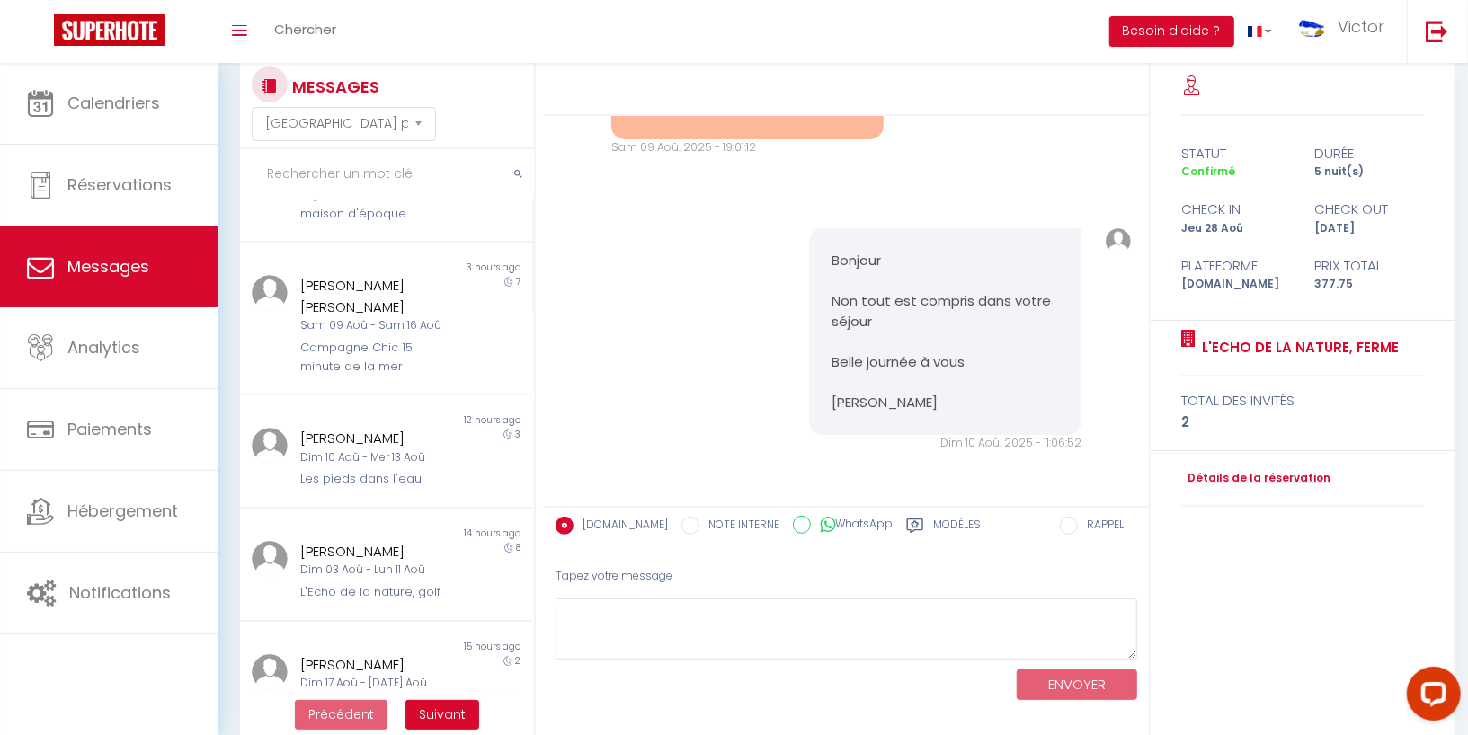
scroll to position [437, 0]
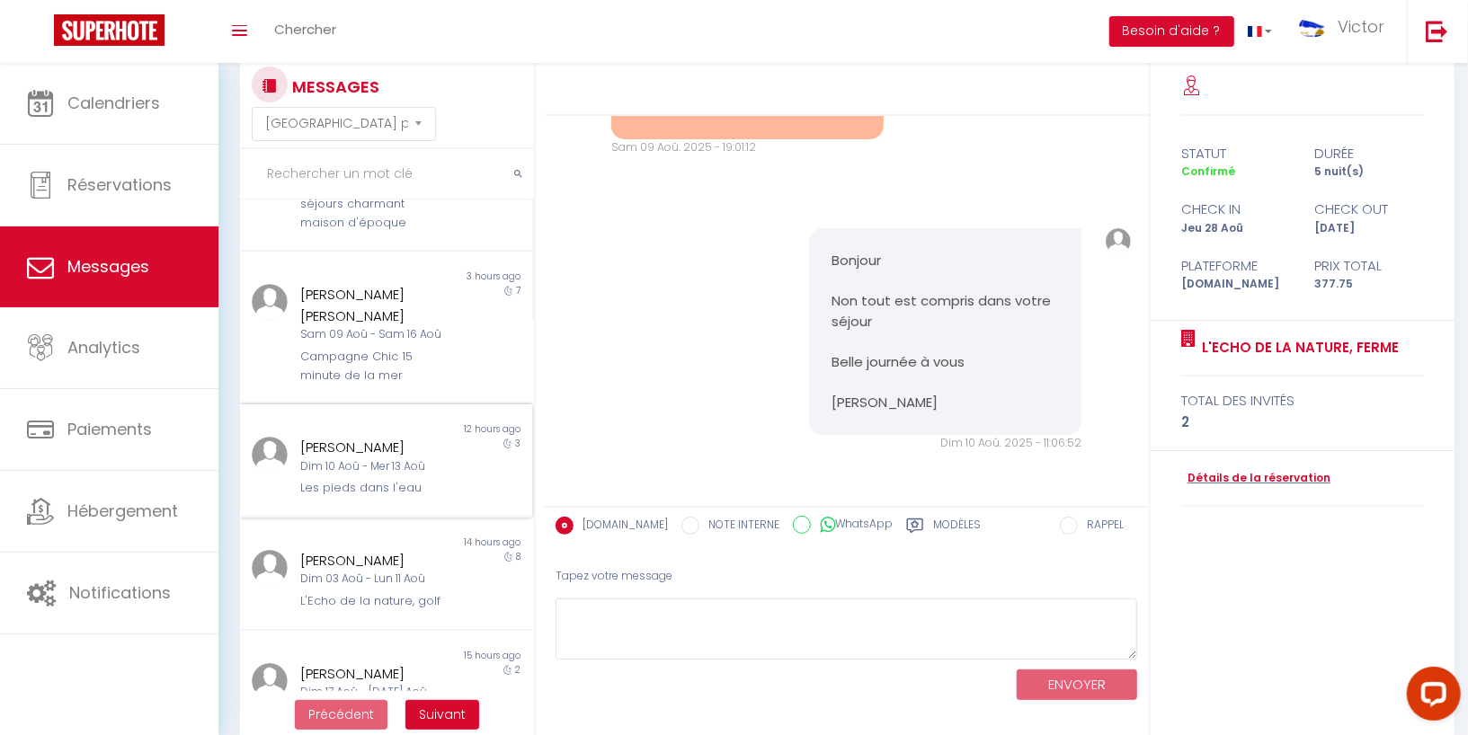
click at [400, 466] on div "Dim 10 Aoû - Mer 13 Aoû" at bounding box center [373, 466] width 147 height 17
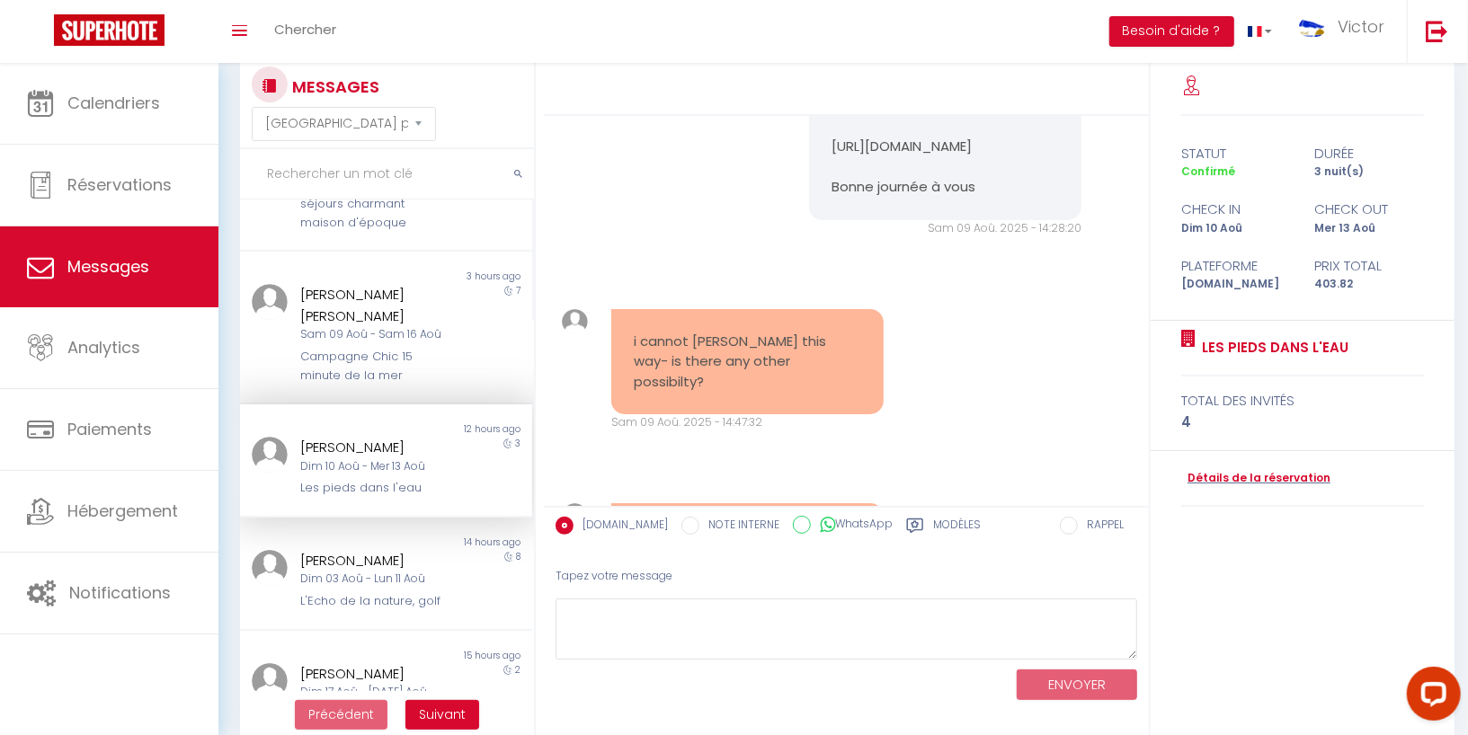
scroll to position [4138, 0]
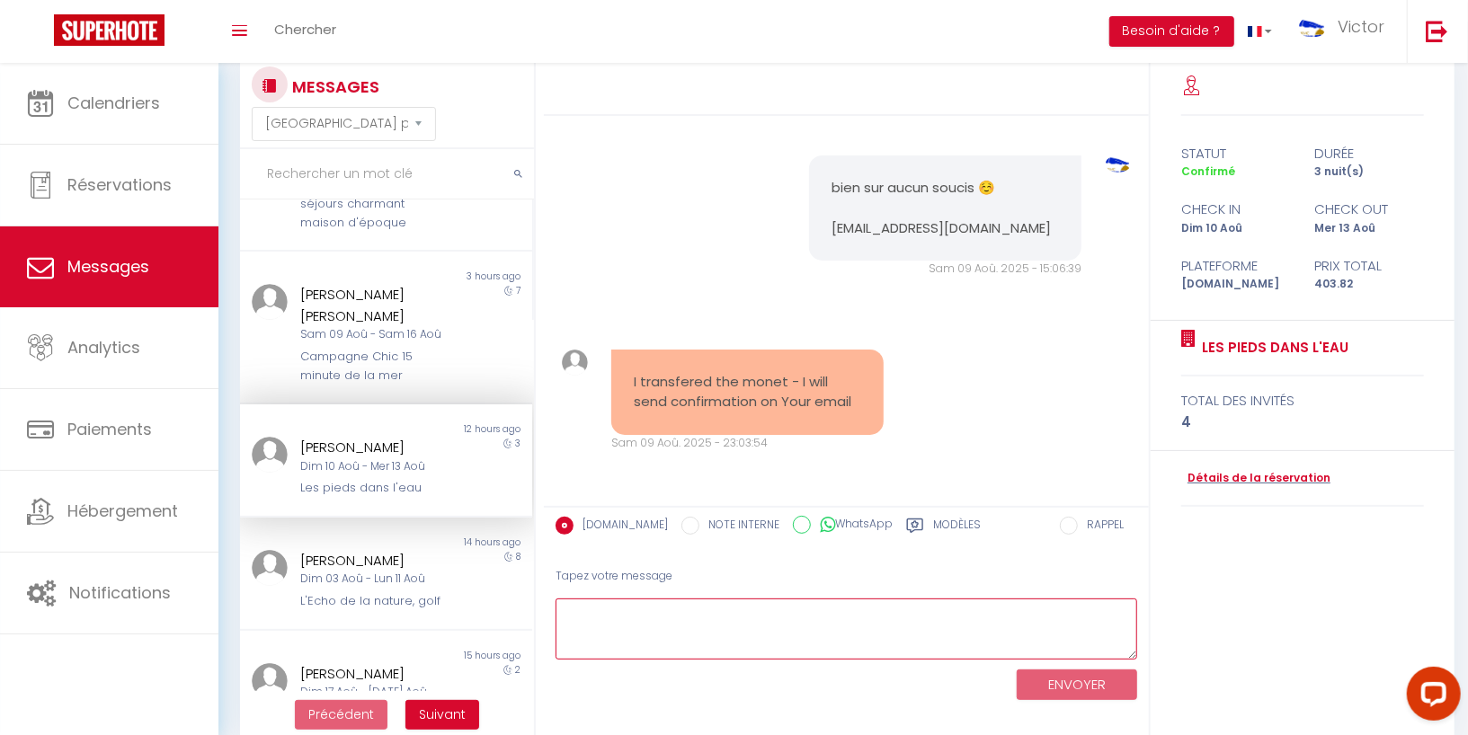
click at [607, 636] on textarea at bounding box center [846, 630] width 582 height 62
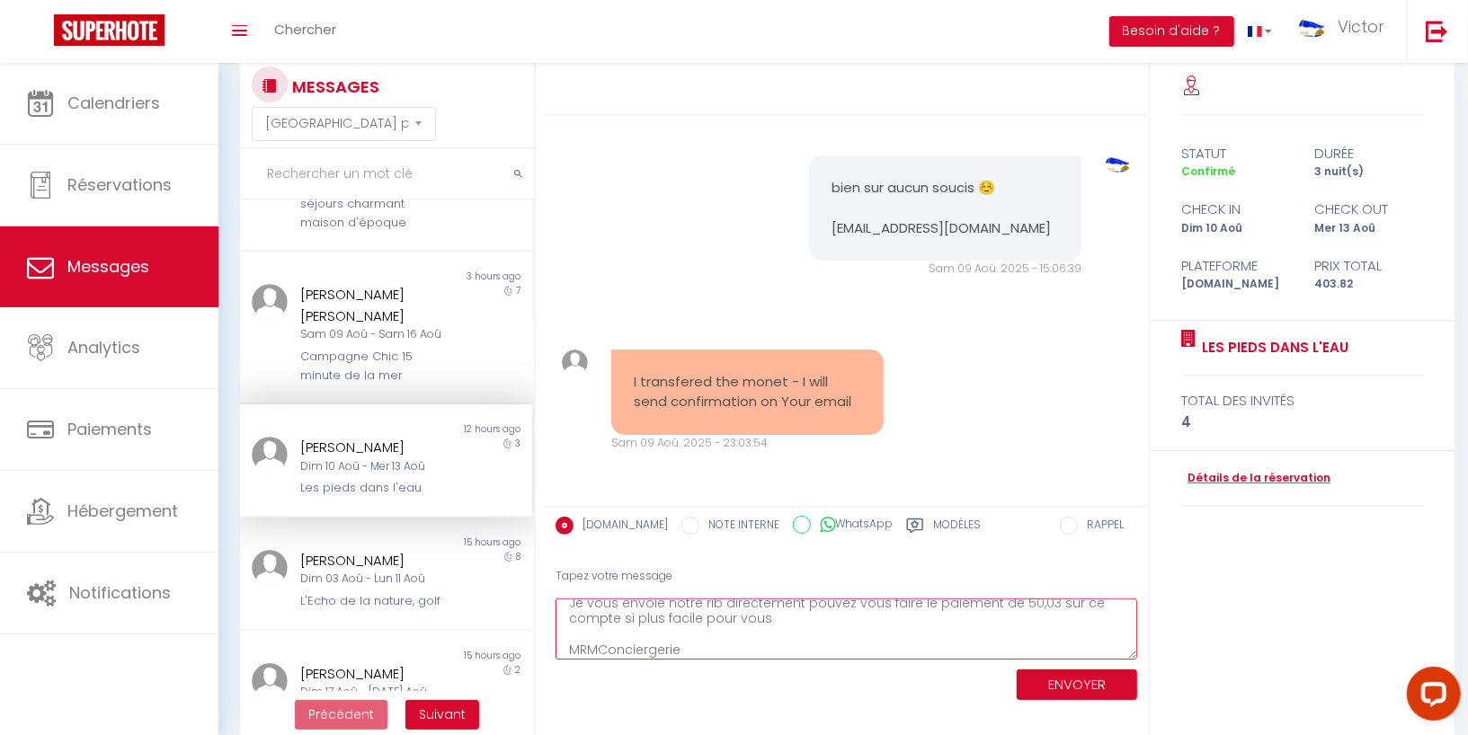
scroll to position [88, 0]
paste textarea "FR7616958000018068140824356"
paste textarea "QNTOFRP1XXX"
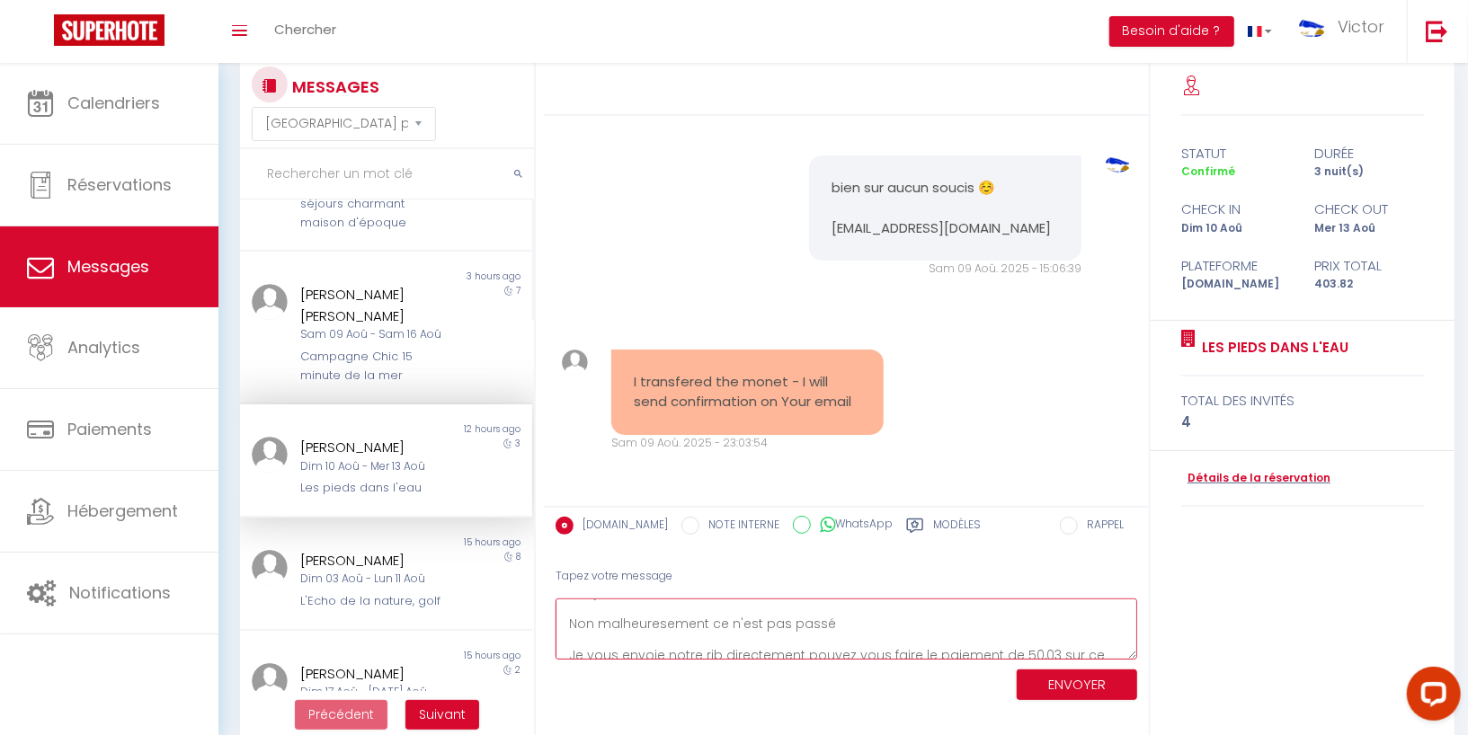
click at [661, 617] on textarea "Bonjour Non malheuresement ce n'est pas passé Je vous envoie notre rib directem…" at bounding box center [846, 630] width 582 height 62
type textarea "Bonjour Non malheureusement ce n'est pas passé Je vous envoie notre rib directe…"
click at [1051, 672] on button "ENVOYER" at bounding box center [1077, 685] width 120 height 31
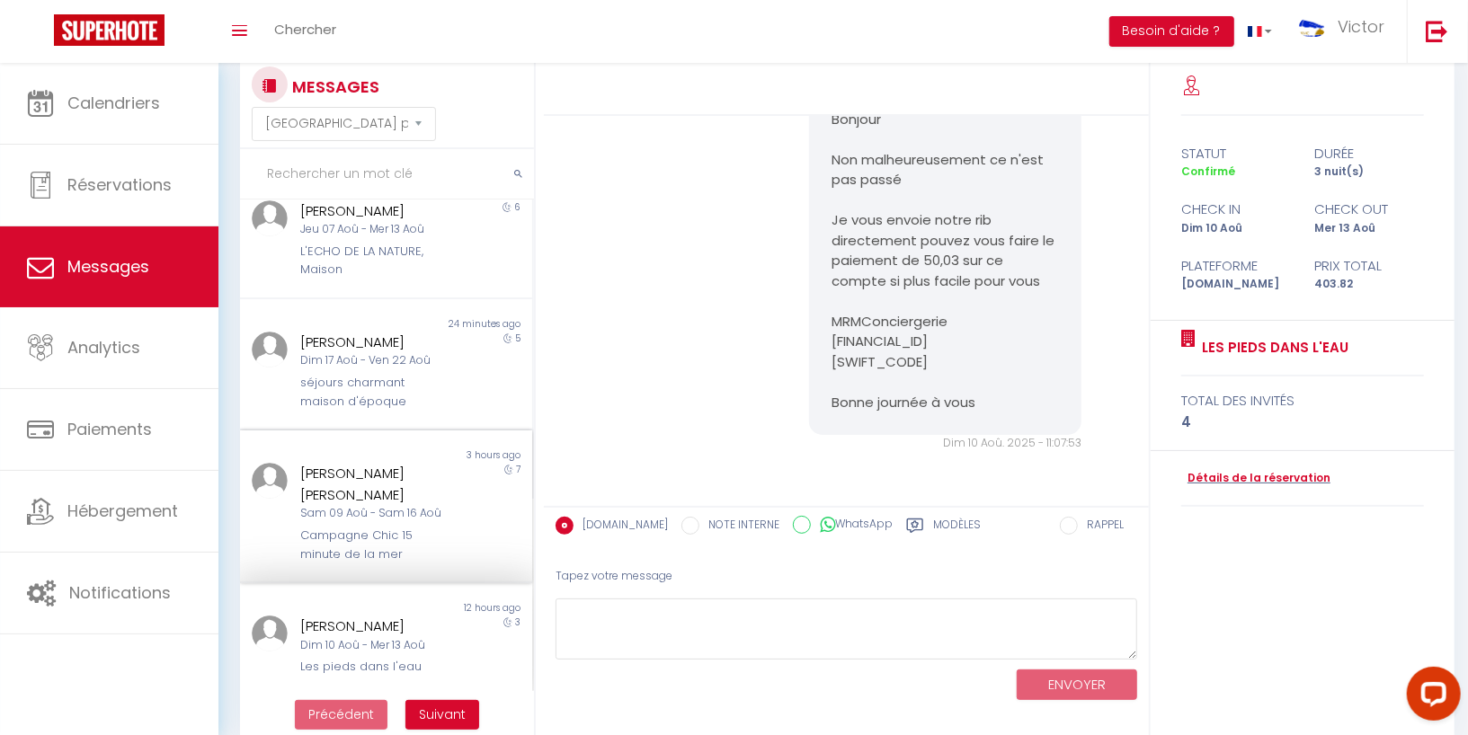
scroll to position [0, 0]
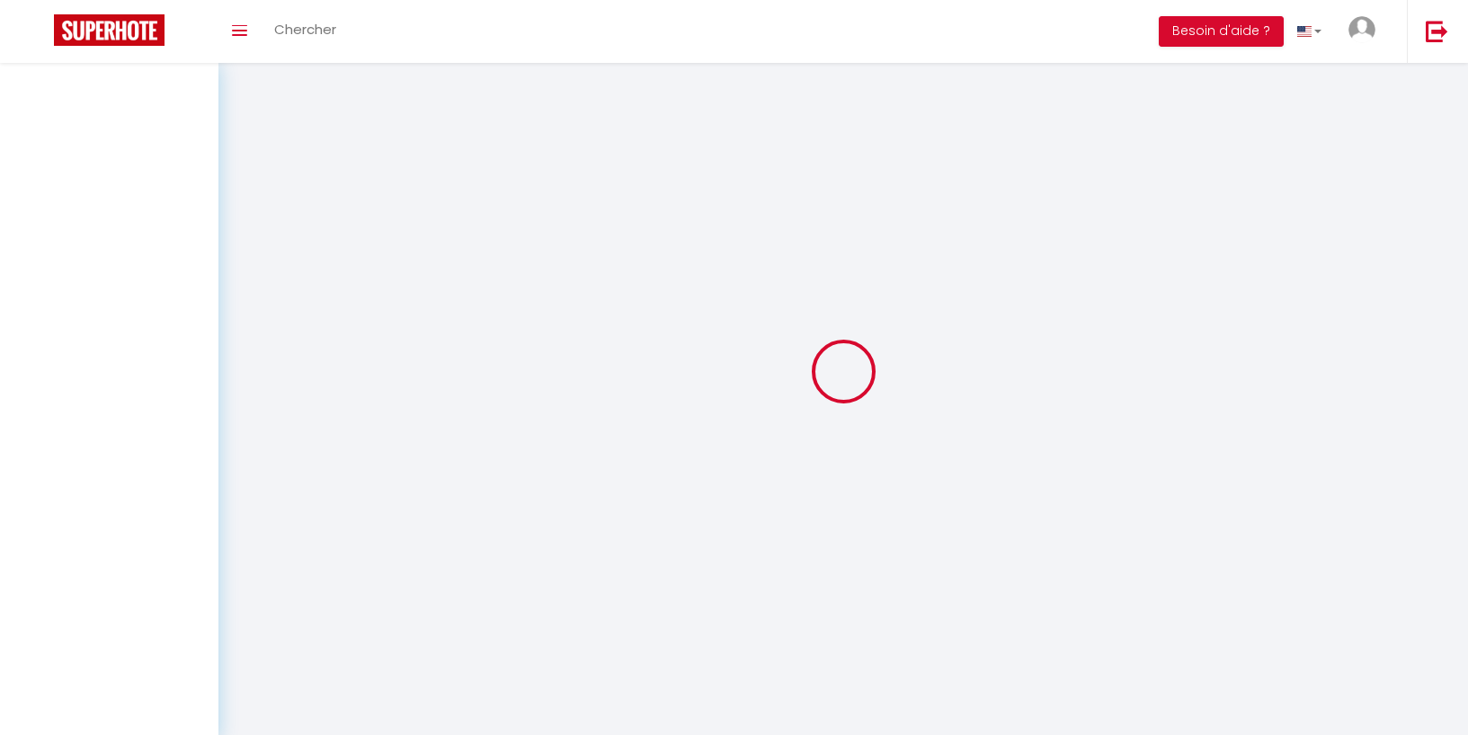
select select "message"
